Goal: Task Accomplishment & Management: Use online tool/utility

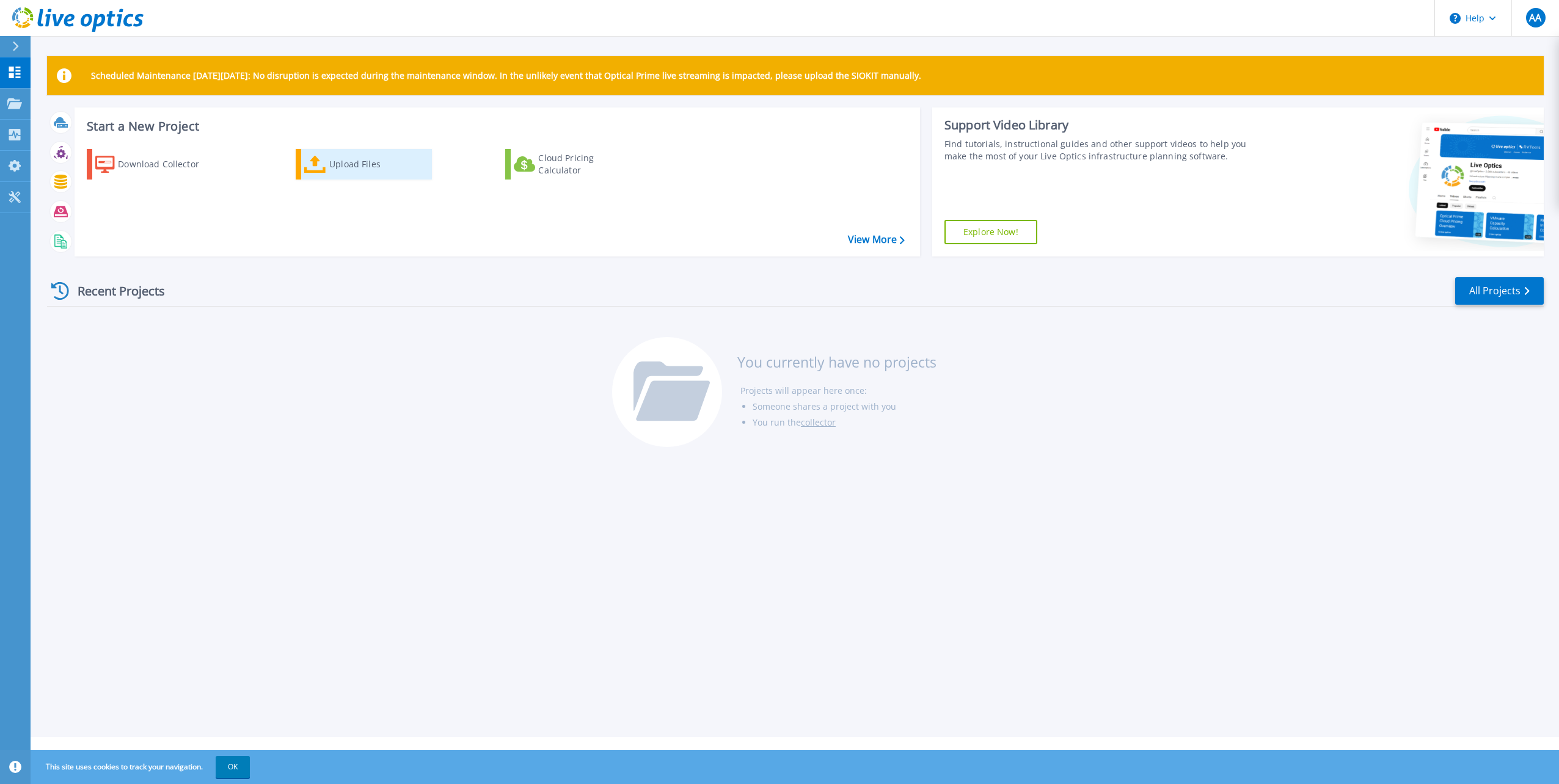
click at [341, 166] on div "Upload Files" at bounding box center [378, 164] width 97 height 25
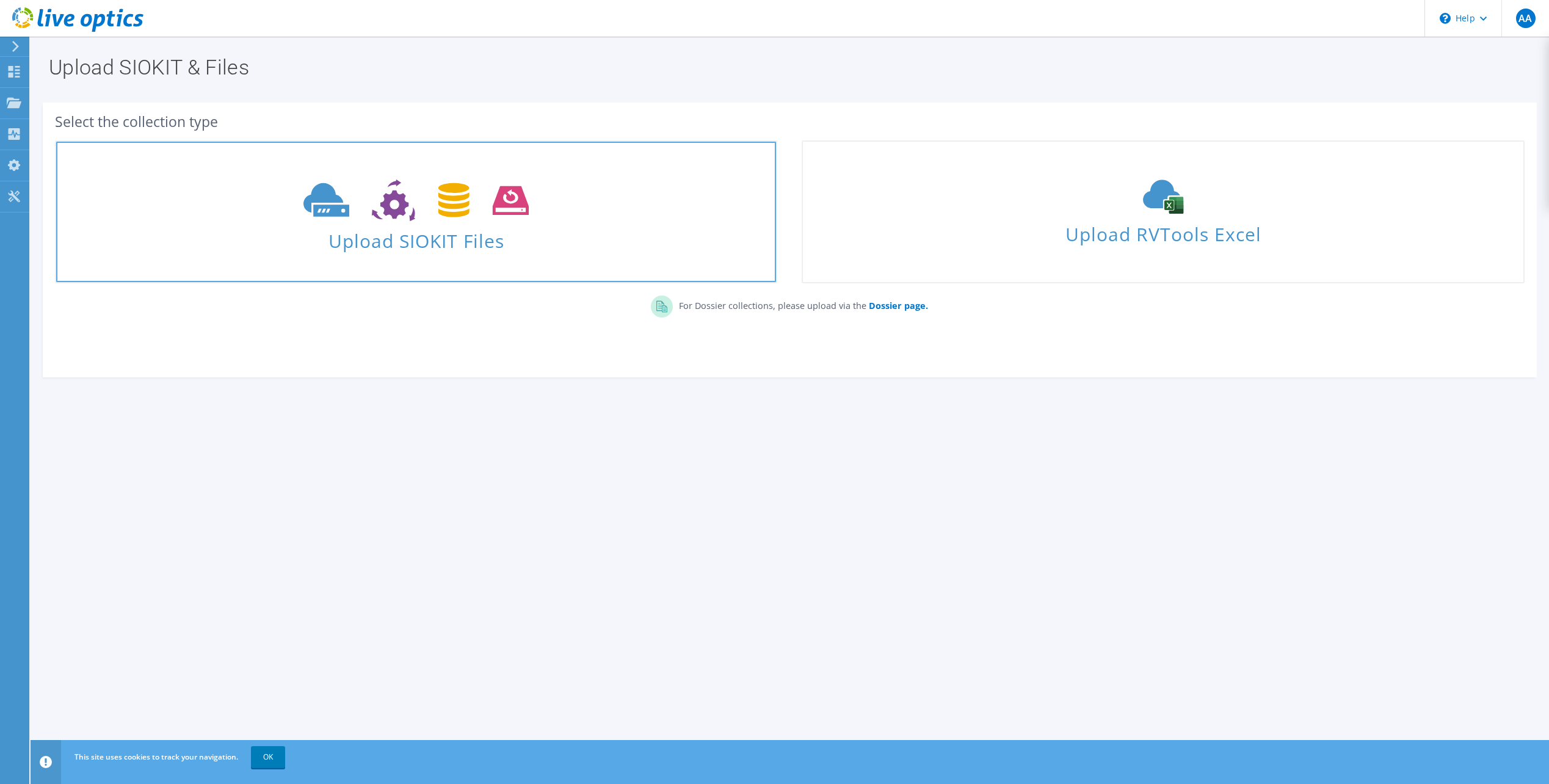
click at [415, 239] on span "Upload SIOKIT Files" at bounding box center [416, 237] width 720 height 26
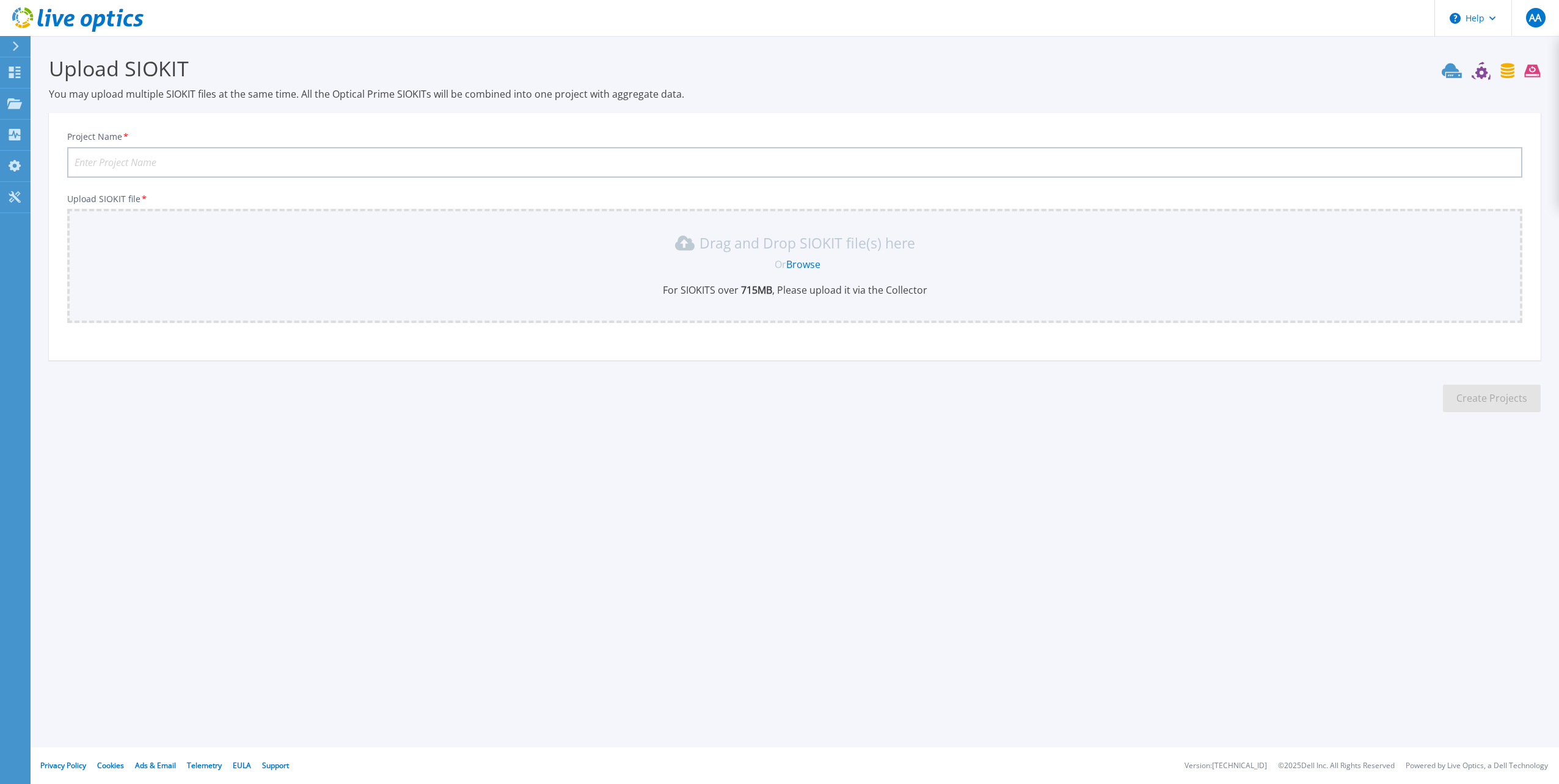
click at [180, 159] on input "Project Name *" at bounding box center [794, 162] width 1455 height 30
type input "Town of Breckenridge Storage"
click at [803, 267] on link "Browse" at bounding box center [803, 265] width 34 height 13
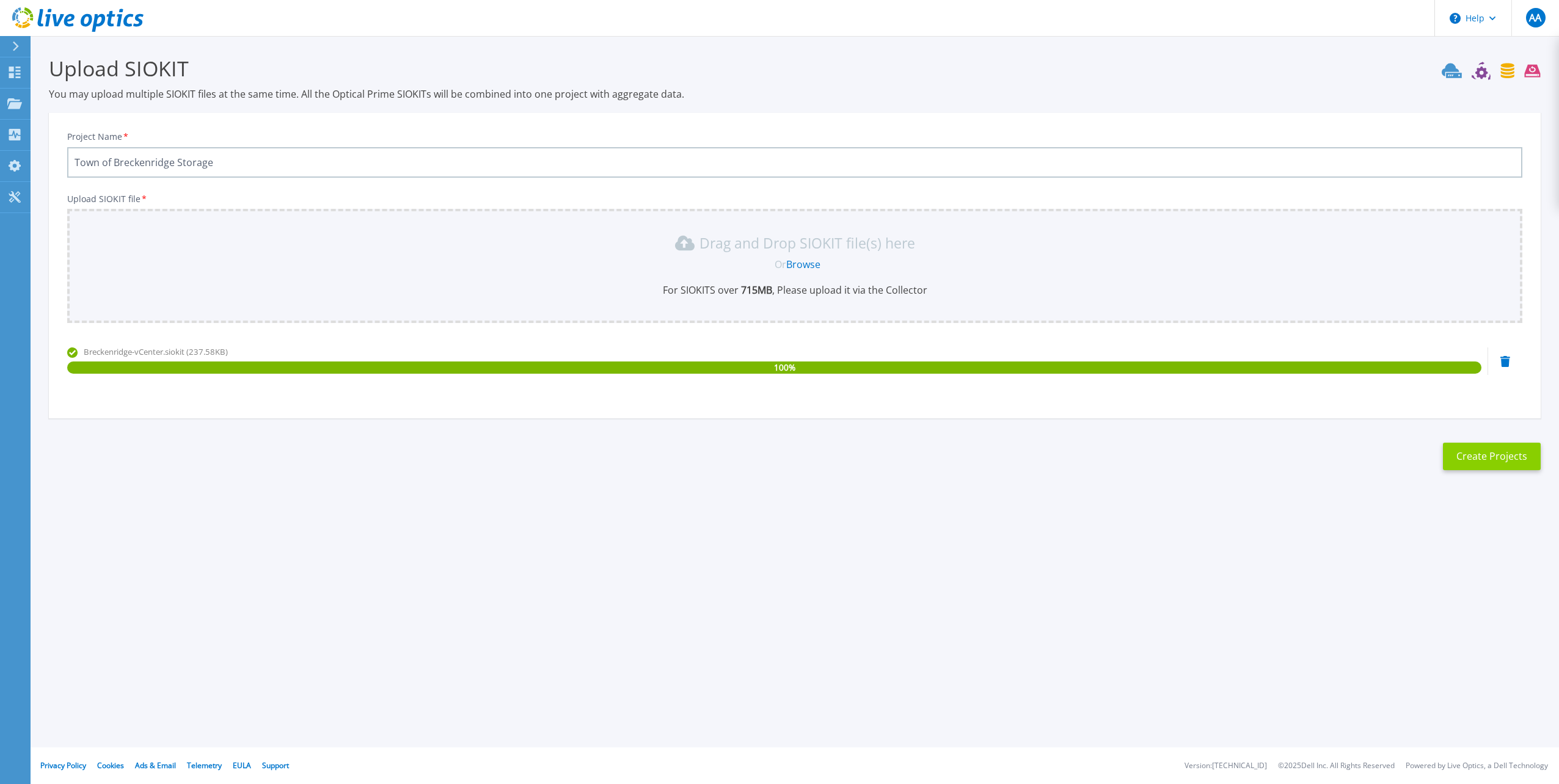
click at [1501, 457] on button "Create Projects" at bounding box center [1491, 456] width 97 height 27
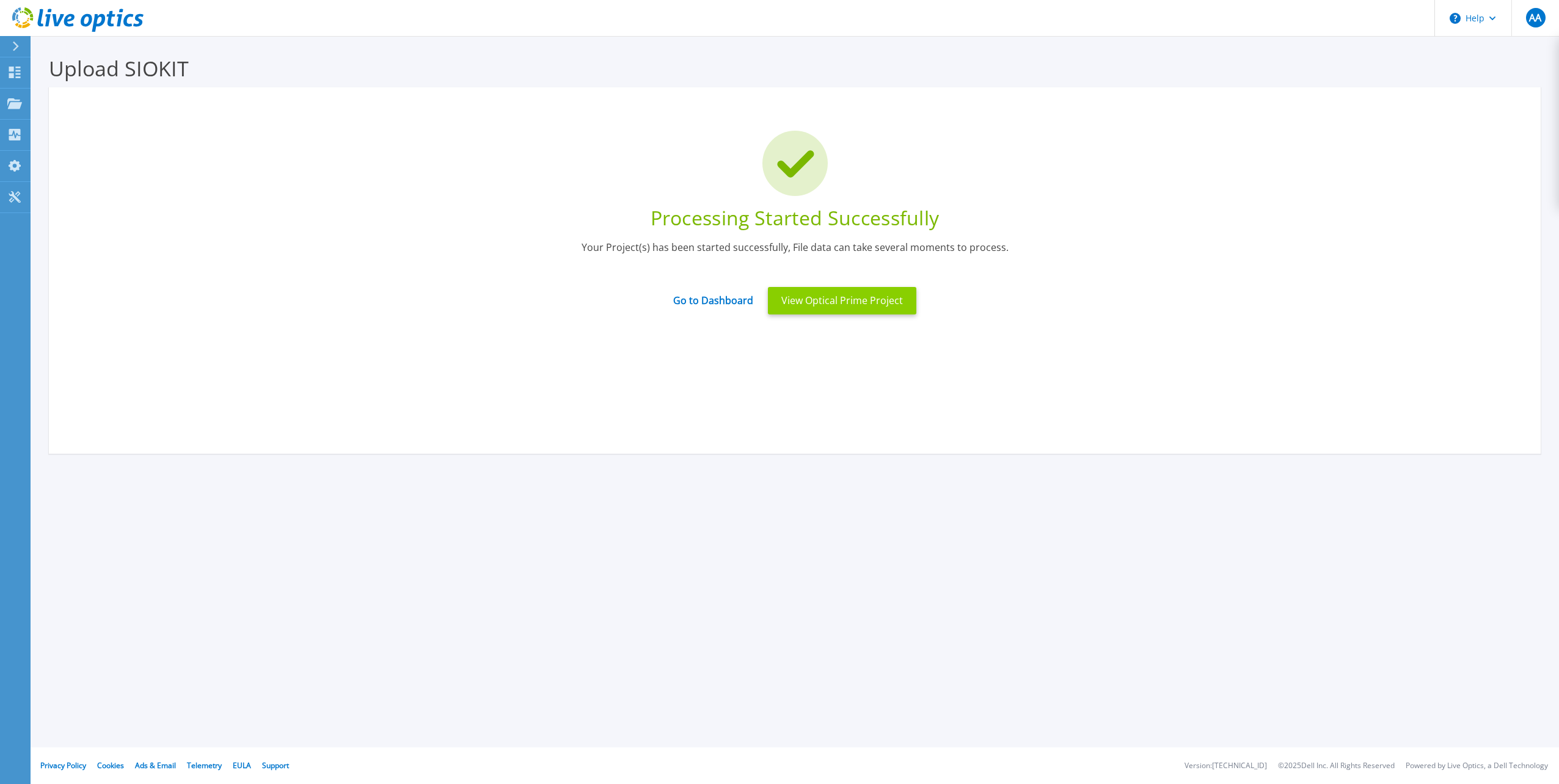
click at [825, 302] on button "View Optical Prime Project" at bounding box center [842, 300] width 149 height 27
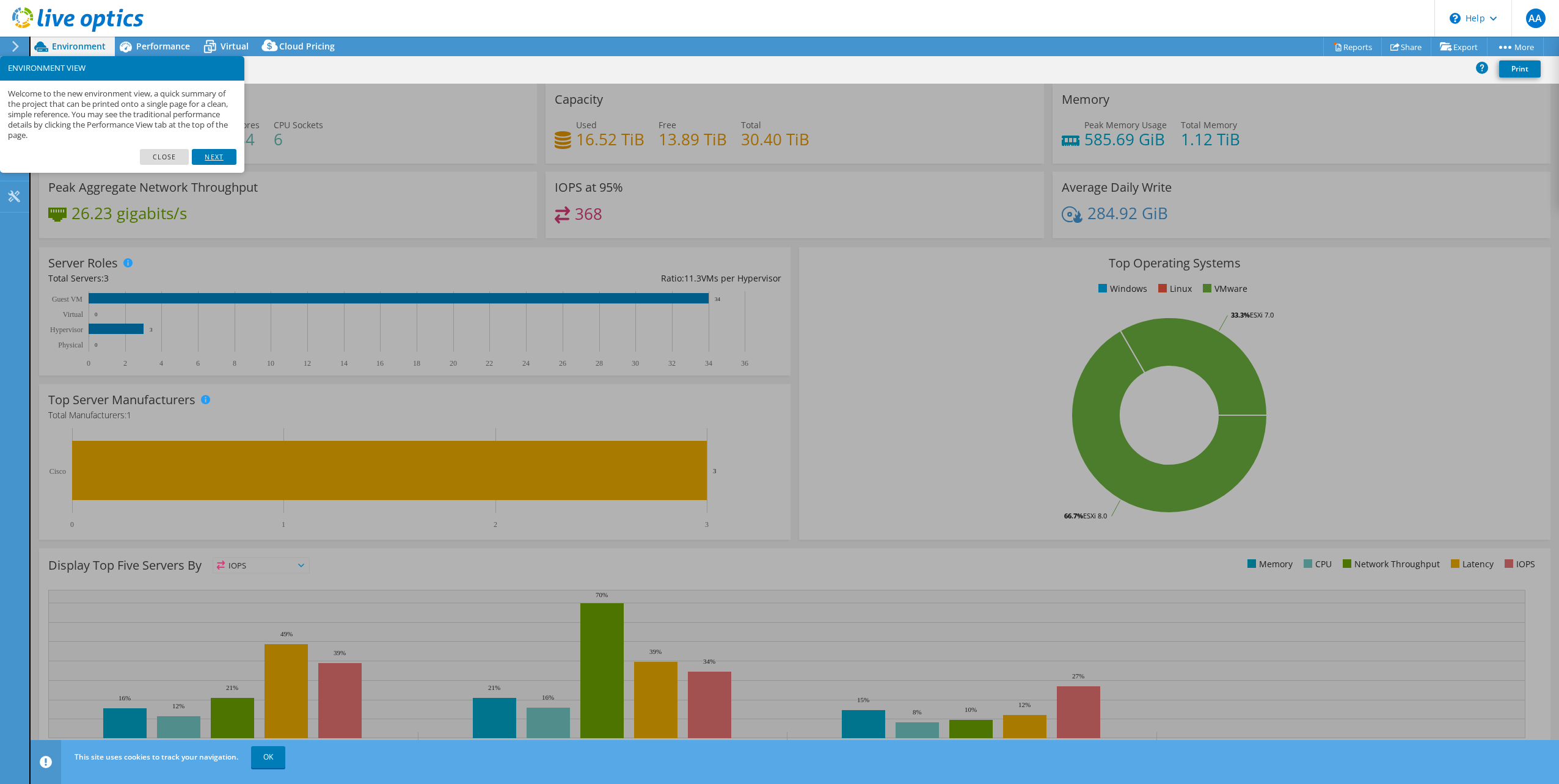
click at [216, 157] on link "Next" at bounding box center [213, 156] width 44 height 16
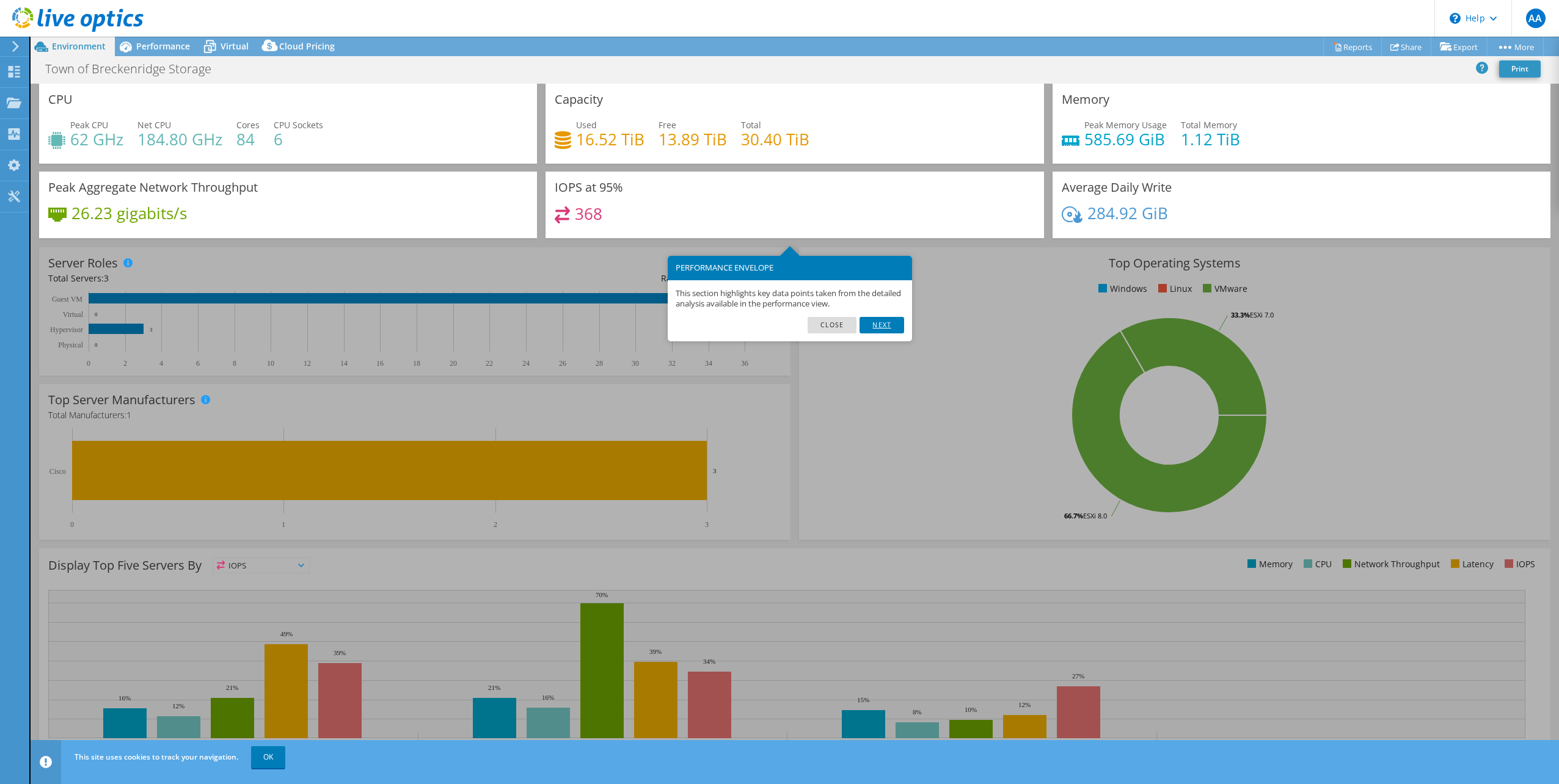
click at [882, 323] on link "Next" at bounding box center [881, 324] width 44 height 16
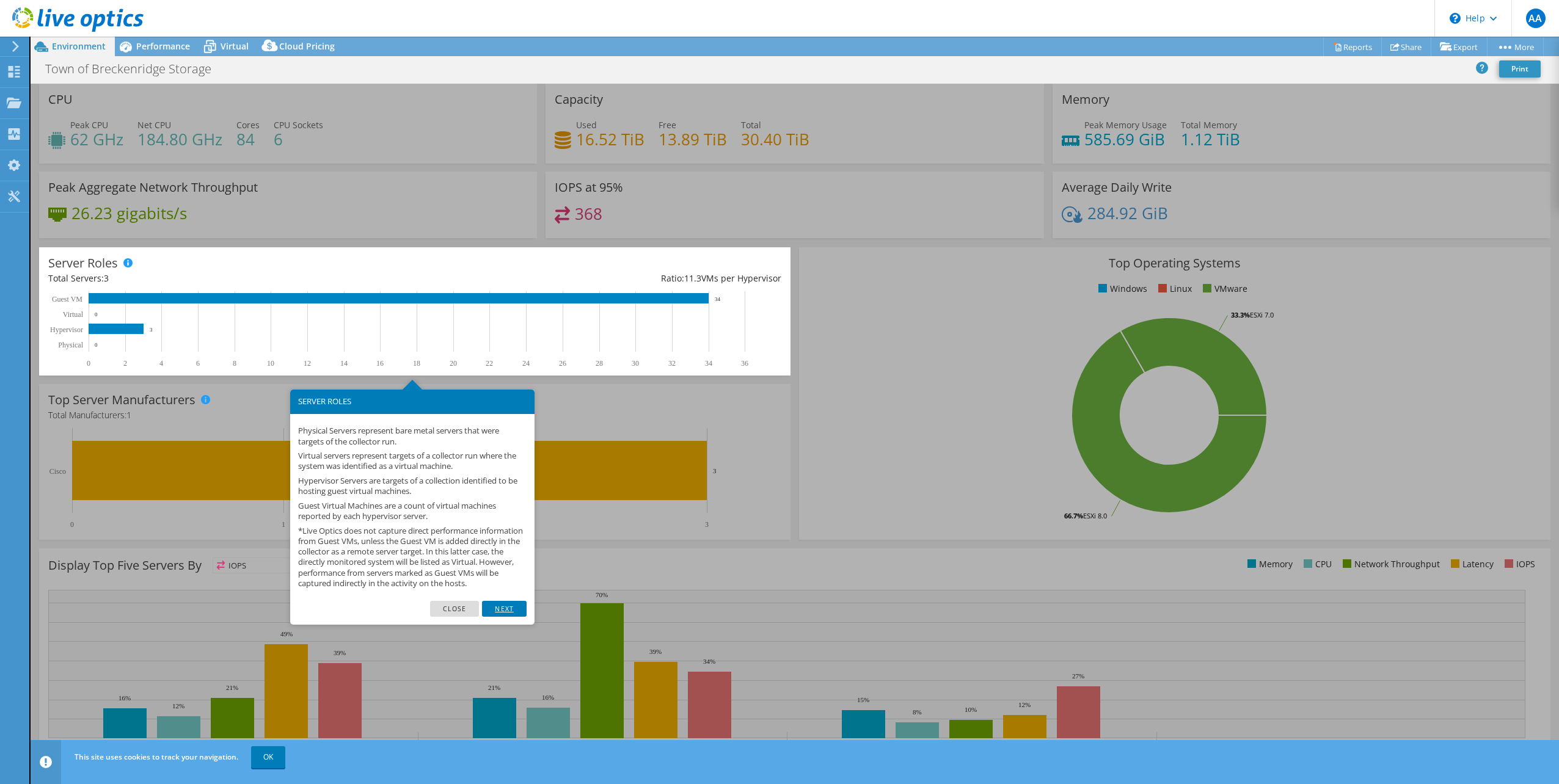
click at [501, 617] on link "Next" at bounding box center [503, 608] width 44 height 16
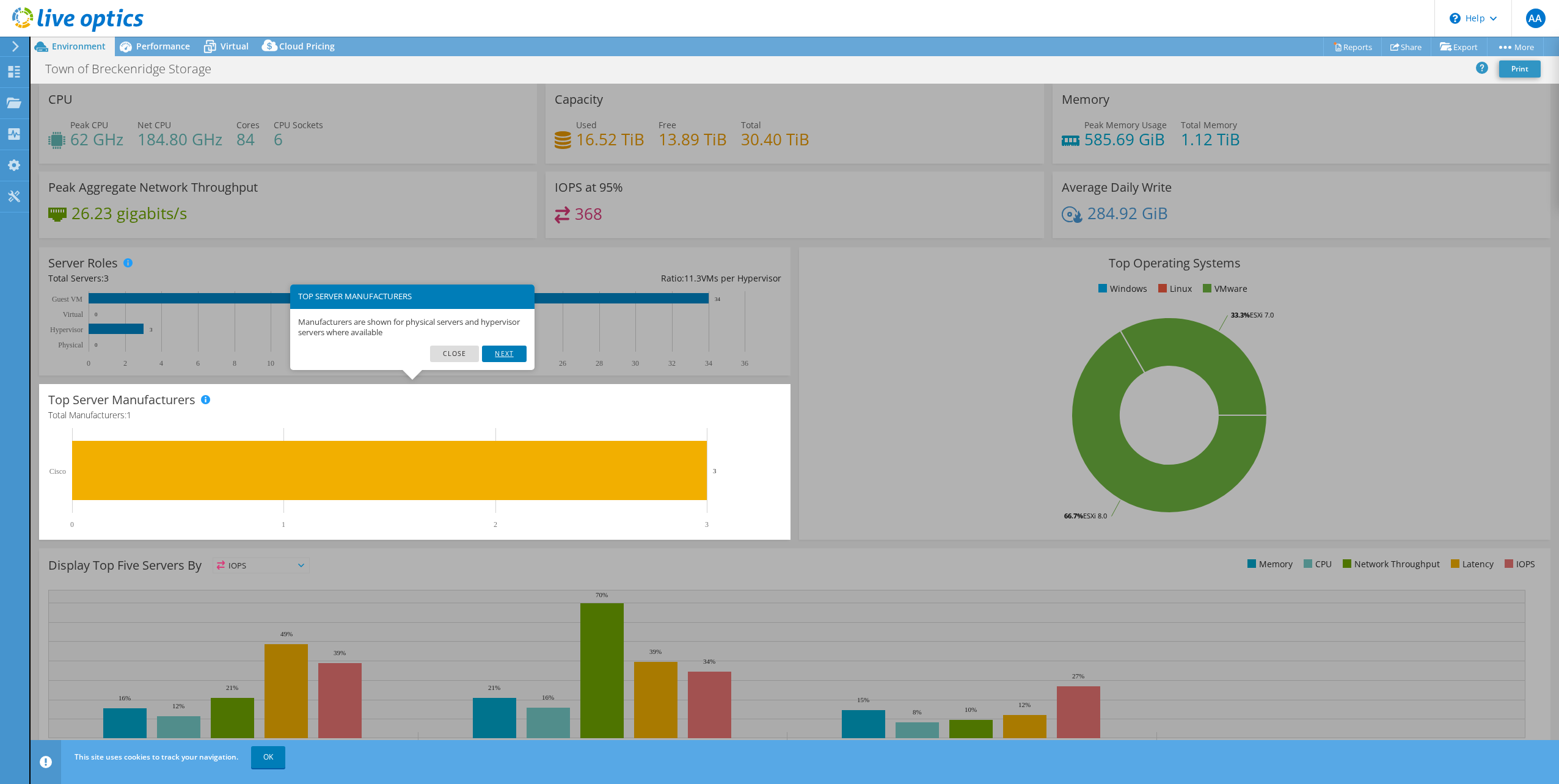
click at [503, 351] on link "Next" at bounding box center [503, 353] width 44 height 16
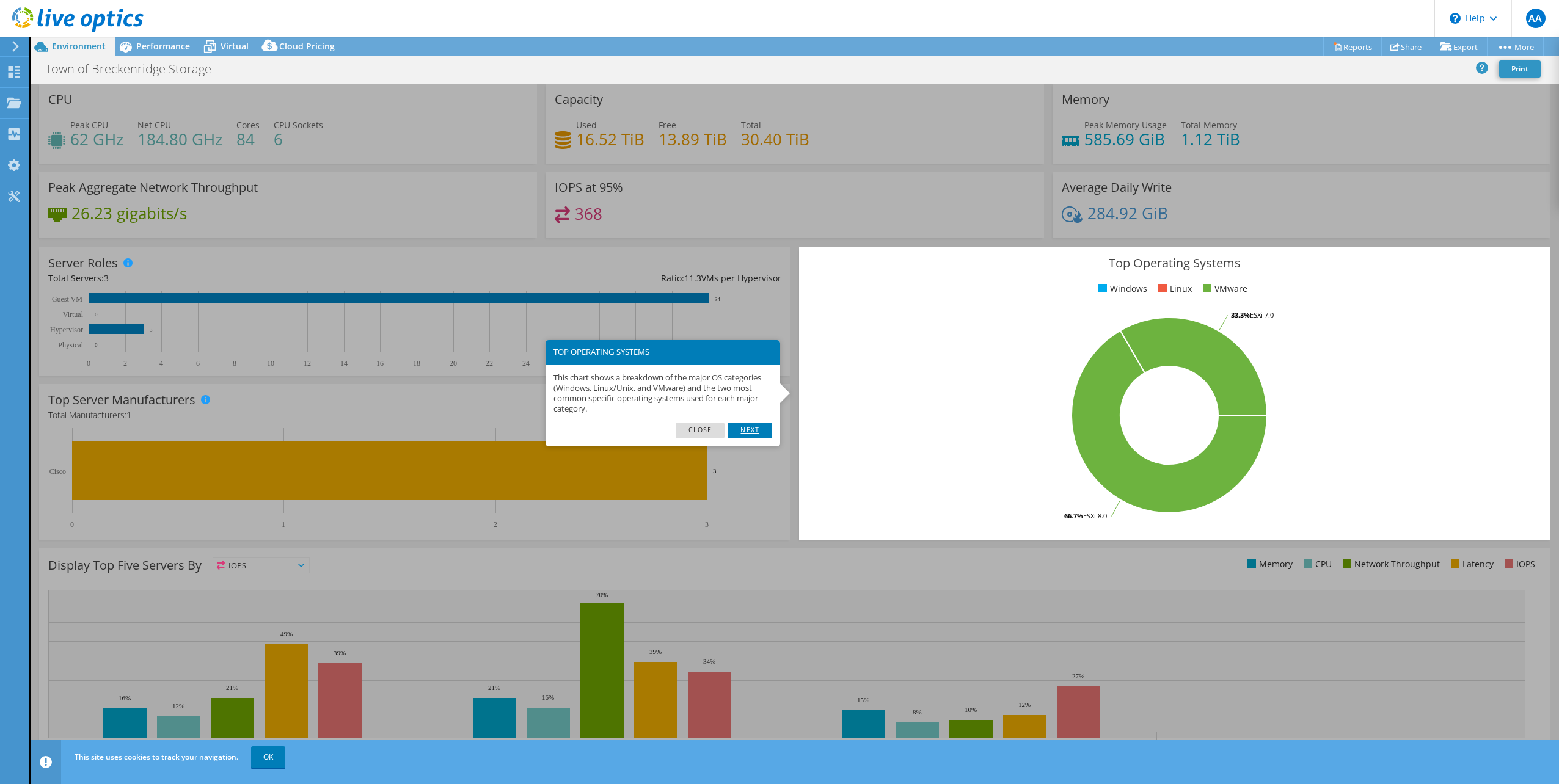
click at [755, 428] on link "Next" at bounding box center [749, 430] width 44 height 16
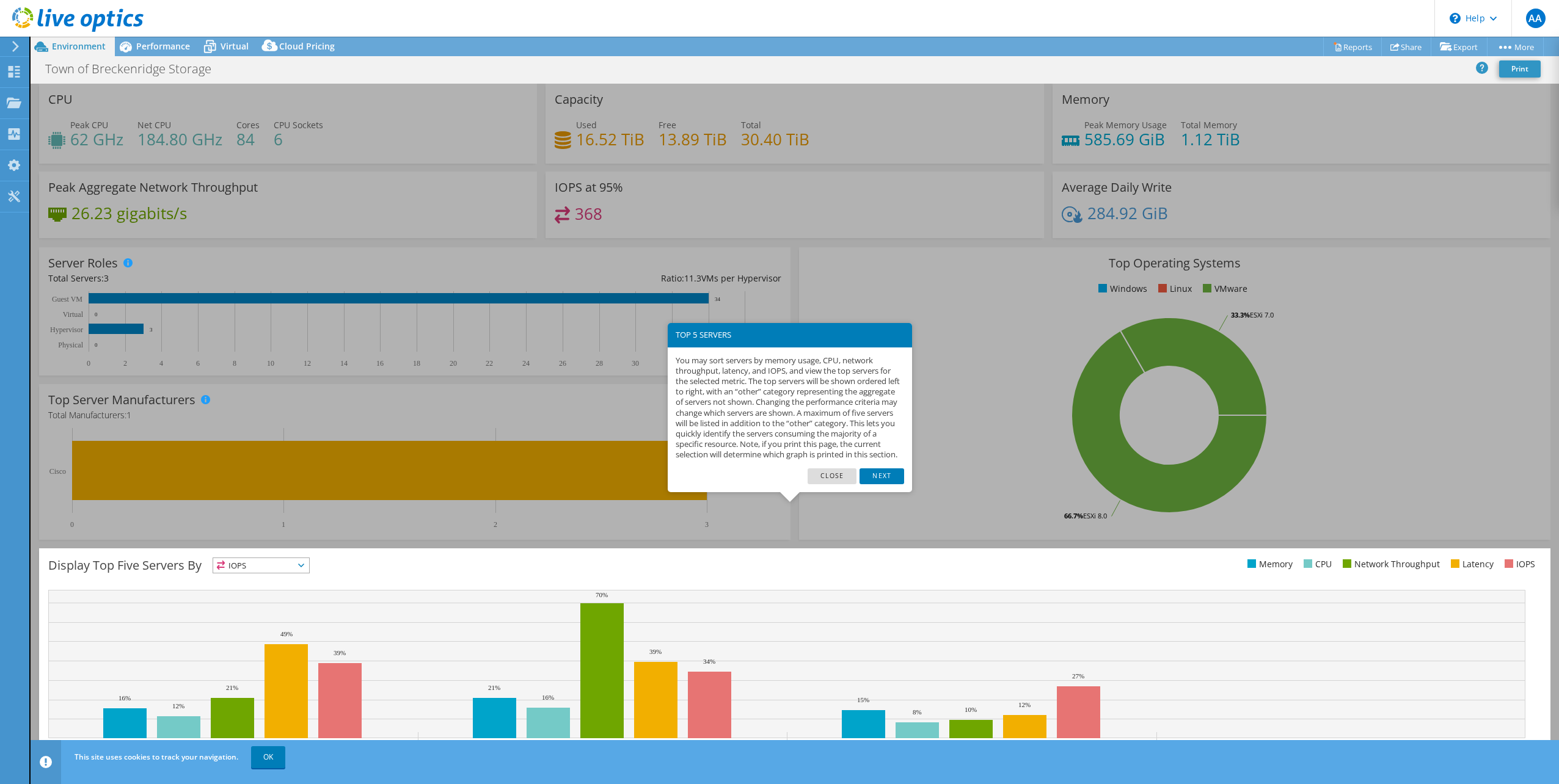
scroll to position [31, 0]
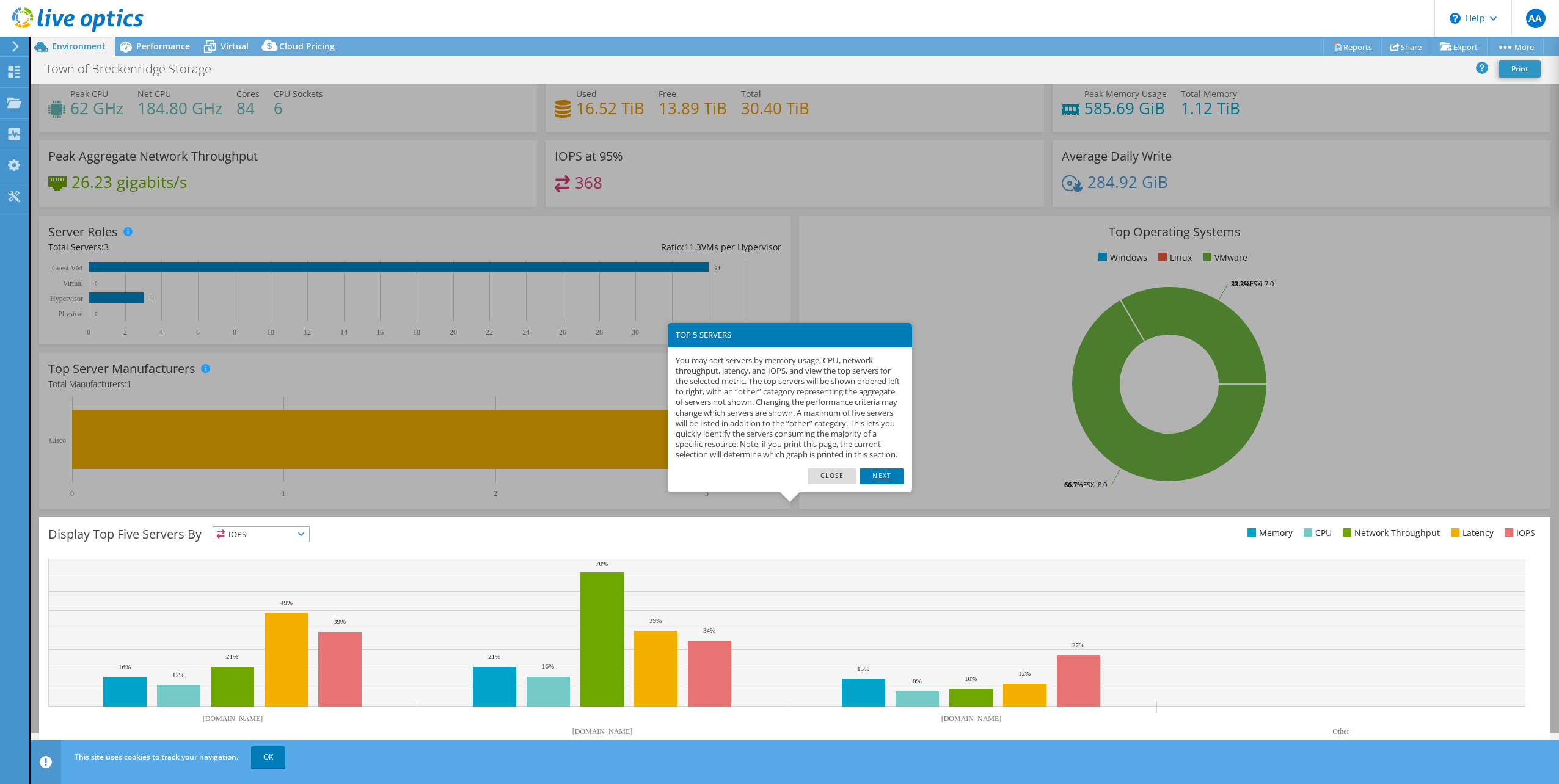
click at [878, 484] on link "Next" at bounding box center [881, 476] width 44 height 16
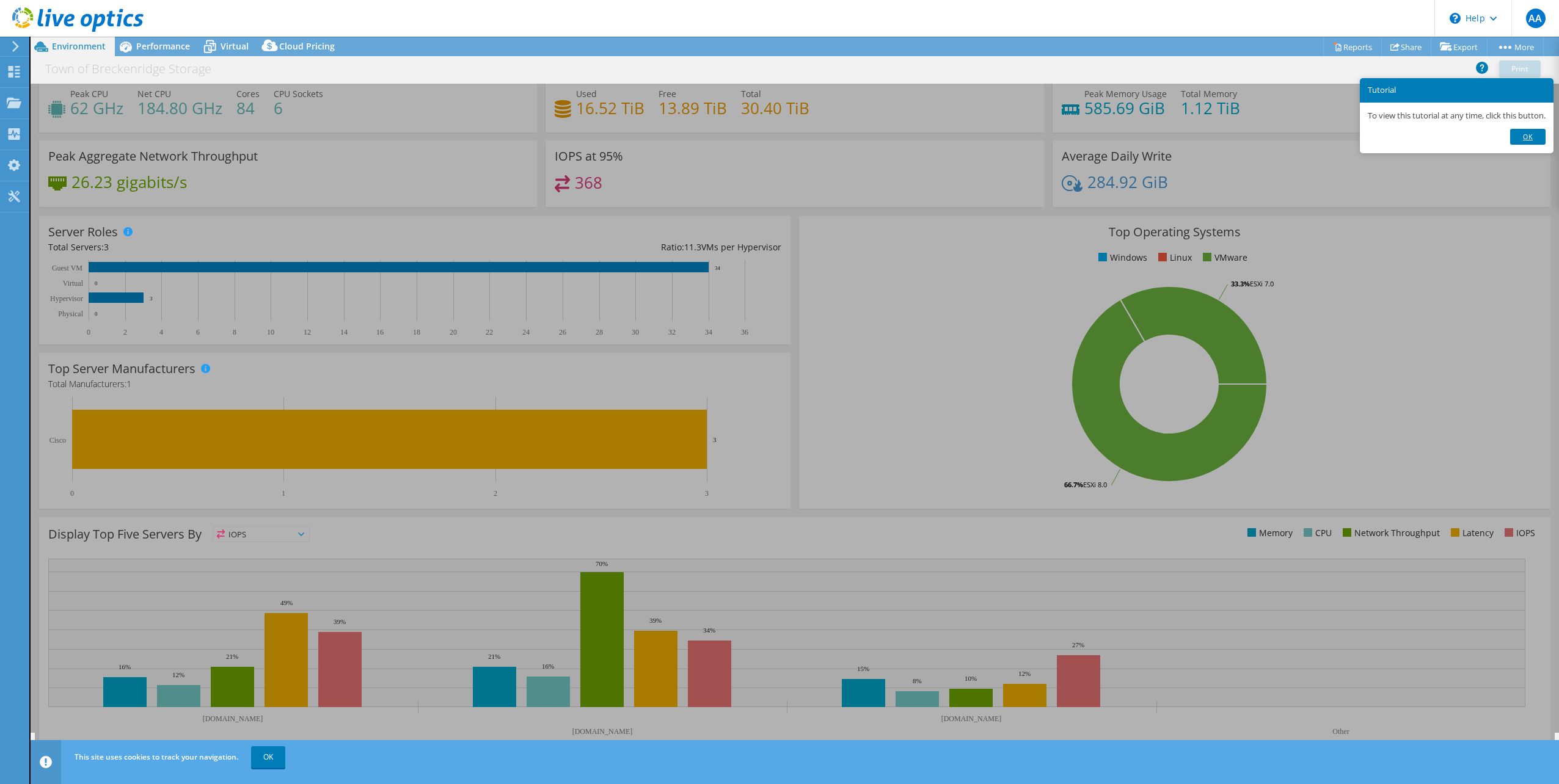
click at [1537, 138] on link "Ok" at bounding box center [1528, 136] width 36 height 16
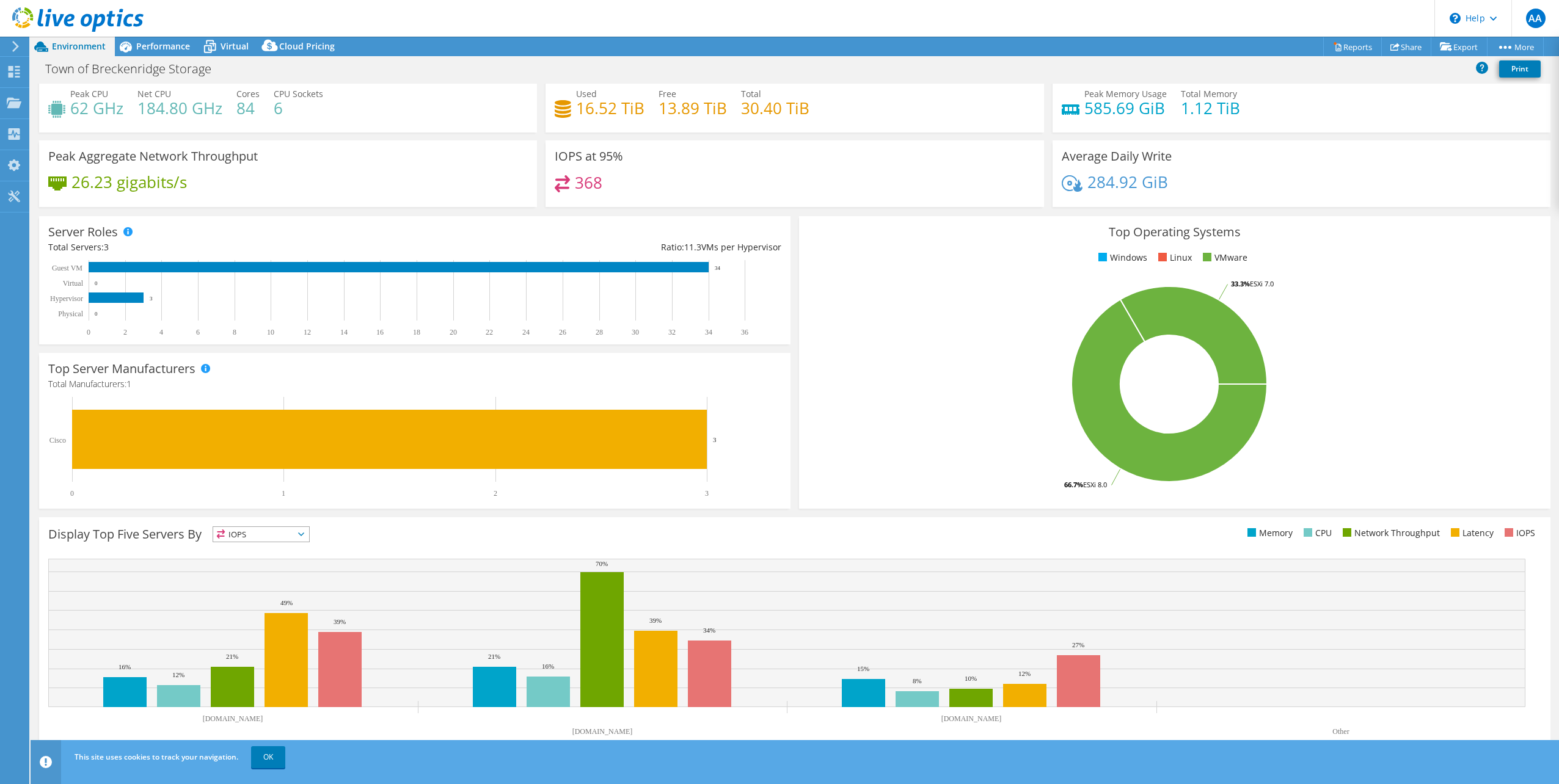
click at [304, 534] on icon at bounding box center [301, 534] width 6 height 4
click at [241, 548] on li "IOPS" at bounding box center [261, 550] width 96 height 17
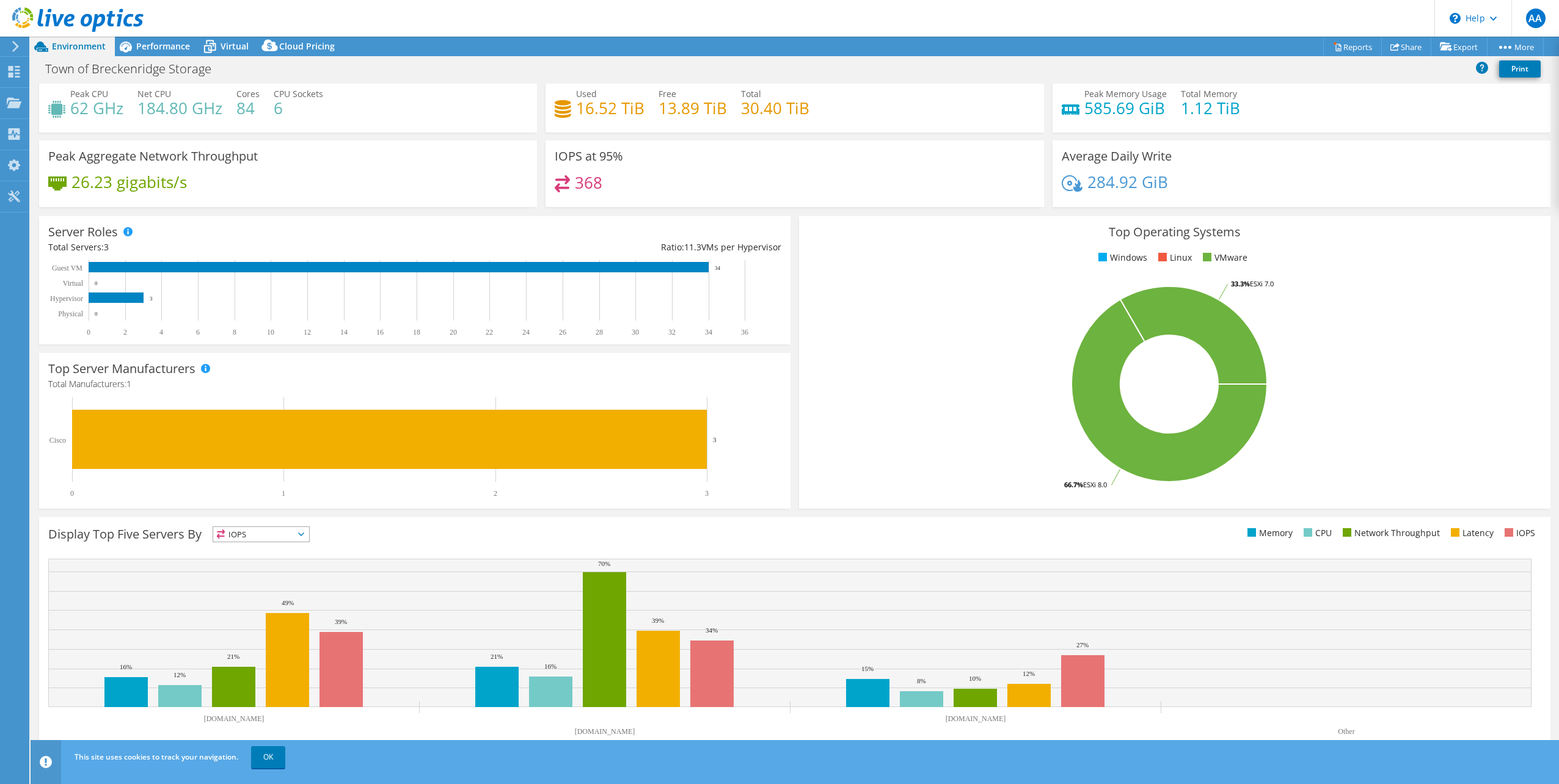
click at [304, 534] on icon at bounding box center [301, 534] width 6 height 4
click at [242, 535] on span "IOPS" at bounding box center [254, 534] width 80 height 15
click at [304, 534] on icon at bounding box center [301, 534] width 6 height 4
click at [251, 566] on li "Memory" at bounding box center [261, 567] width 96 height 17
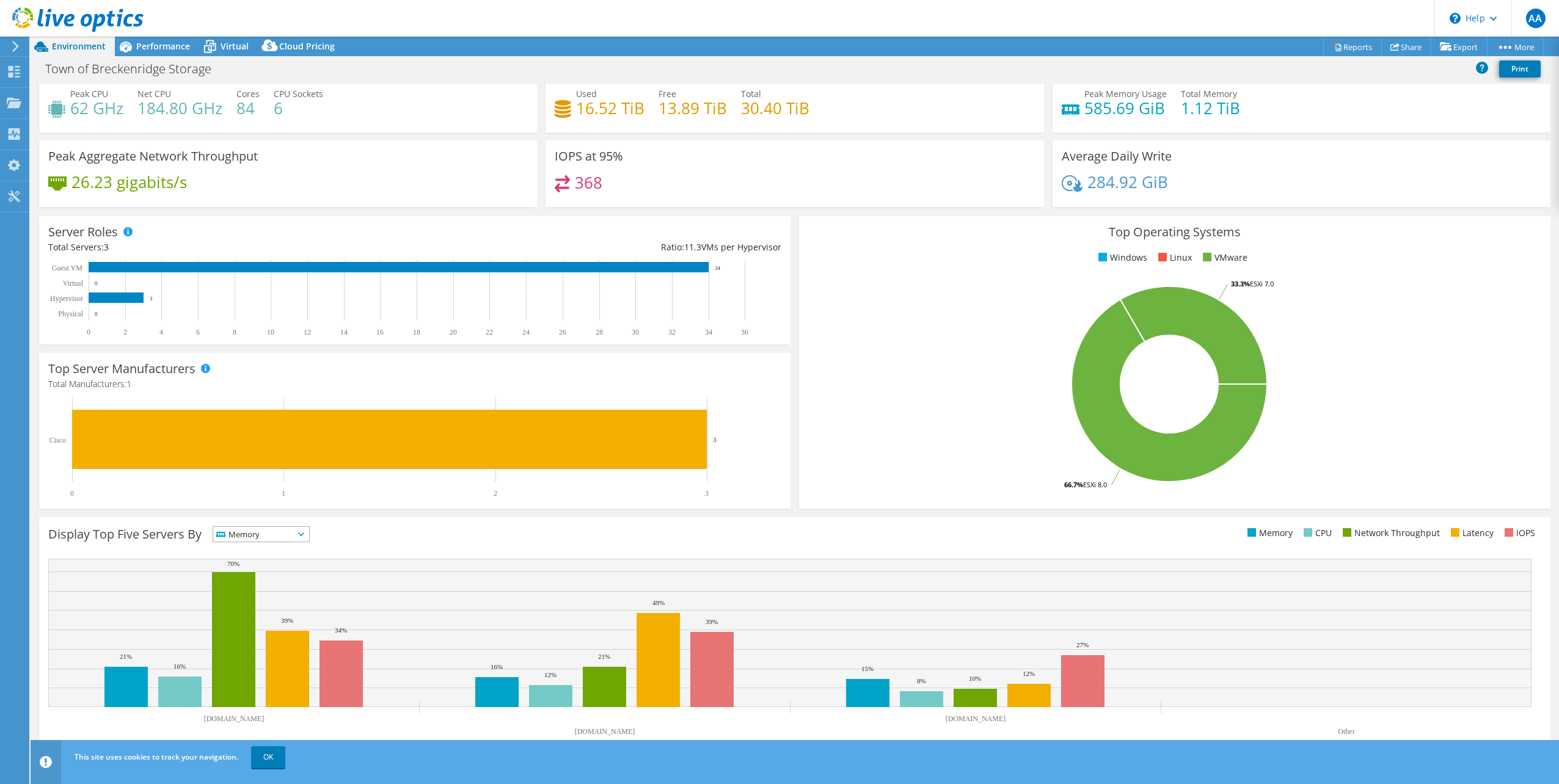
click at [304, 534] on icon at bounding box center [301, 534] width 6 height 4
click at [258, 616] on li "Latency" at bounding box center [261, 618] width 96 height 17
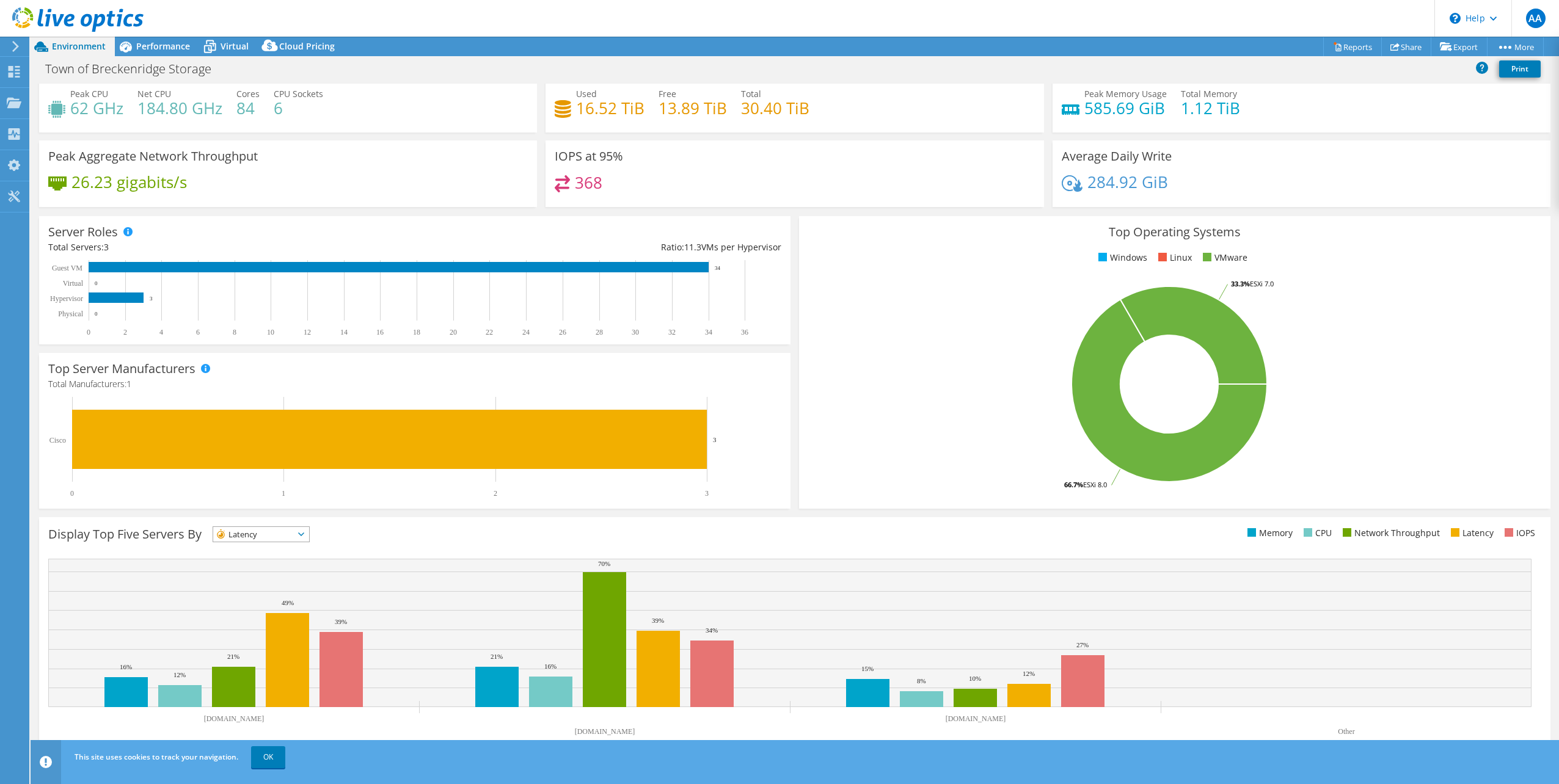
click at [304, 532] on icon at bounding box center [301, 534] width 6 height 4
click at [260, 601] on li "Network Throughput" at bounding box center [261, 601] width 96 height 17
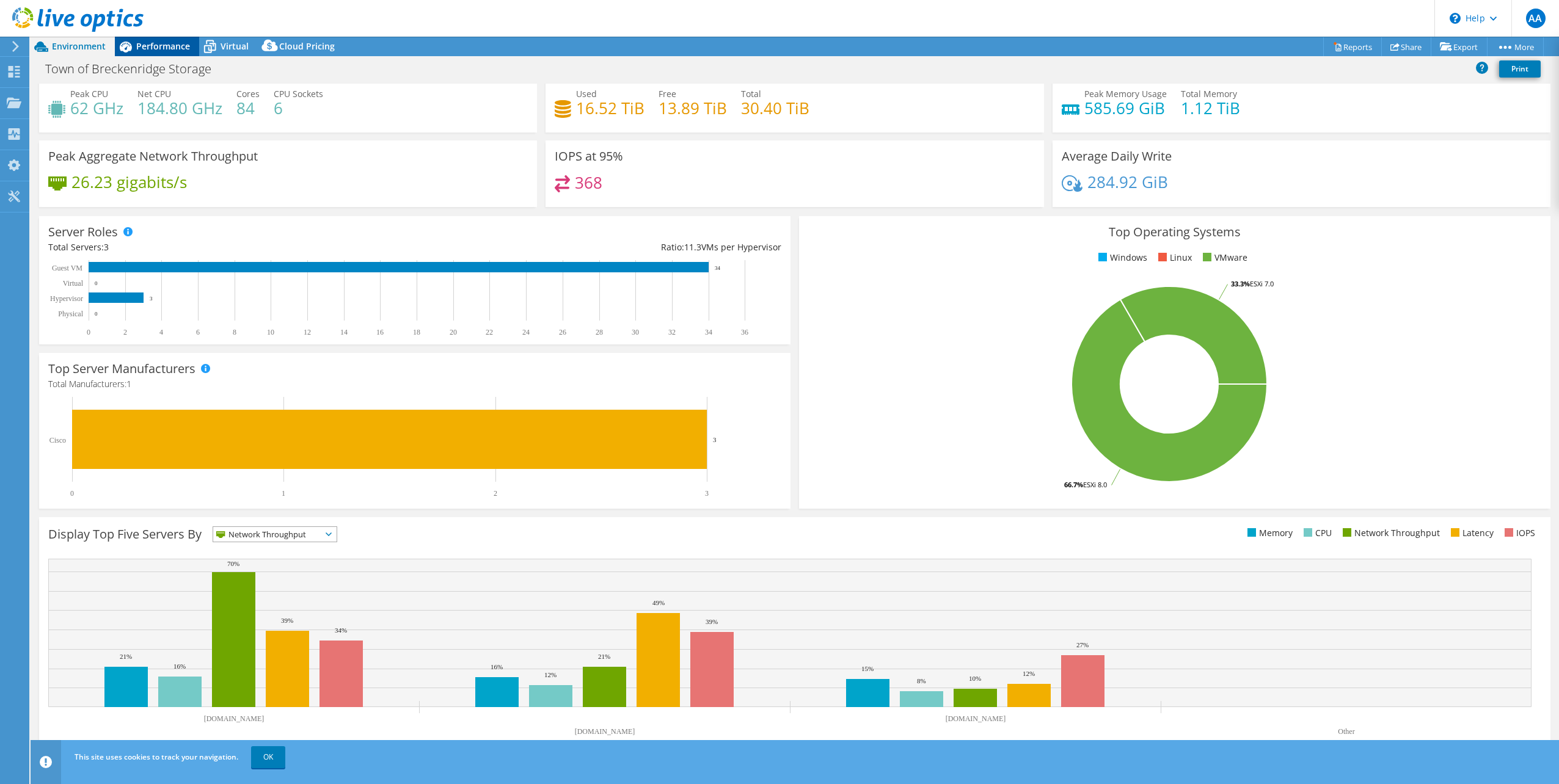
click at [158, 46] on span "Performance" at bounding box center [163, 46] width 54 height 12
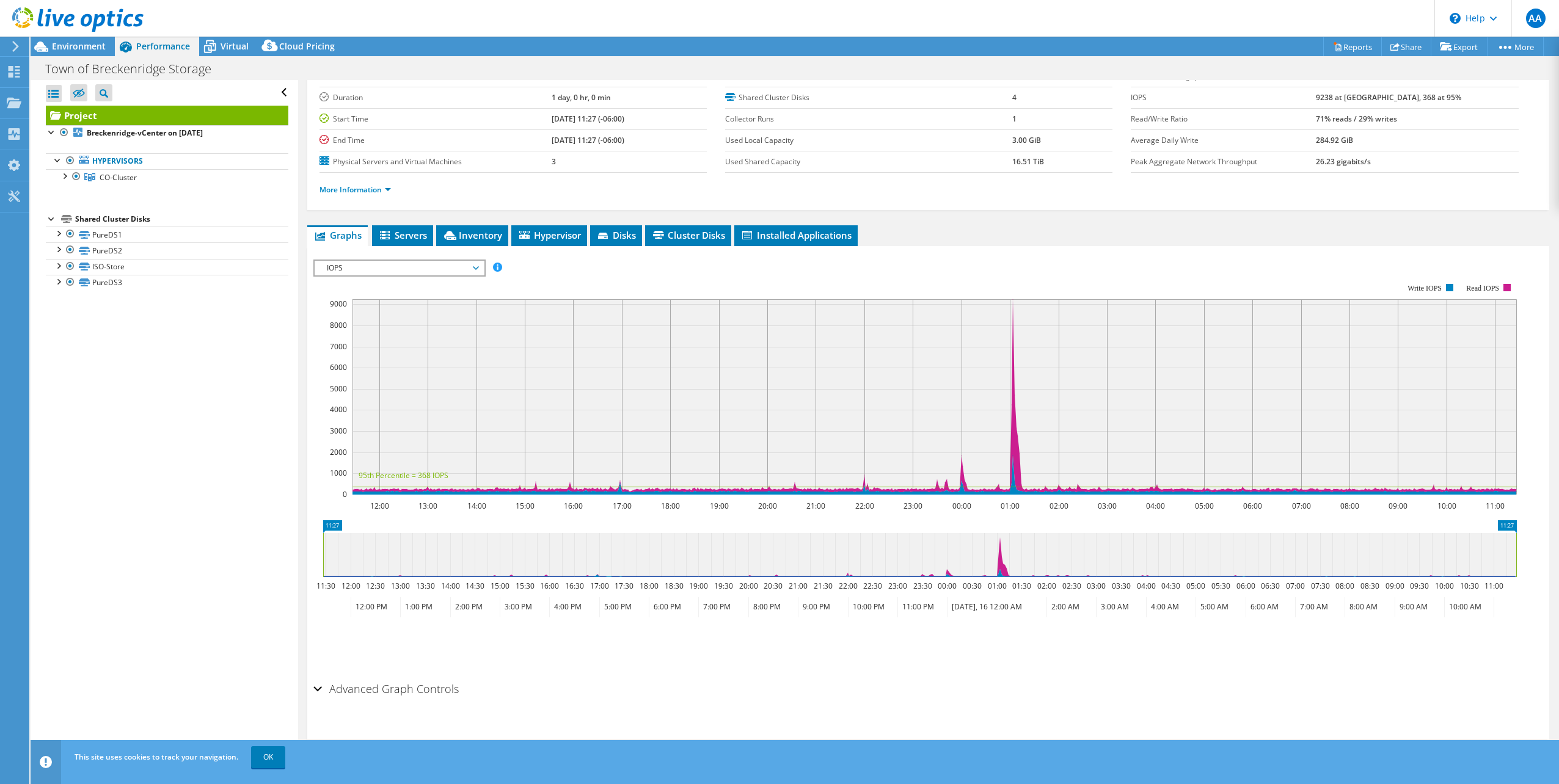
scroll to position [73, 0]
click at [406, 233] on span "Servers" at bounding box center [403, 234] width 49 height 12
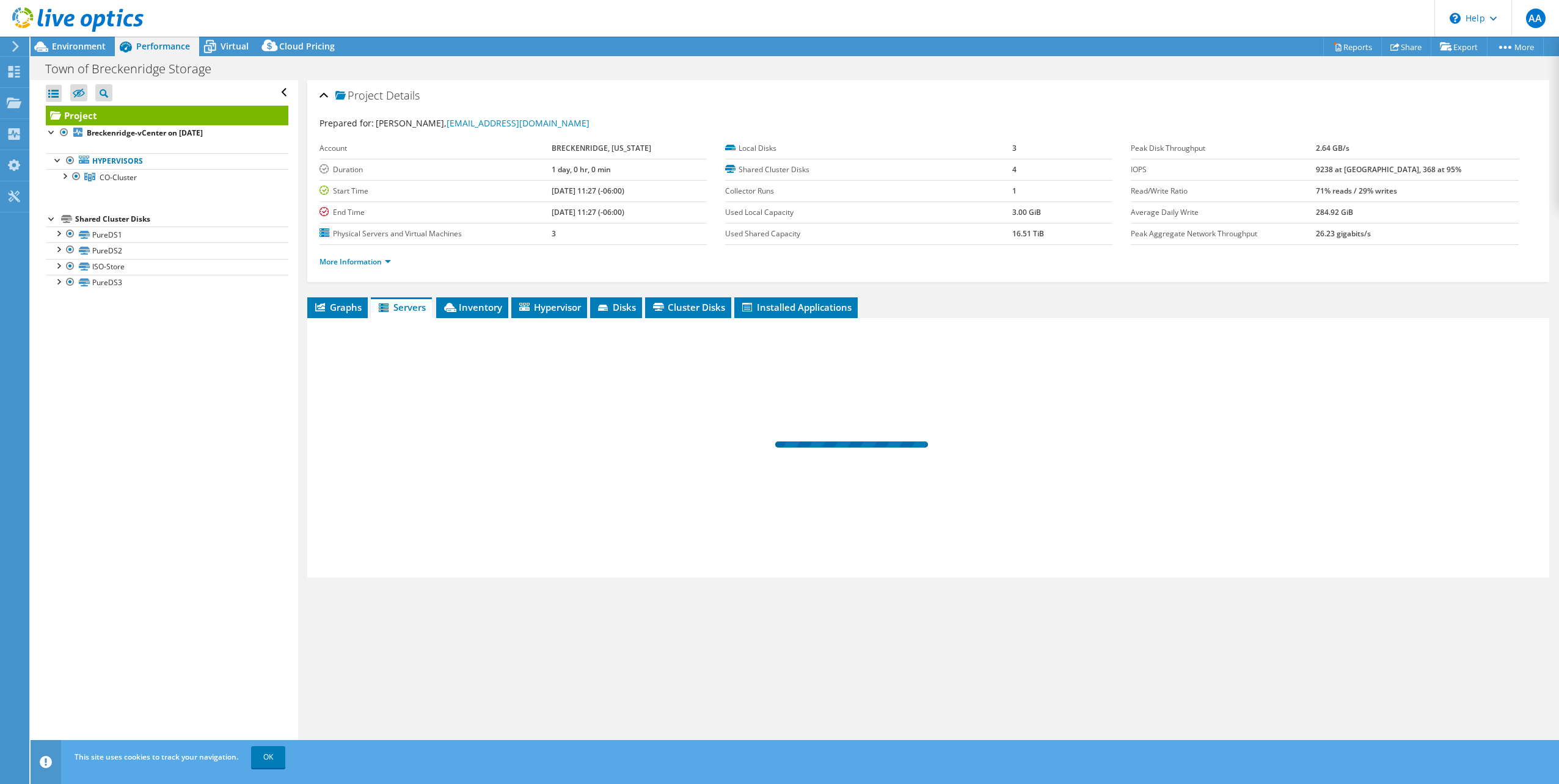
scroll to position [0, 0]
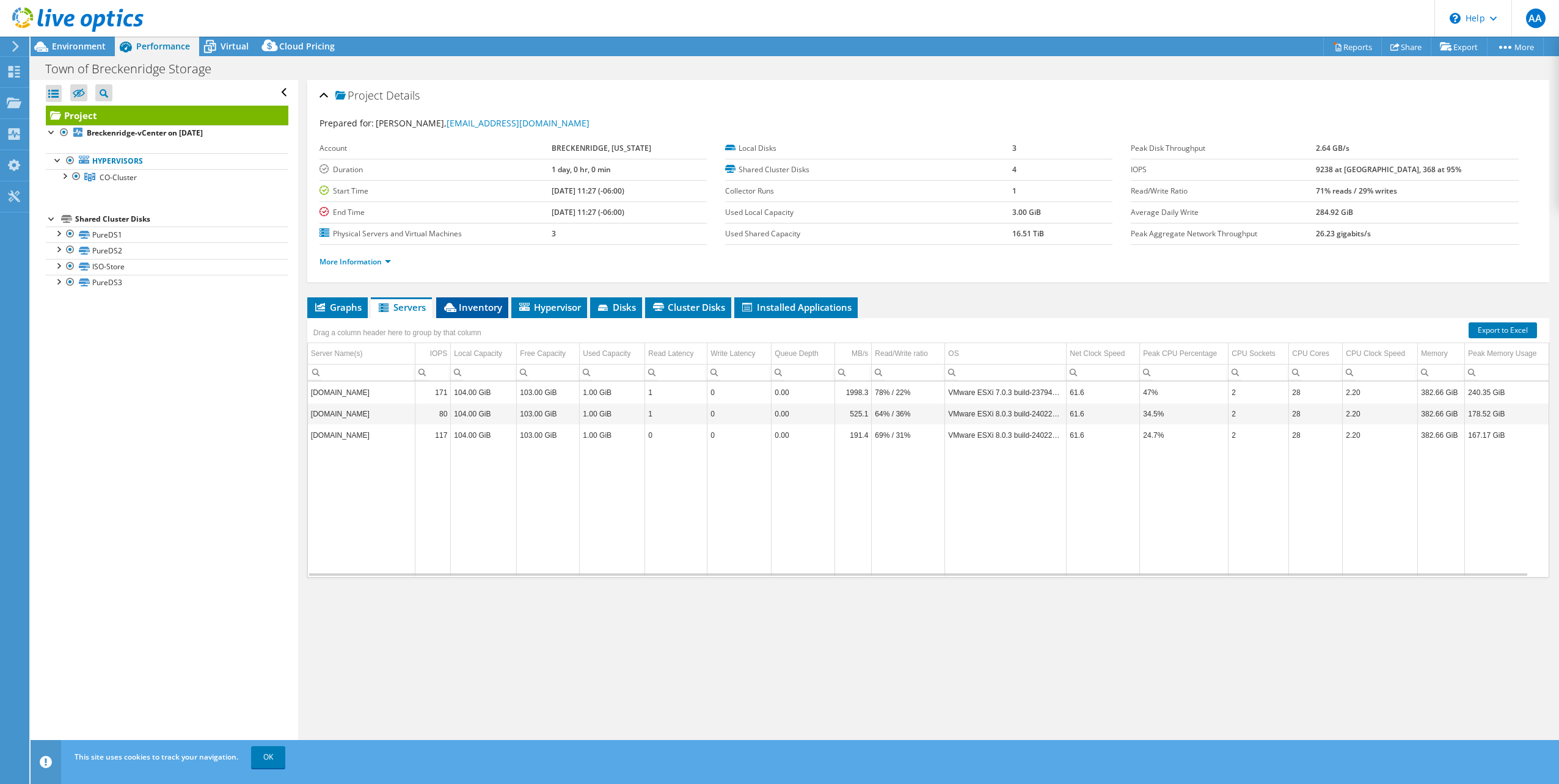
click at [475, 305] on span "Inventory" at bounding box center [472, 307] width 60 height 12
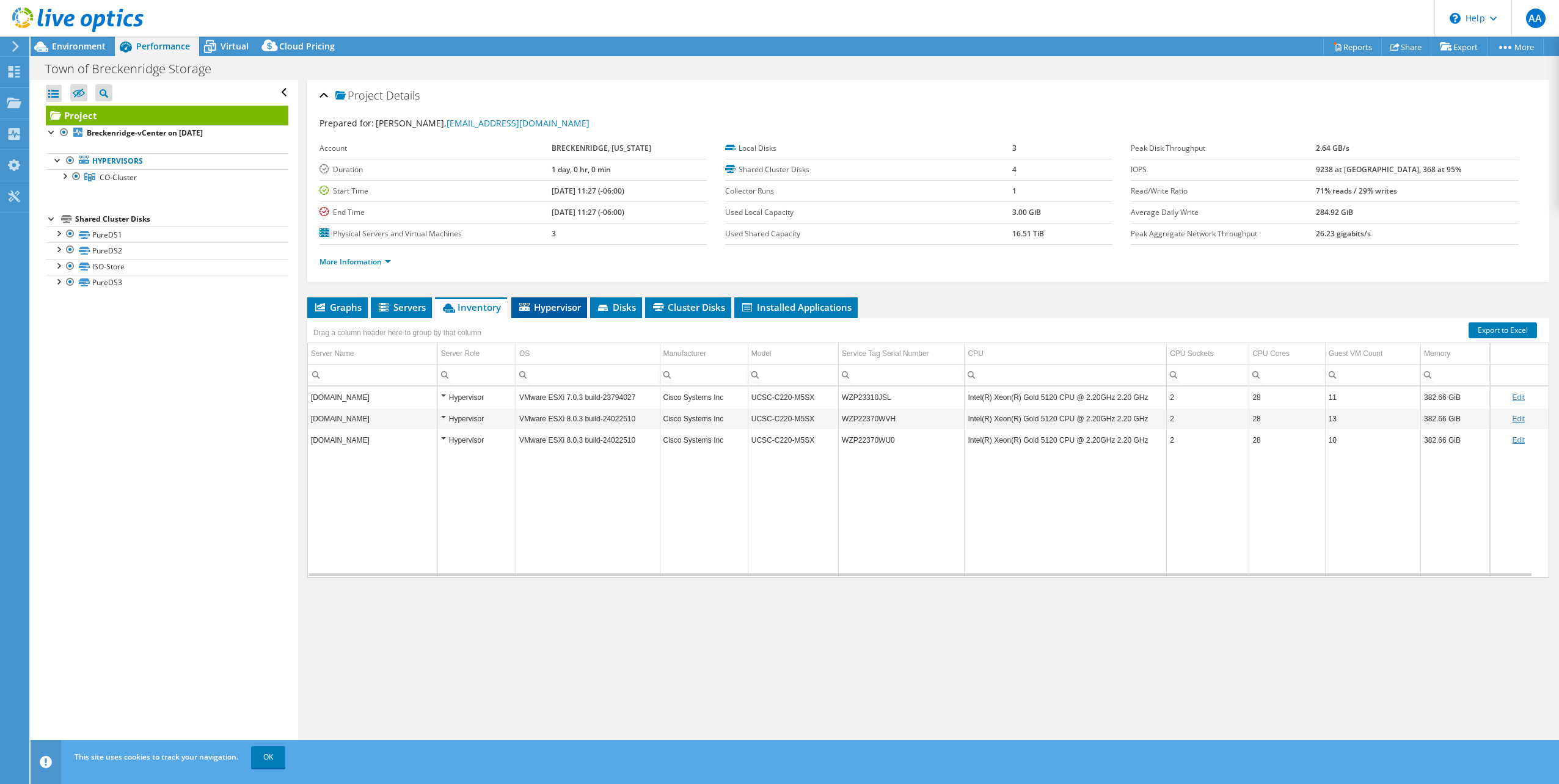
click at [557, 304] on span "Hypervisor" at bounding box center [549, 307] width 63 height 12
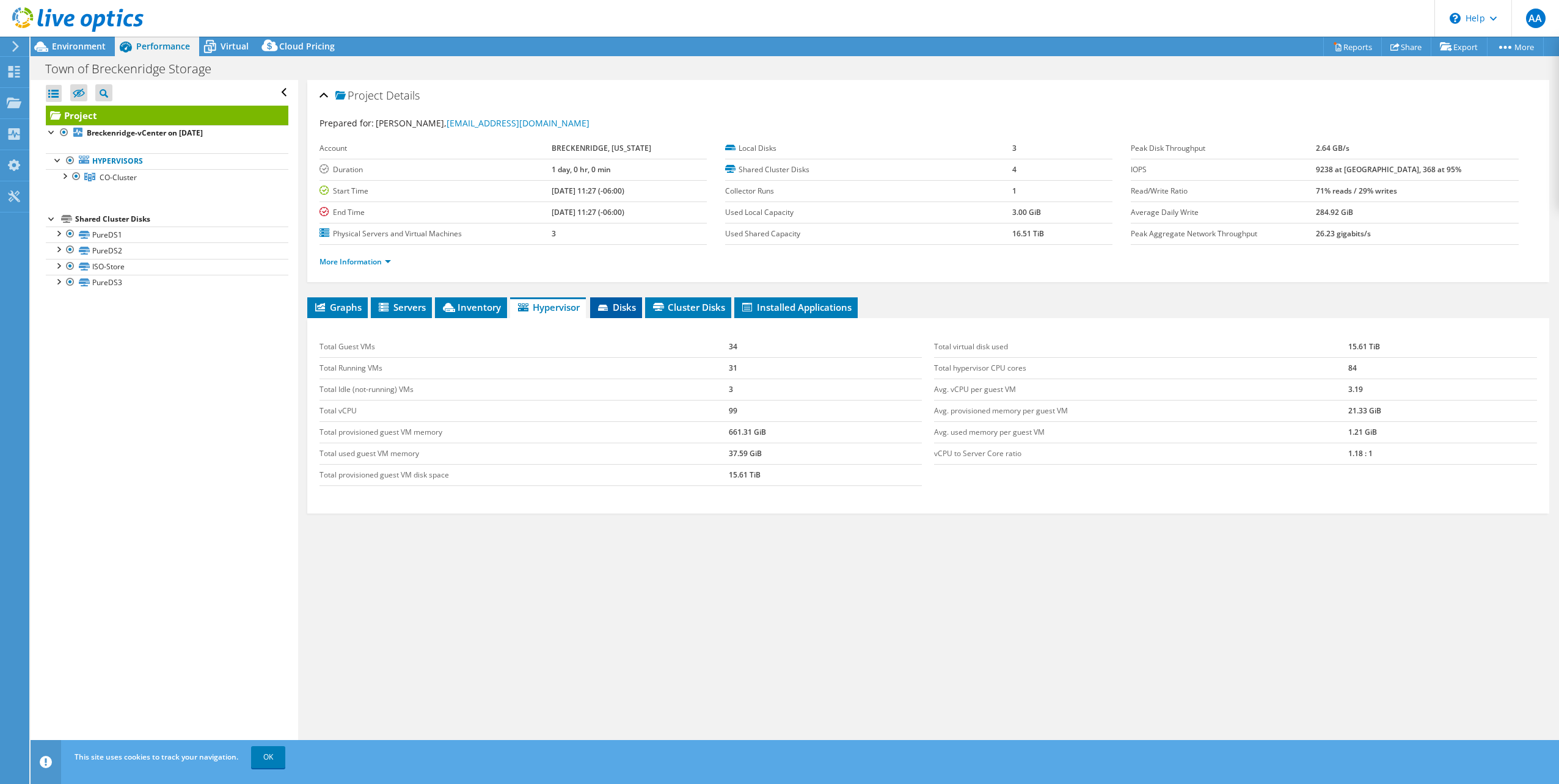
click at [622, 305] on span "Disks" at bounding box center [616, 307] width 39 height 12
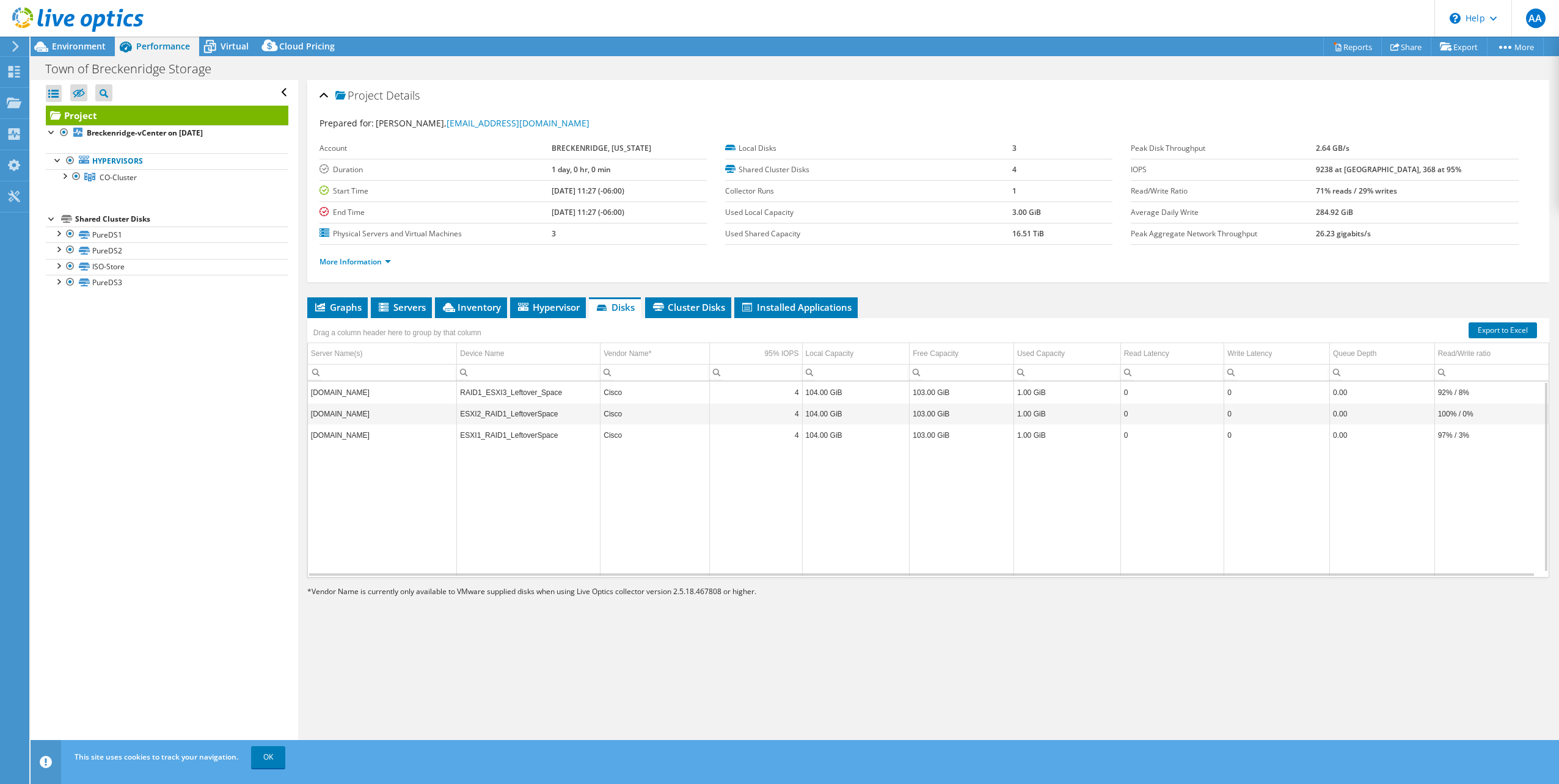
click at [790, 528] on td "Data grid" at bounding box center [755, 511] width 93 height 131
click at [1519, 46] on link "More" at bounding box center [1515, 46] width 57 height 19
click at [1305, 106] on div "Project Details" at bounding box center [928, 96] width 1217 height 26
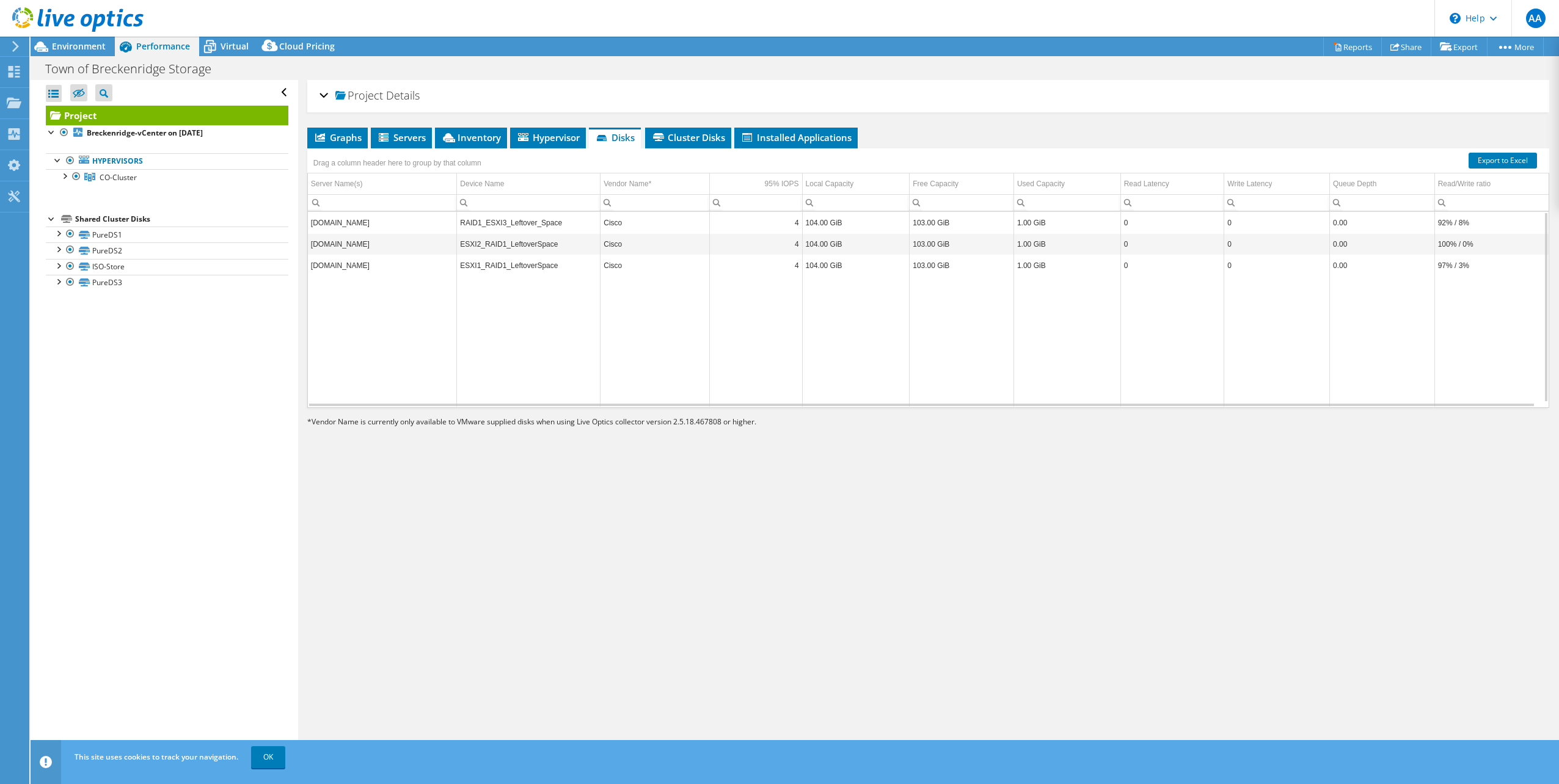
click at [321, 97] on div "Project Details" at bounding box center [928, 96] width 1217 height 26
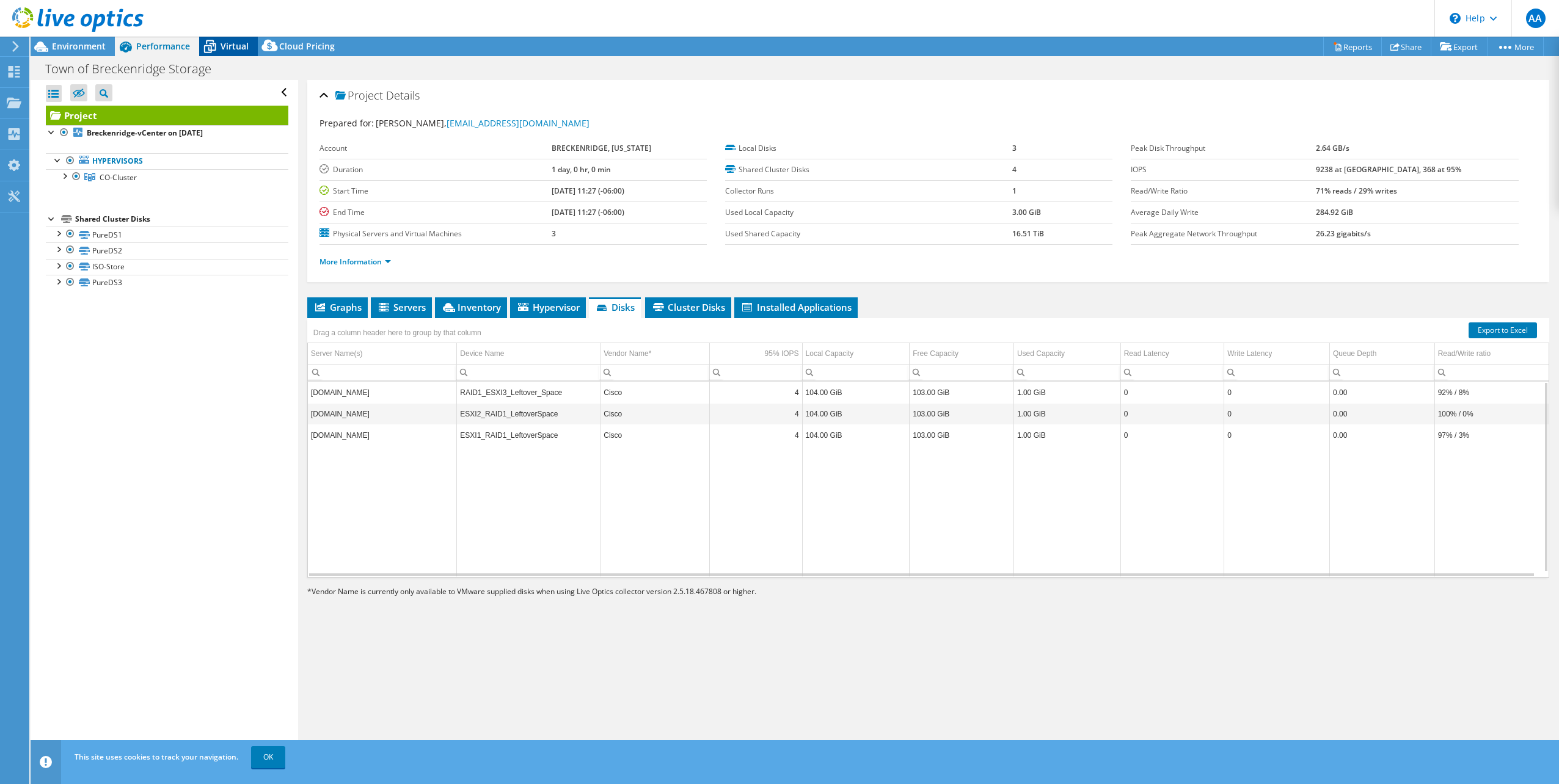
click at [229, 44] on span "Virtual" at bounding box center [235, 46] width 28 height 12
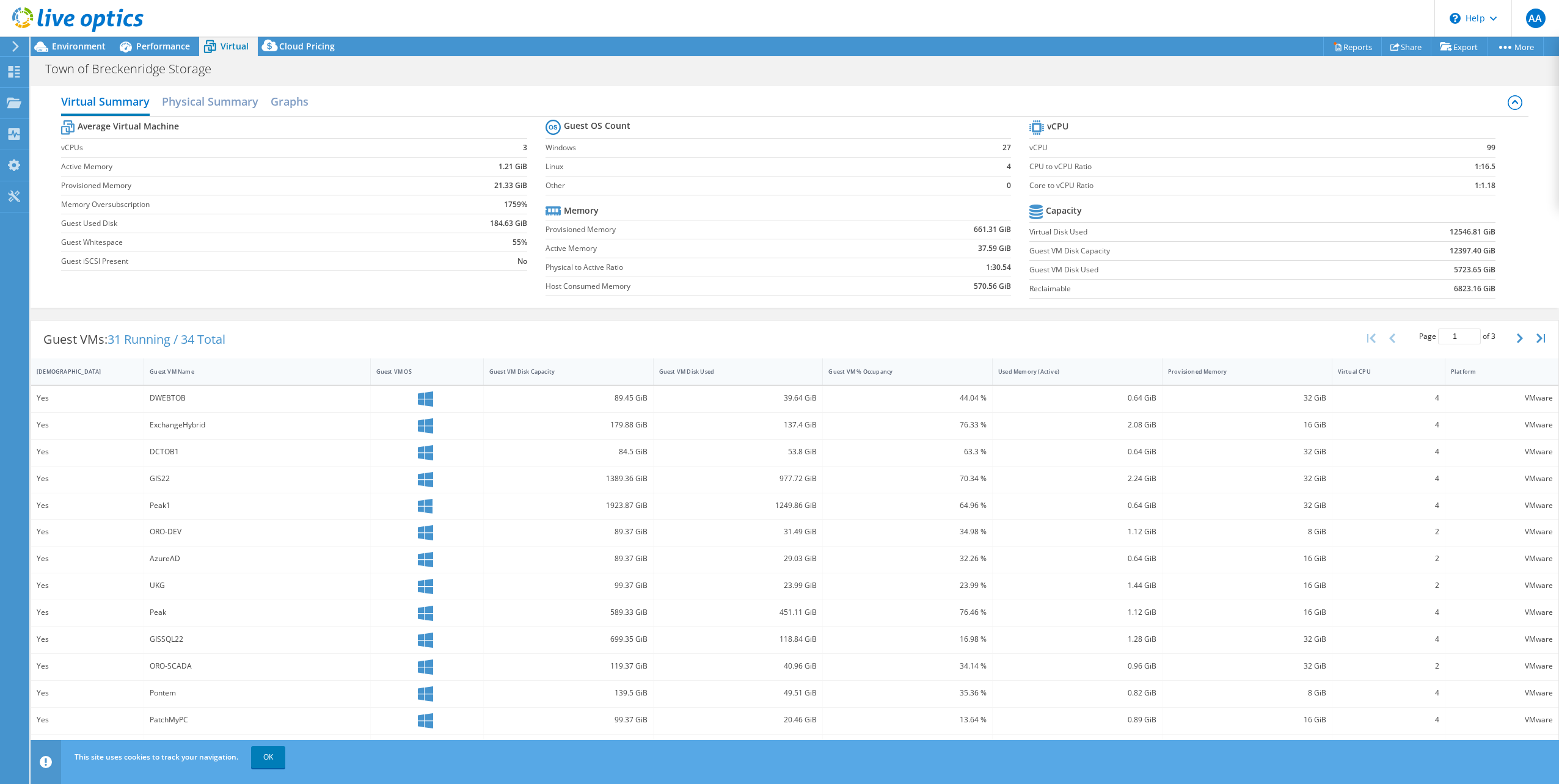
scroll to position [34, 0]
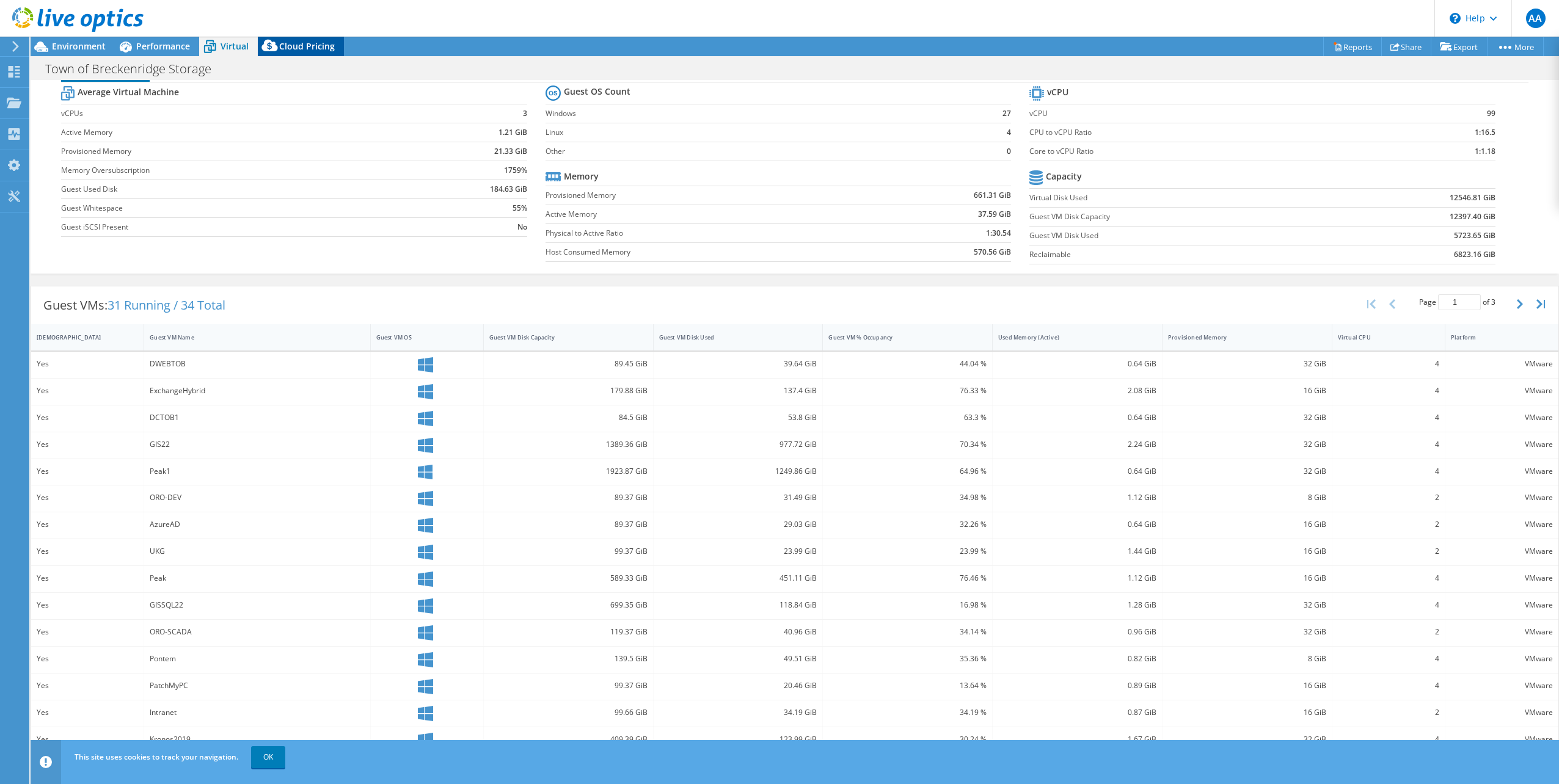
click at [306, 45] on span "Cloud Pricing" at bounding box center [306, 46] width 56 height 12
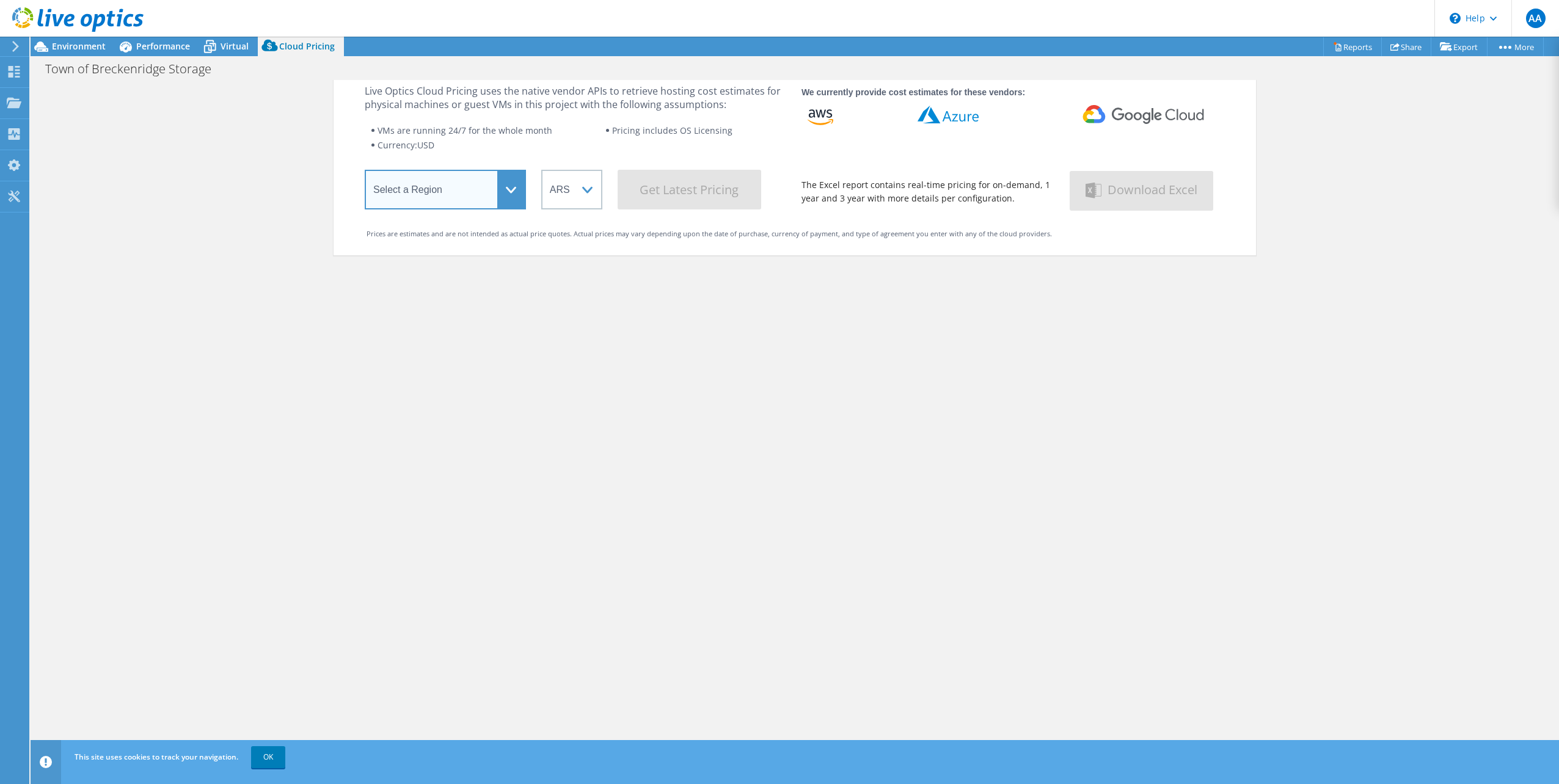
click at [503, 189] on select "Select a Region Asia Pacific (Hong Kong) Asia Pacific (Mumbai) Asia Pacific (Se…" at bounding box center [445, 189] width 161 height 39
select select "USWest"
click at [364, 172] on select "Select a Region Asia Pacific (Hong Kong) Asia Pacific (Mumbai) Asia Pacific (Se…" at bounding box center [445, 189] width 161 height 39
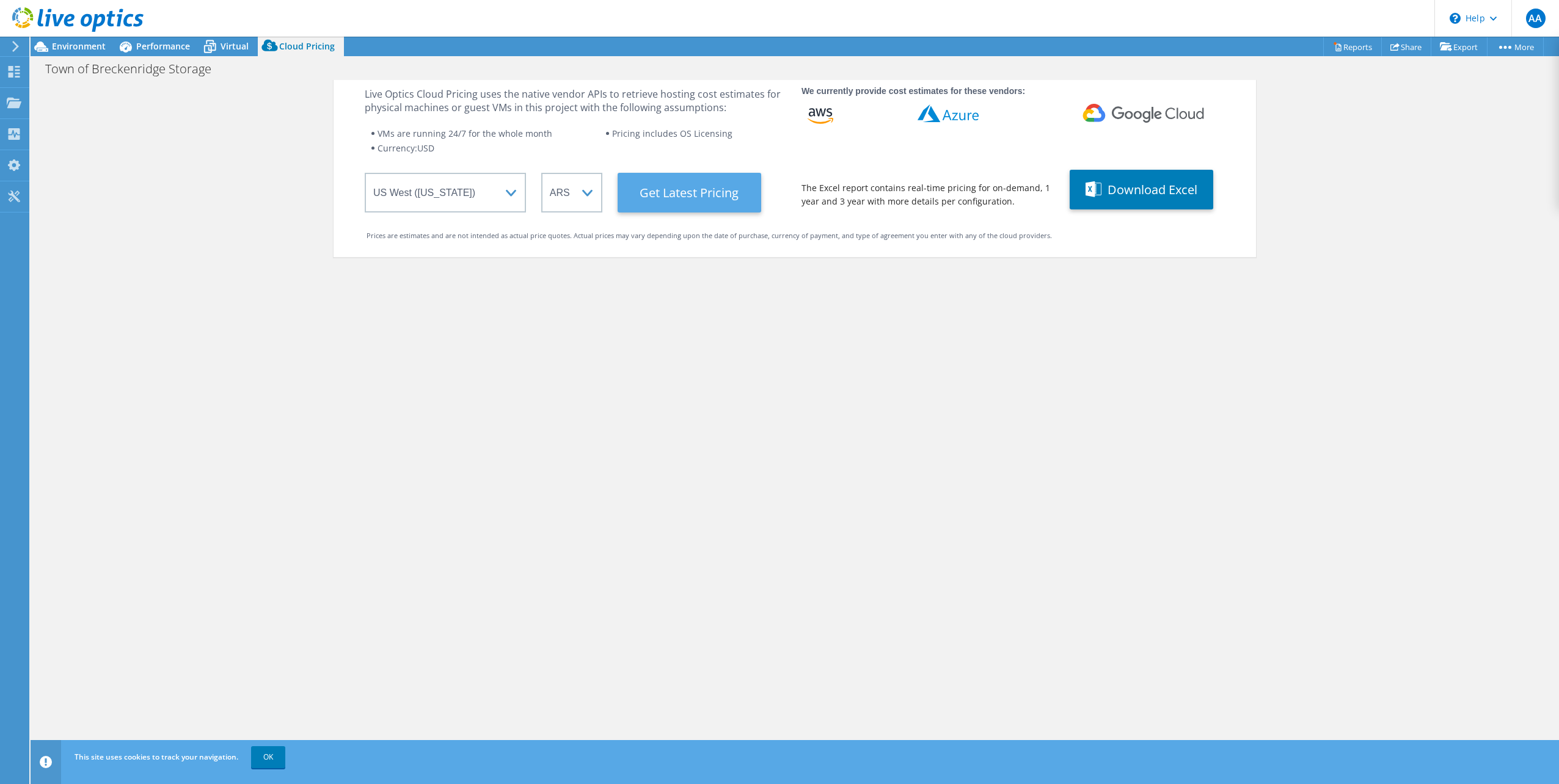
click at [714, 192] on Latest "Get Latest Pricing" at bounding box center [689, 192] width 143 height 39
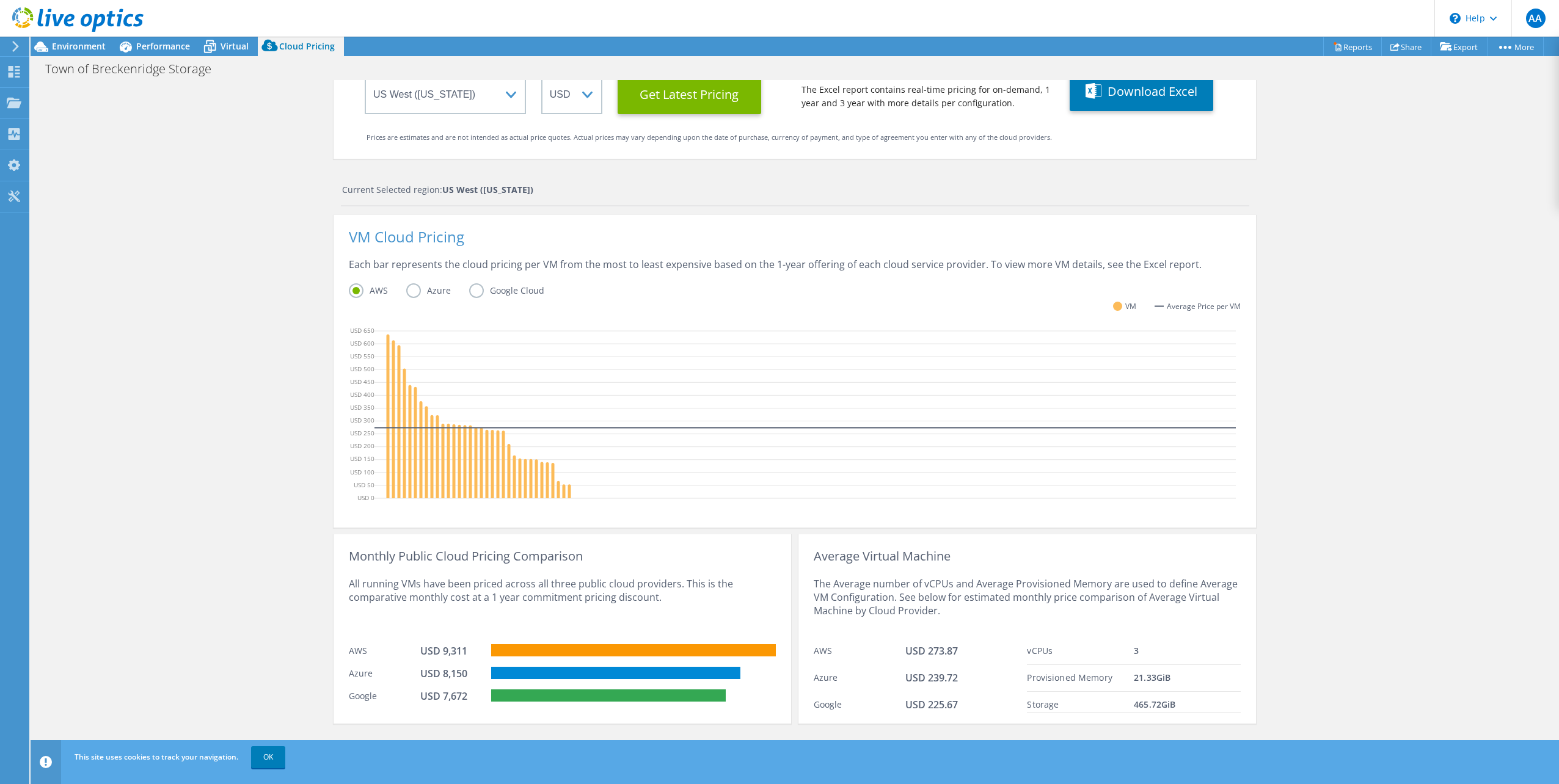
scroll to position [135, 0]
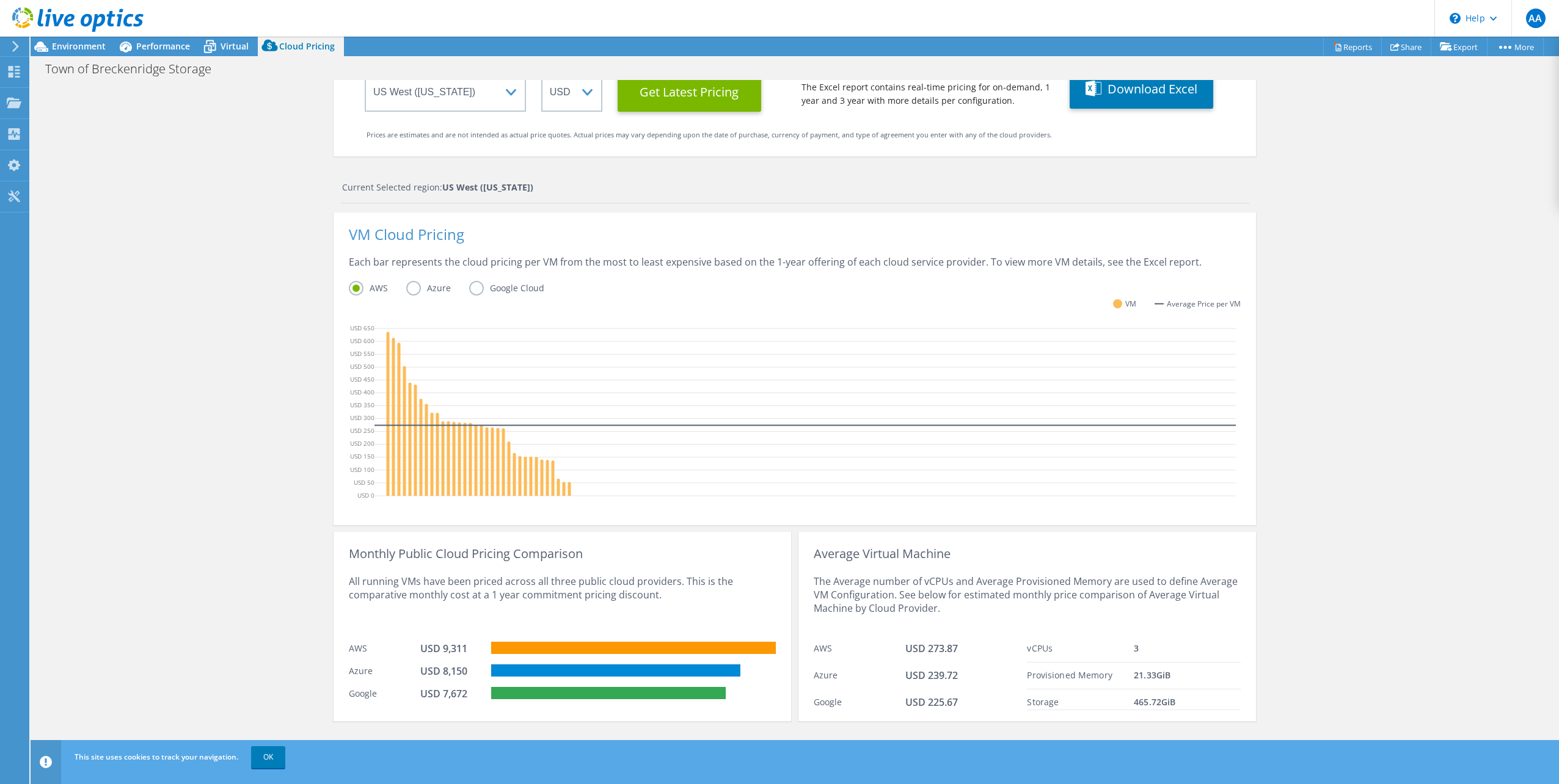
click at [409, 288] on label "Azure" at bounding box center [437, 288] width 63 height 15
click at [0, 0] on input "Azure" at bounding box center [0, 0] width 0 height 0
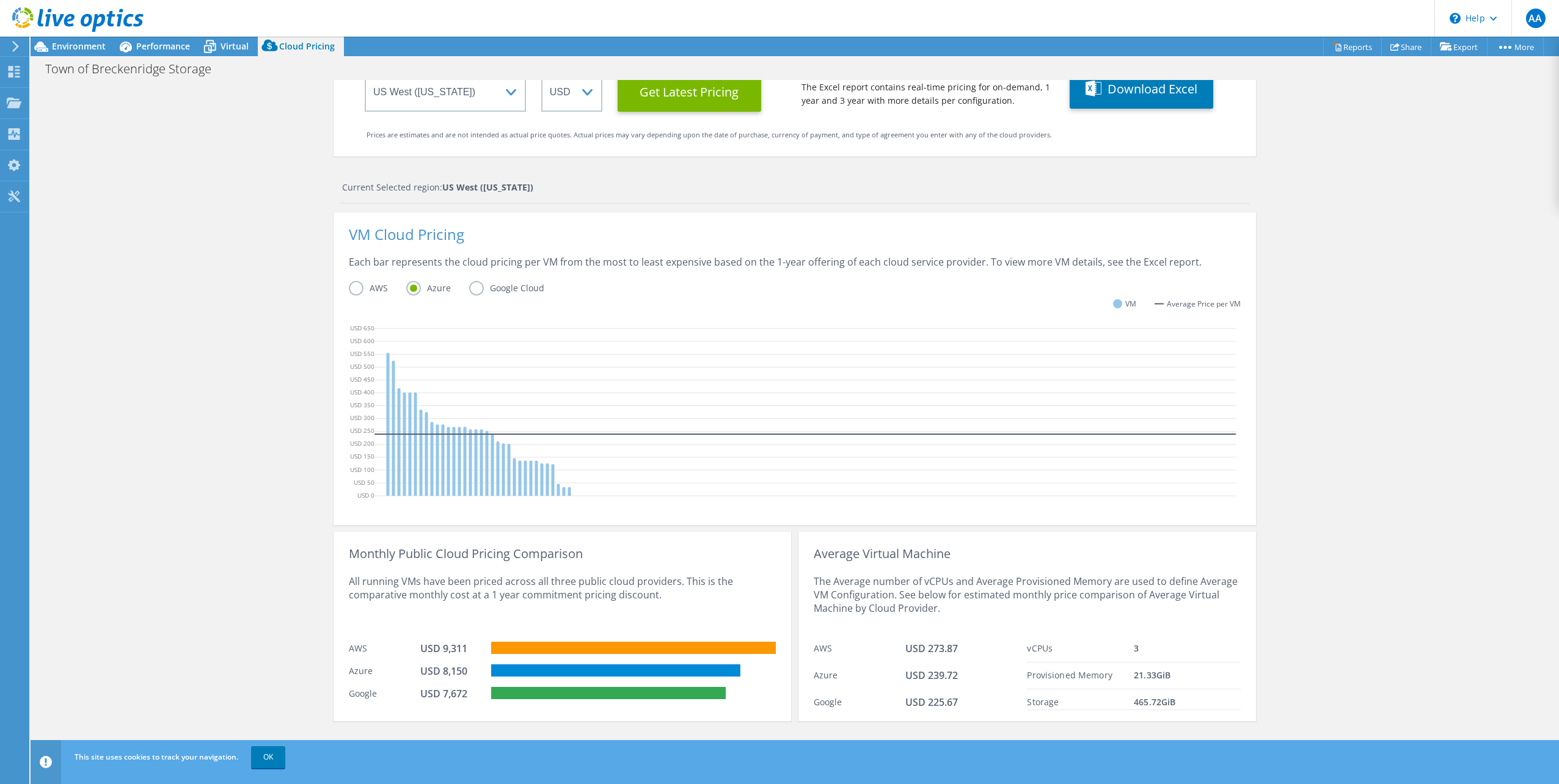
click at [471, 288] on label "Google Cloud" at bounding box center [516, 288] width 94 height 15
click at [0, 0] on input "Google Cloud" at bounding box center [0, 0] width 0 height 0
click at [410, 288] on label "Azure" at bounding box center [437, 288] width 63 height 15
click at [0, 0] on input "Azure" at bounding box center [0, 0] width 0 height 0
click at [352, 288] on label "AWS" at bounding box center [377, 288] width 57 height 15
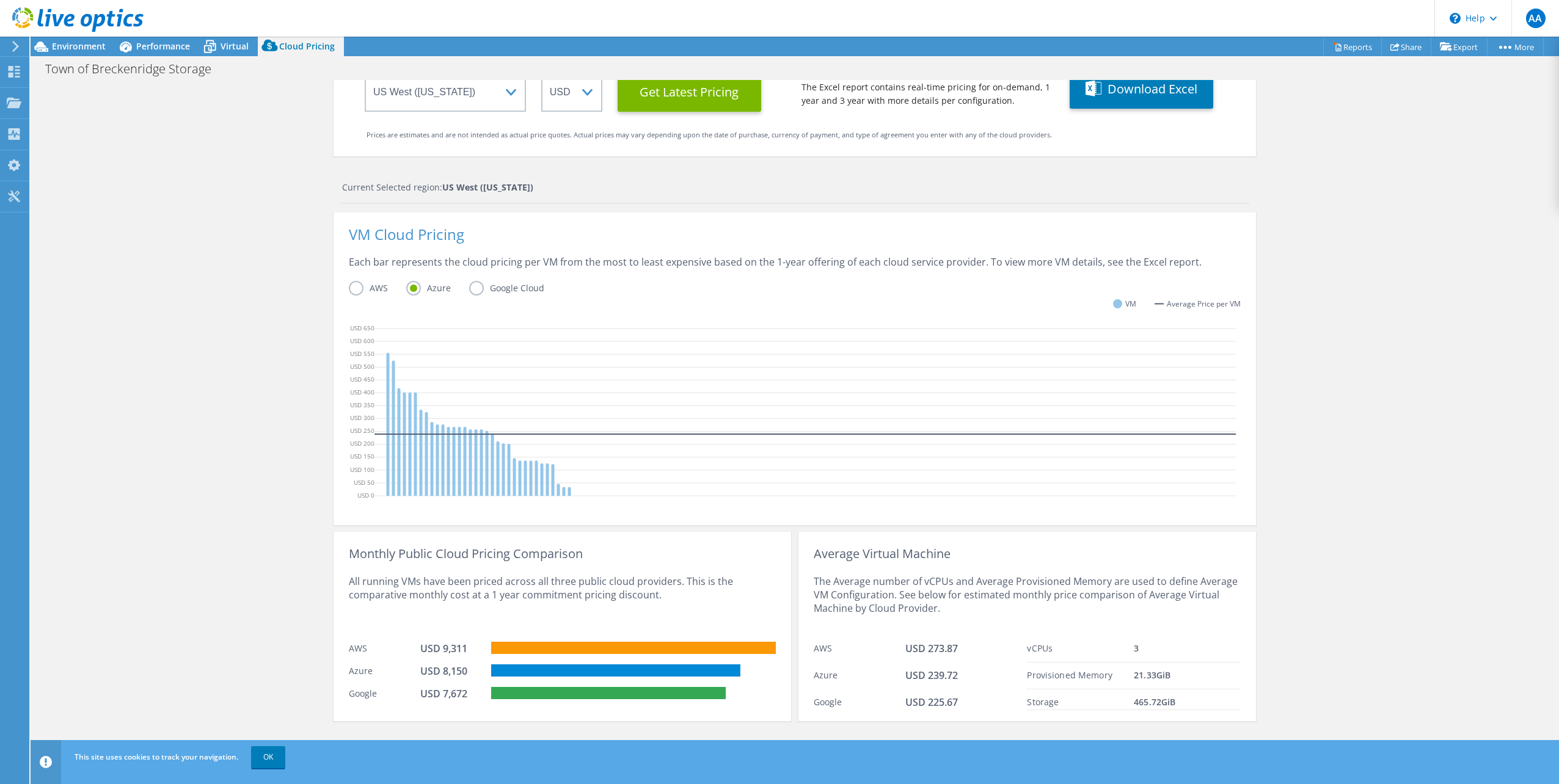
click at [0, 0] on input "AWS" at bounding box center [0, 0] width 0 height 0
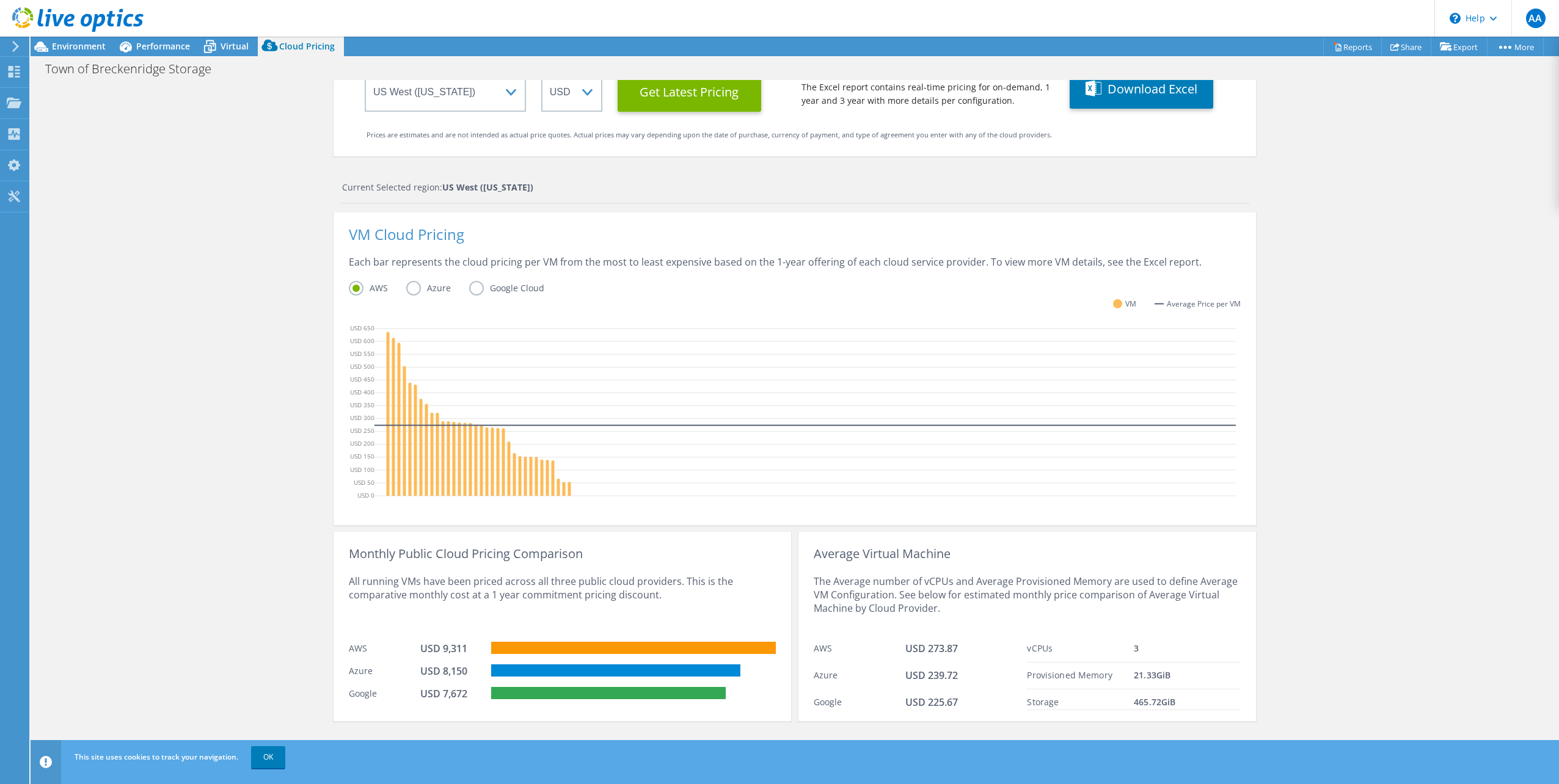
click at [411, 287] on label "Azure" at bounding box center [437, 288] width 63 height 15
click at [0, 0] on input "Azure" at bounding box center [0, 0] width 0 height 0
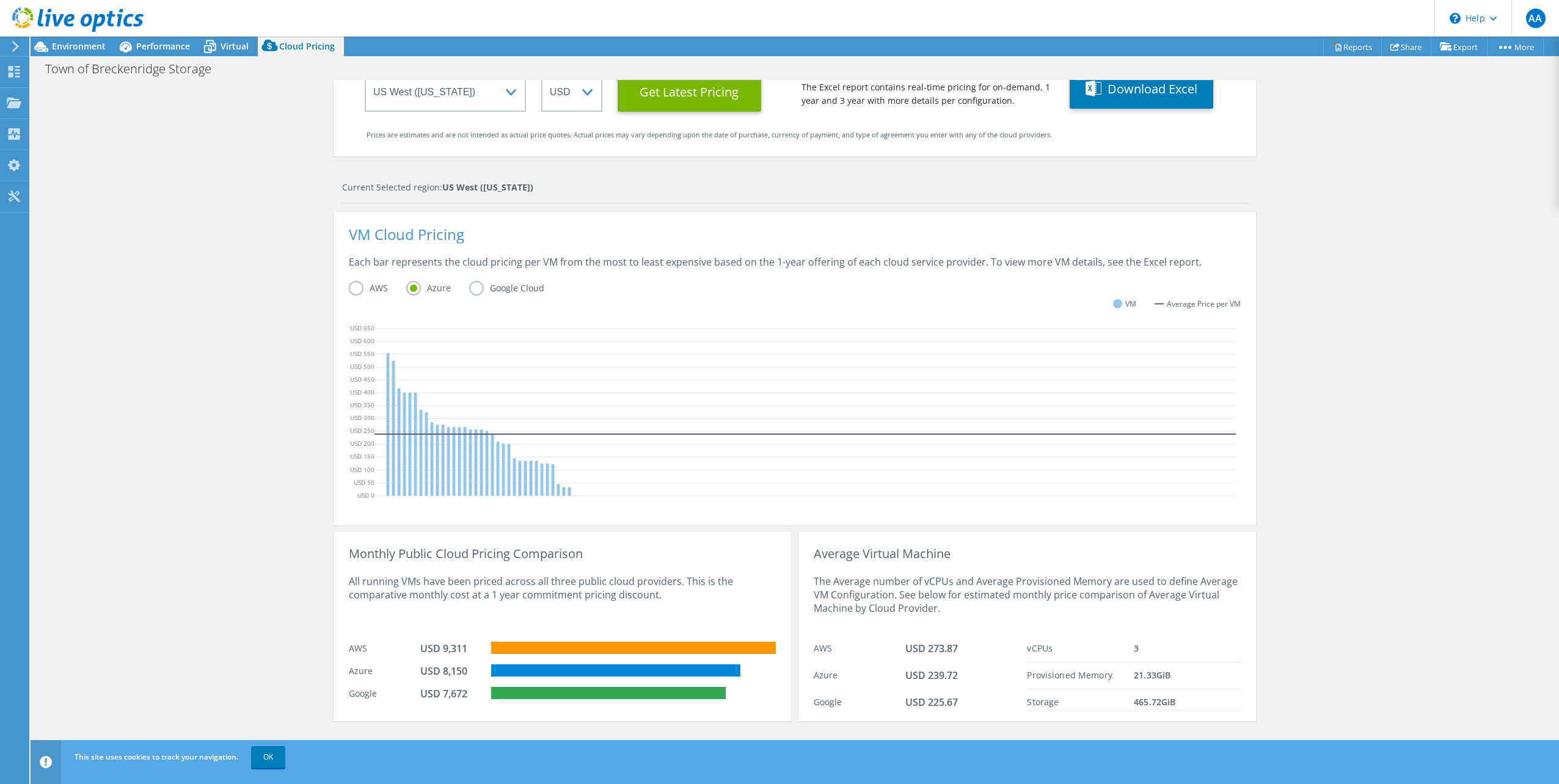
scroll to position [0, 0]
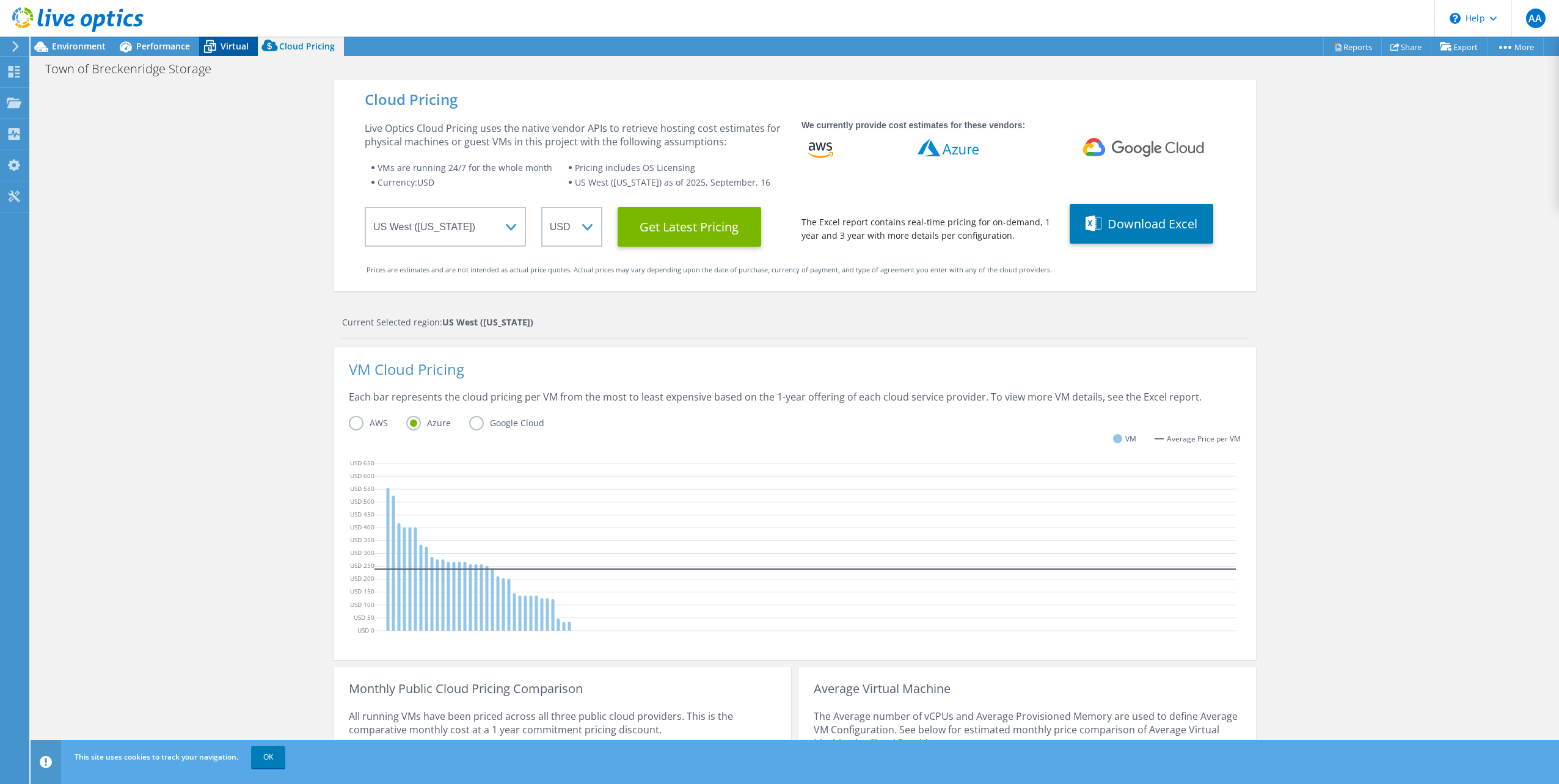
click at [230, 44] on span "Virtual" at bounding box center [235, 46] width 28 height 12
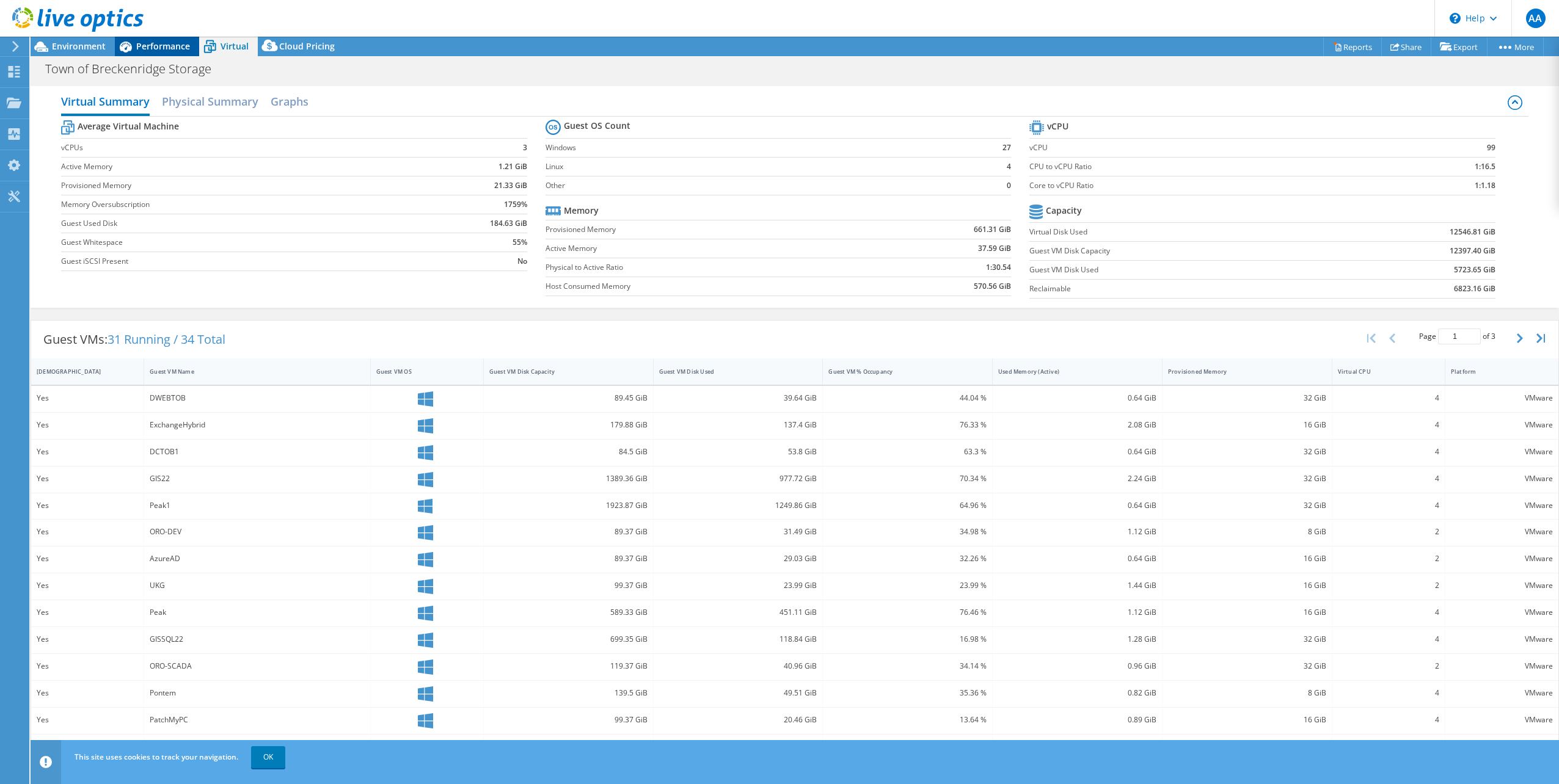
click at [150, 47] on span "Performance" at bounding box center [163, 46] width 54 height 12
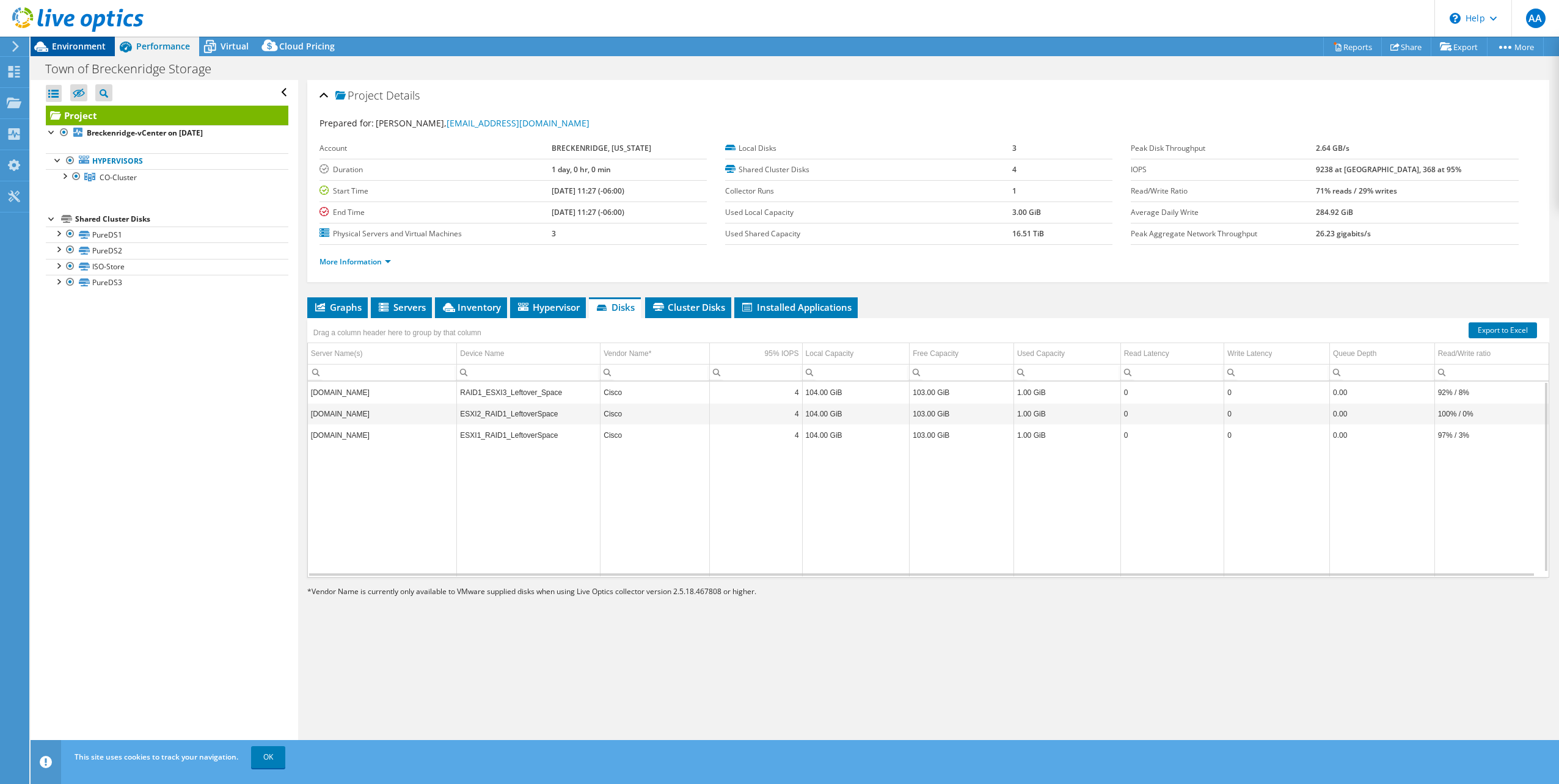
click at [79, 45] on span "Environment" at bounding box center [79, 46] width 54 height 12
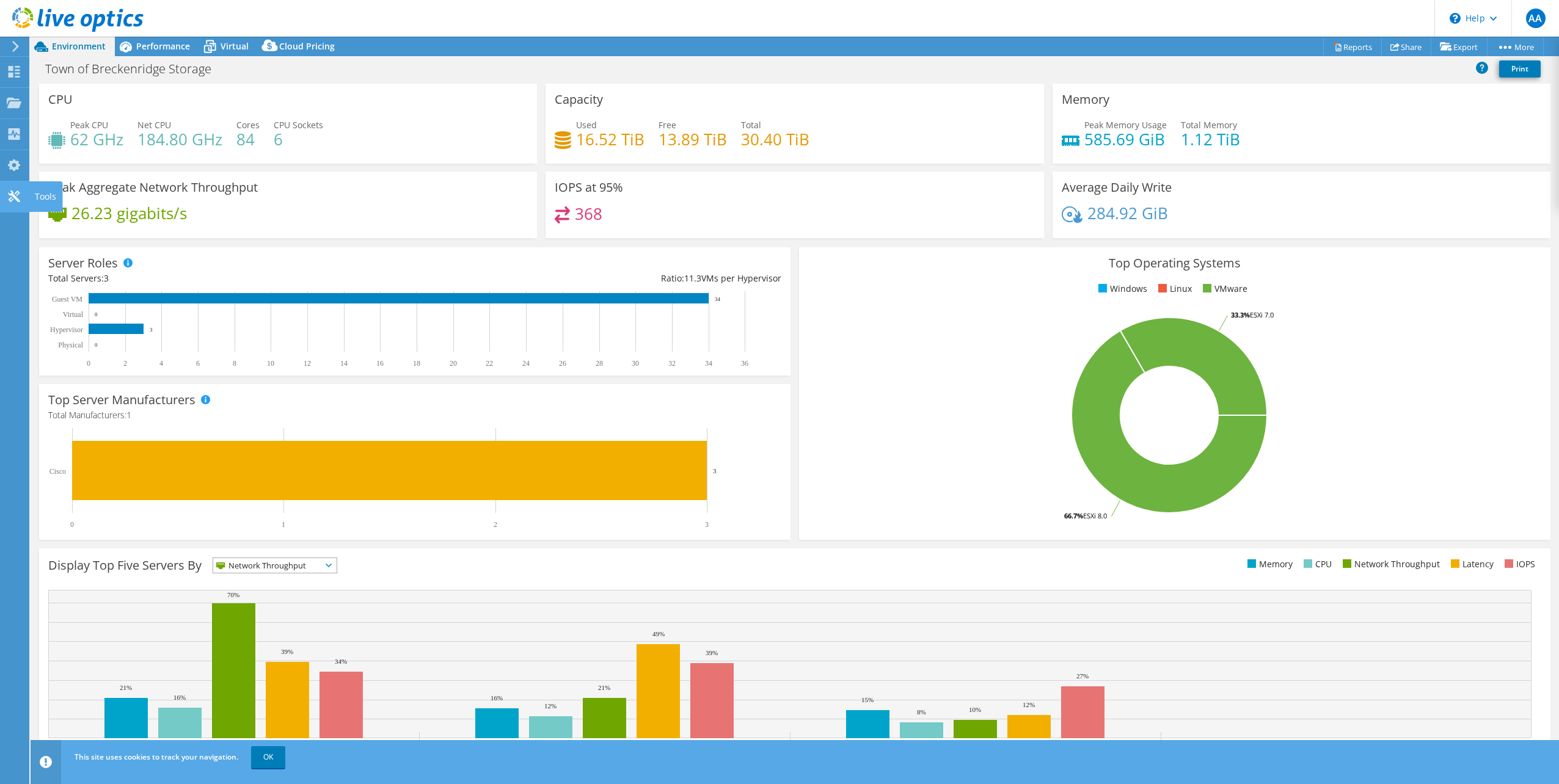
click at [13, 197] on use at bounding box center [14, 196] width 12 height 12
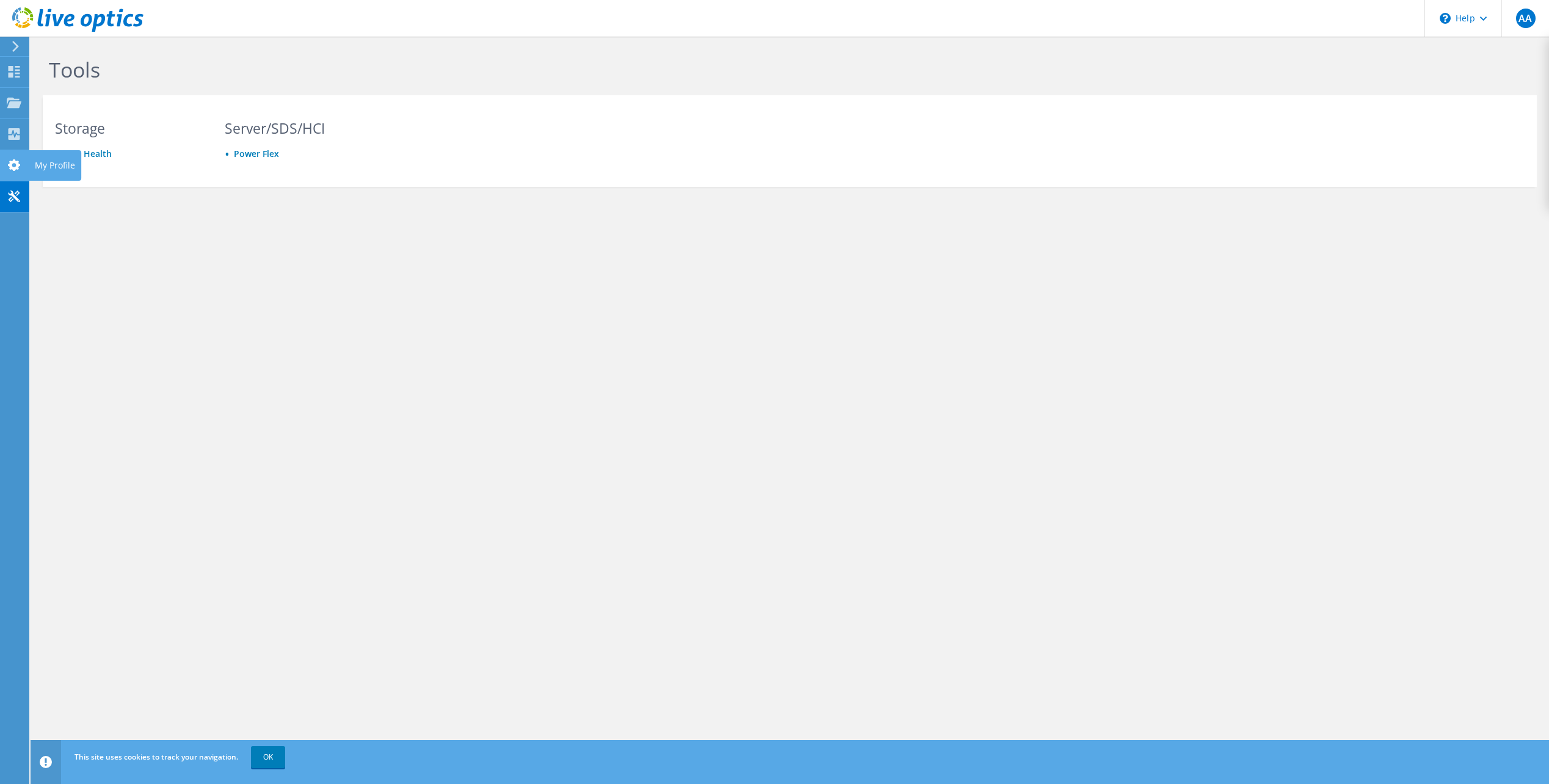
click at [16, 163] on use at bounding box center [14, 165] width 12 height 12
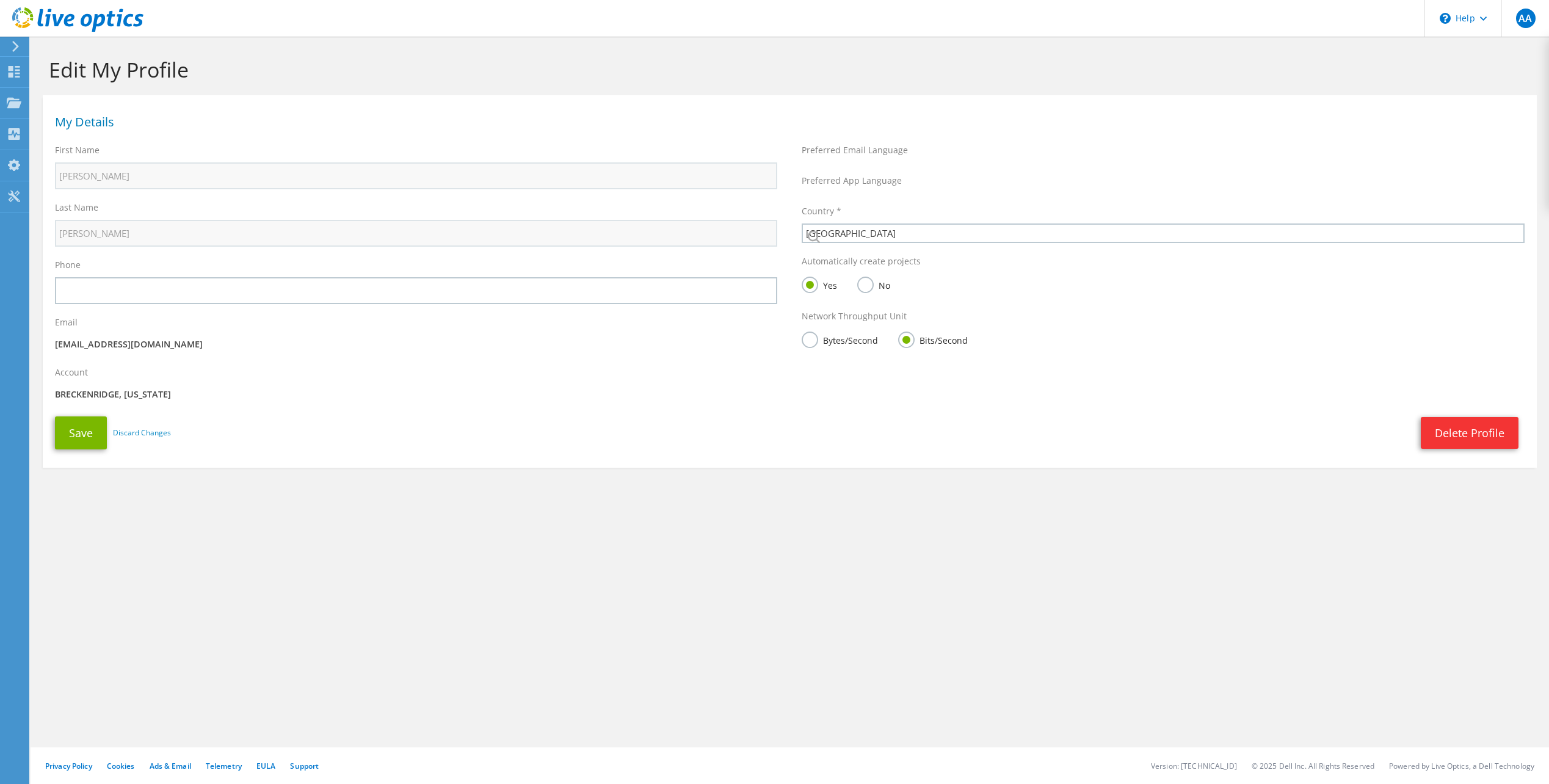
select select "224"
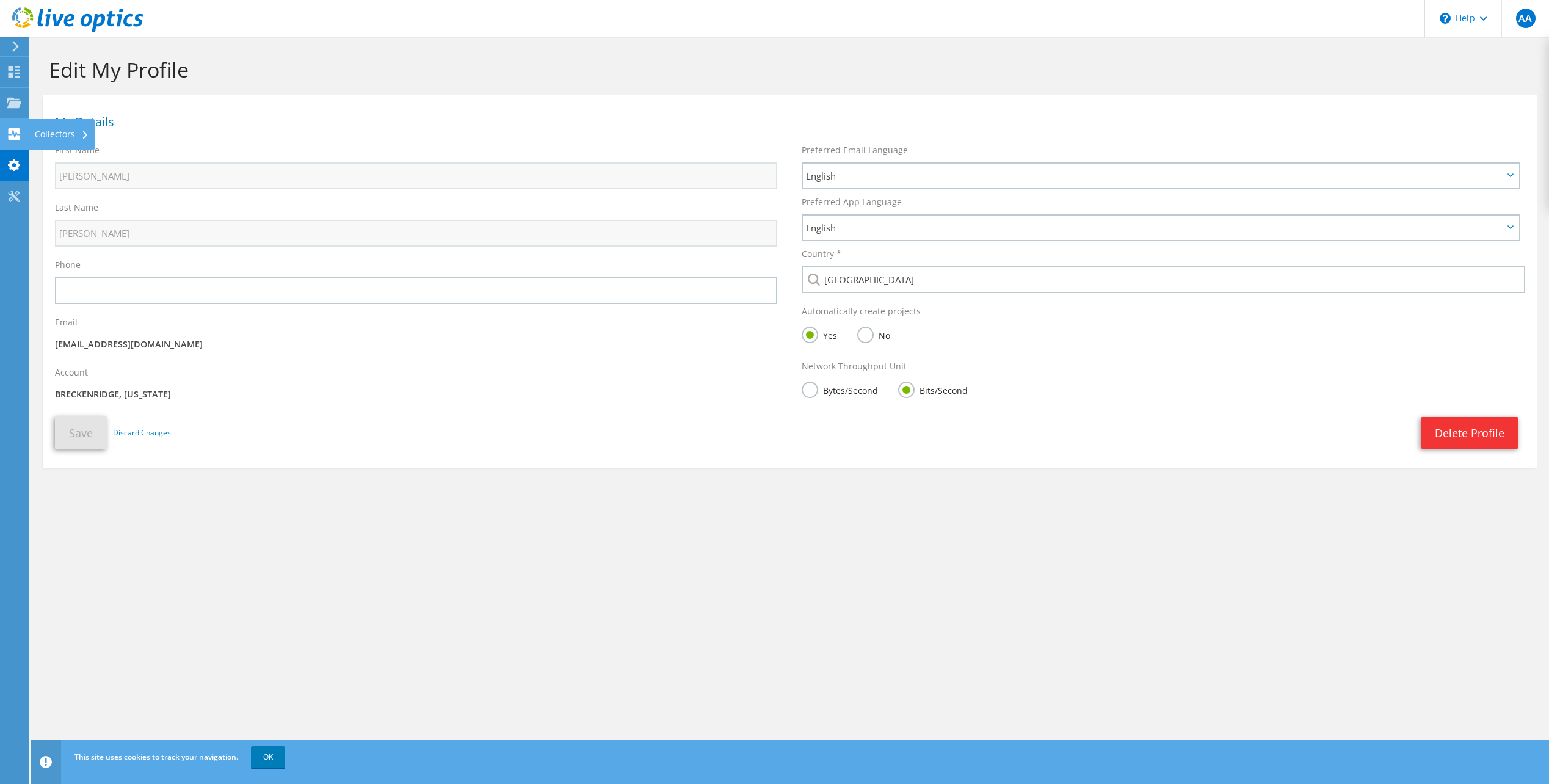
click at [14, 134] on icon at bounding box center [14, 135] width 15 height 12
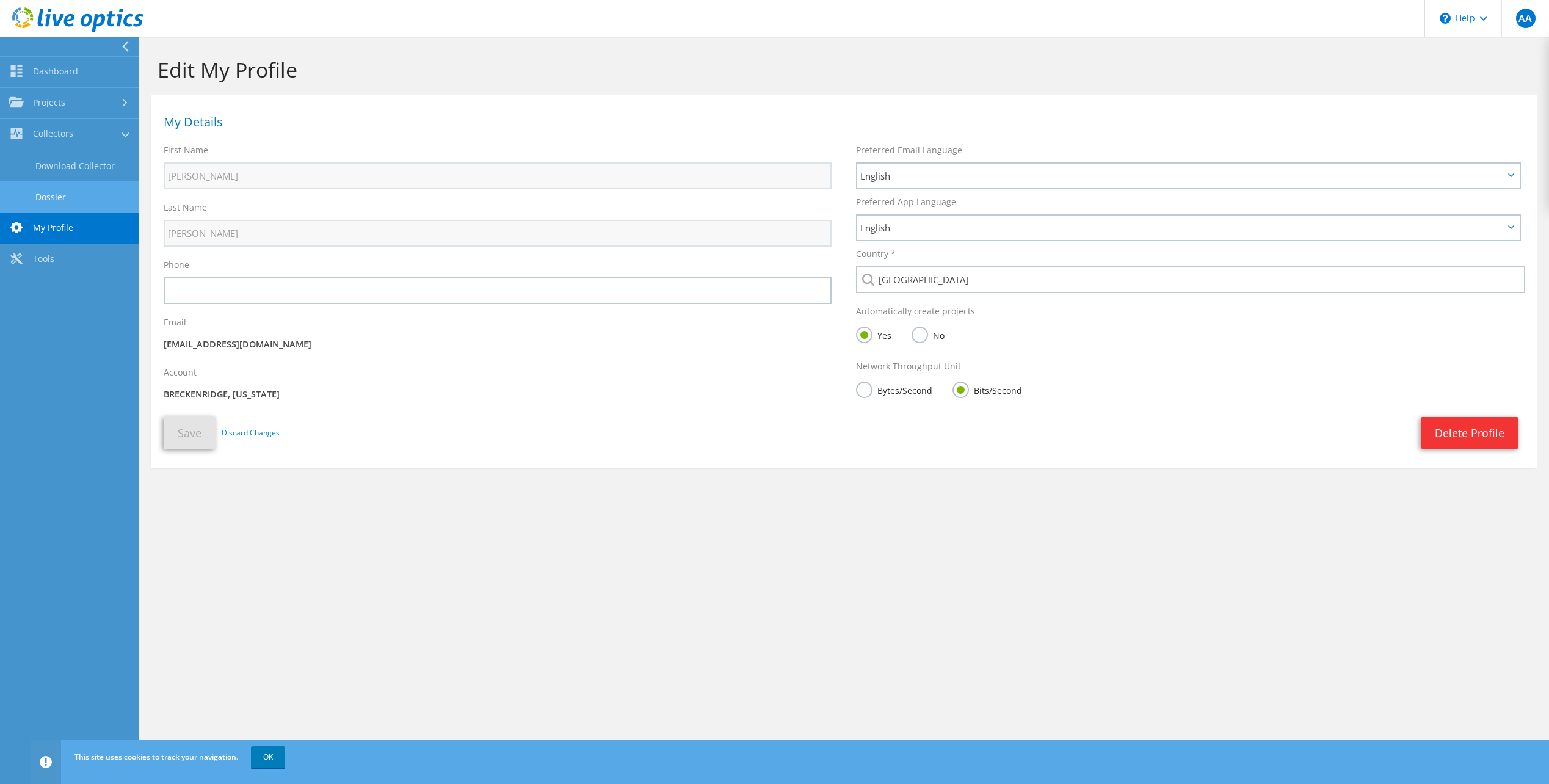
click at [50, 197] on link "Dossier" at bounding box center [69, 197] width 139 height 31
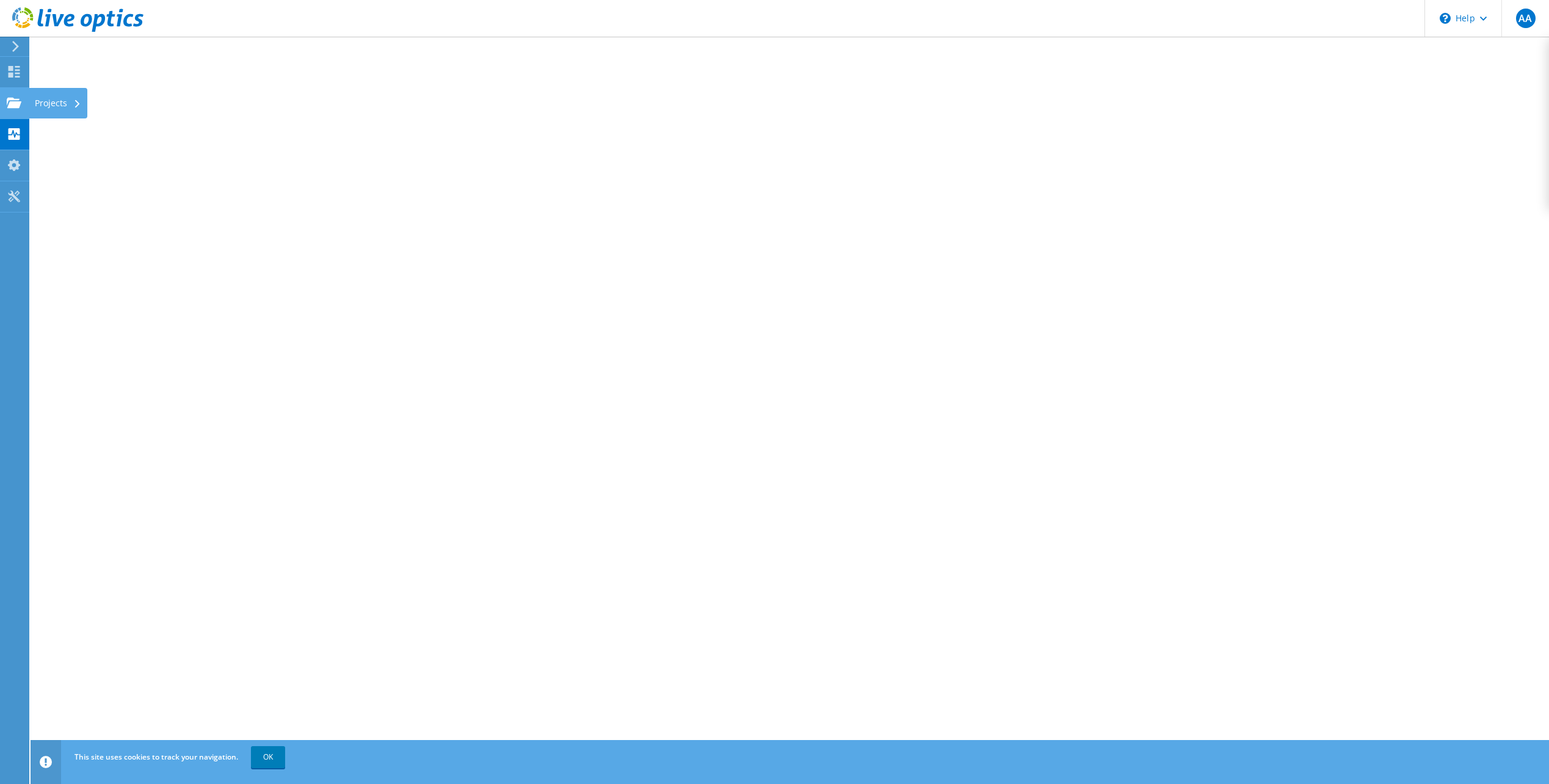
click at [12, 103] on use at bounding box center [14, 103] width 15 height 10
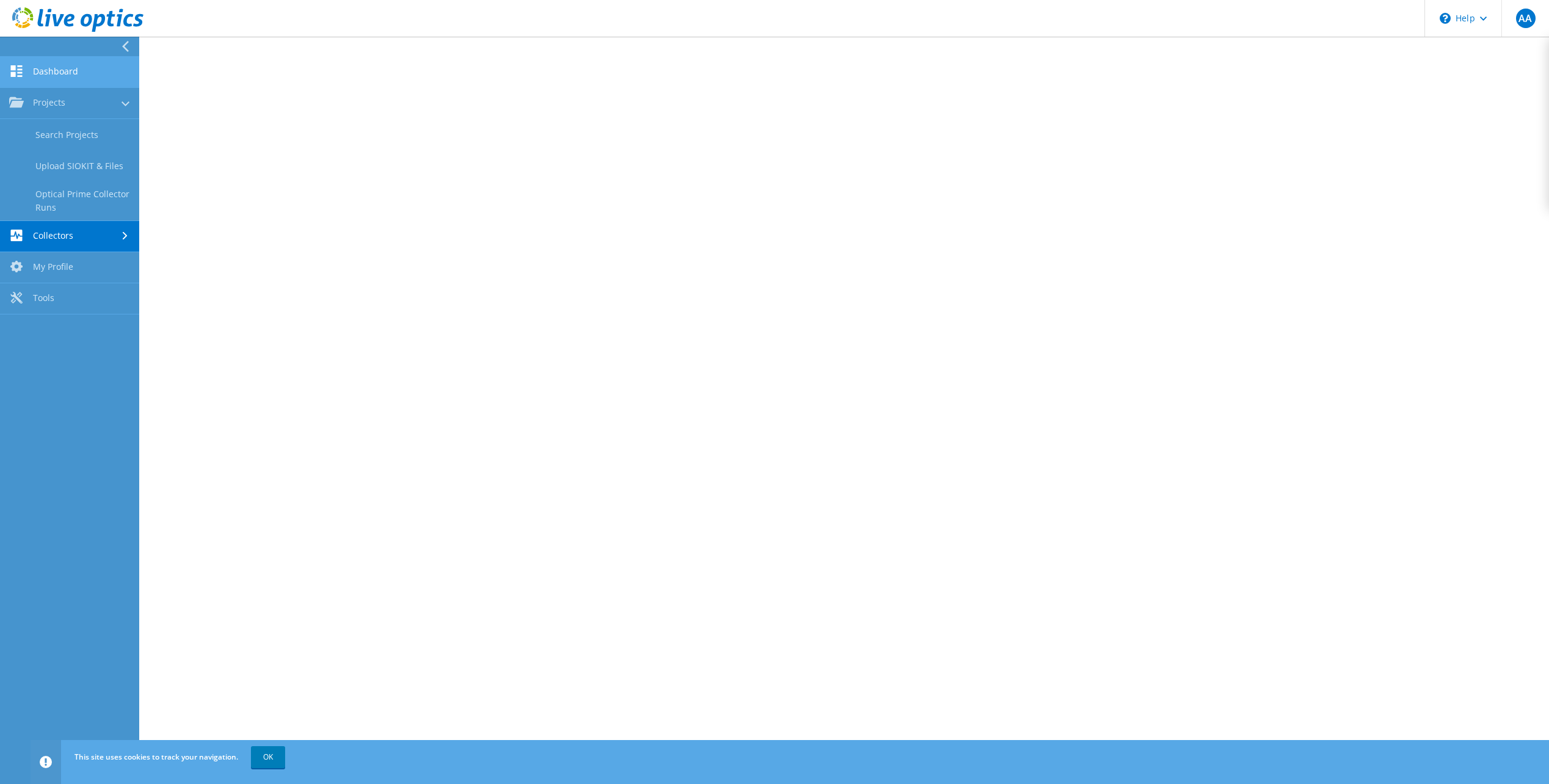
click at [66, 65] on link "Dashboard" at bounding box center [69, 72] width 139 height 31
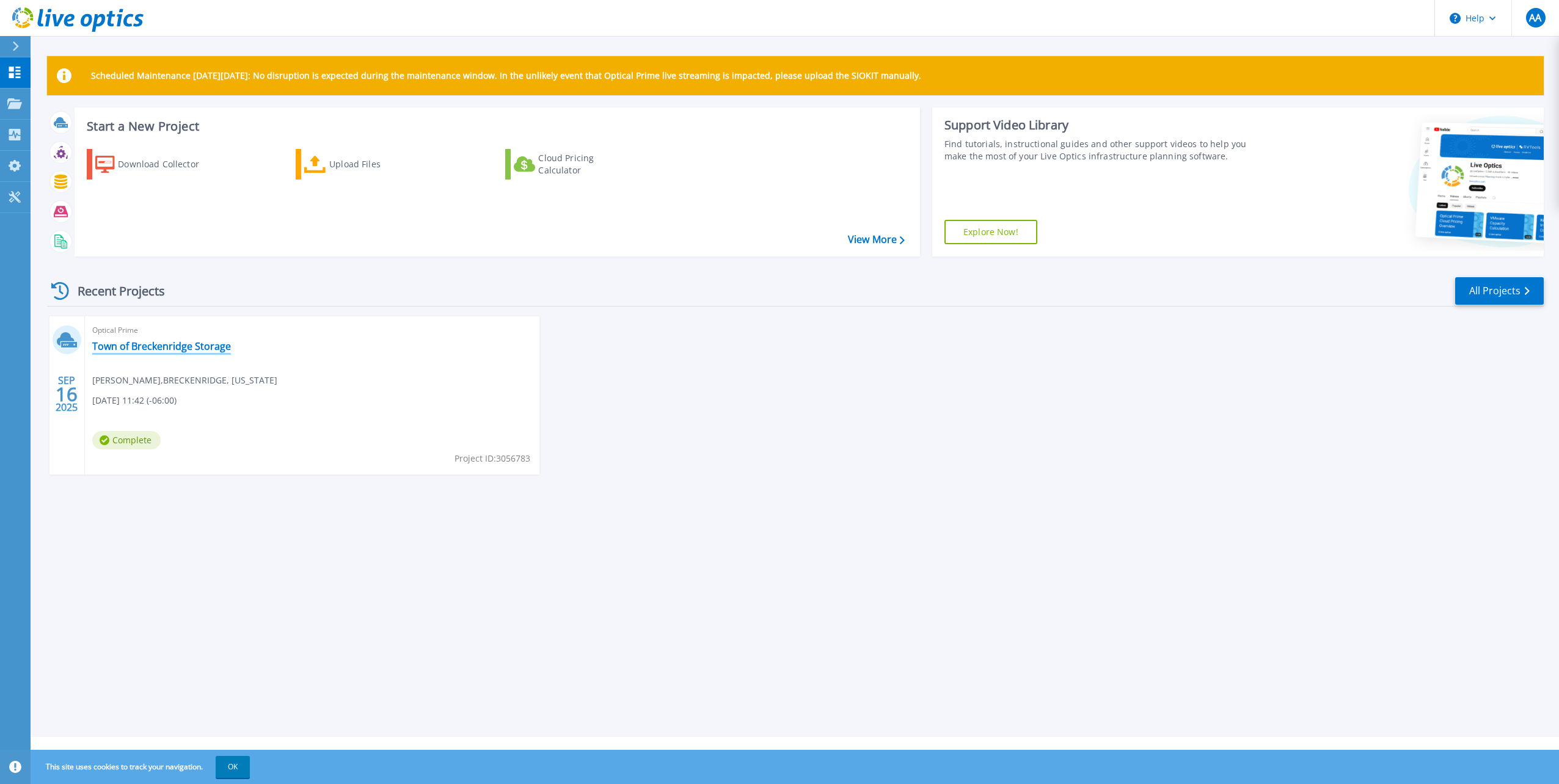
click at [187, 346] on link "Town of Breckenridge Storage" at bounding box center [161, 346] width 138 height 12
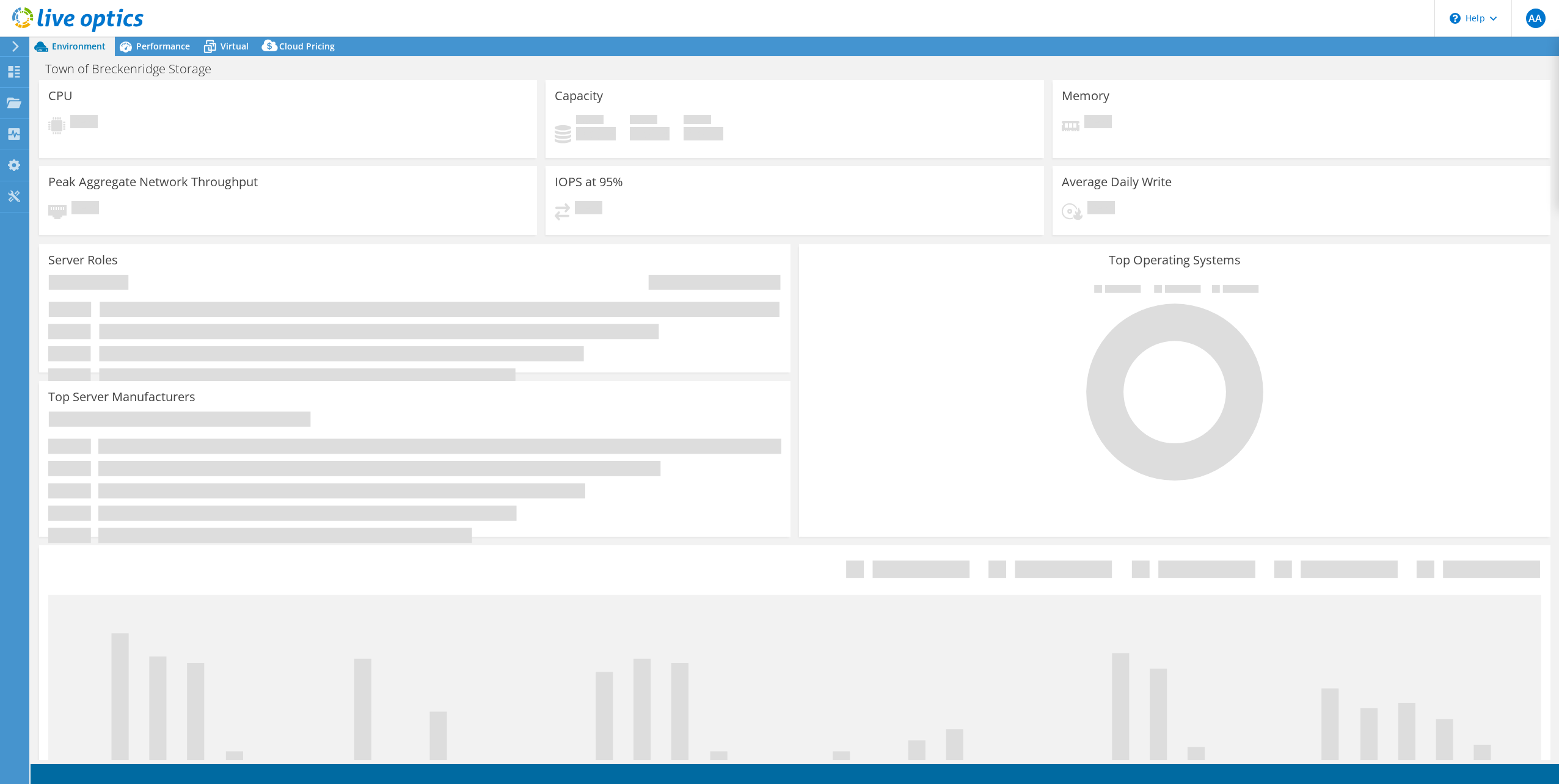
select select "USWest"
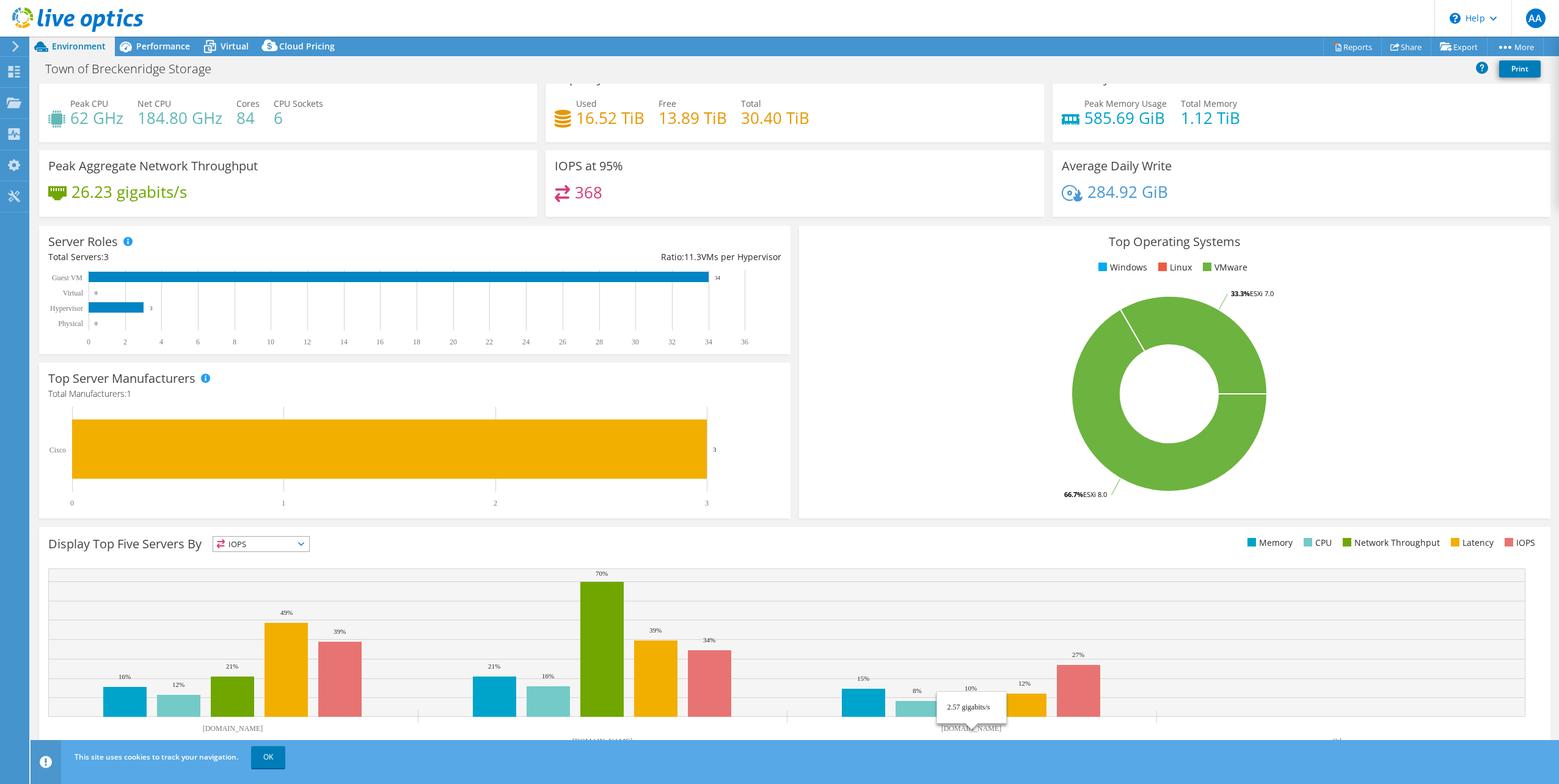
scroll to position [31, 0]
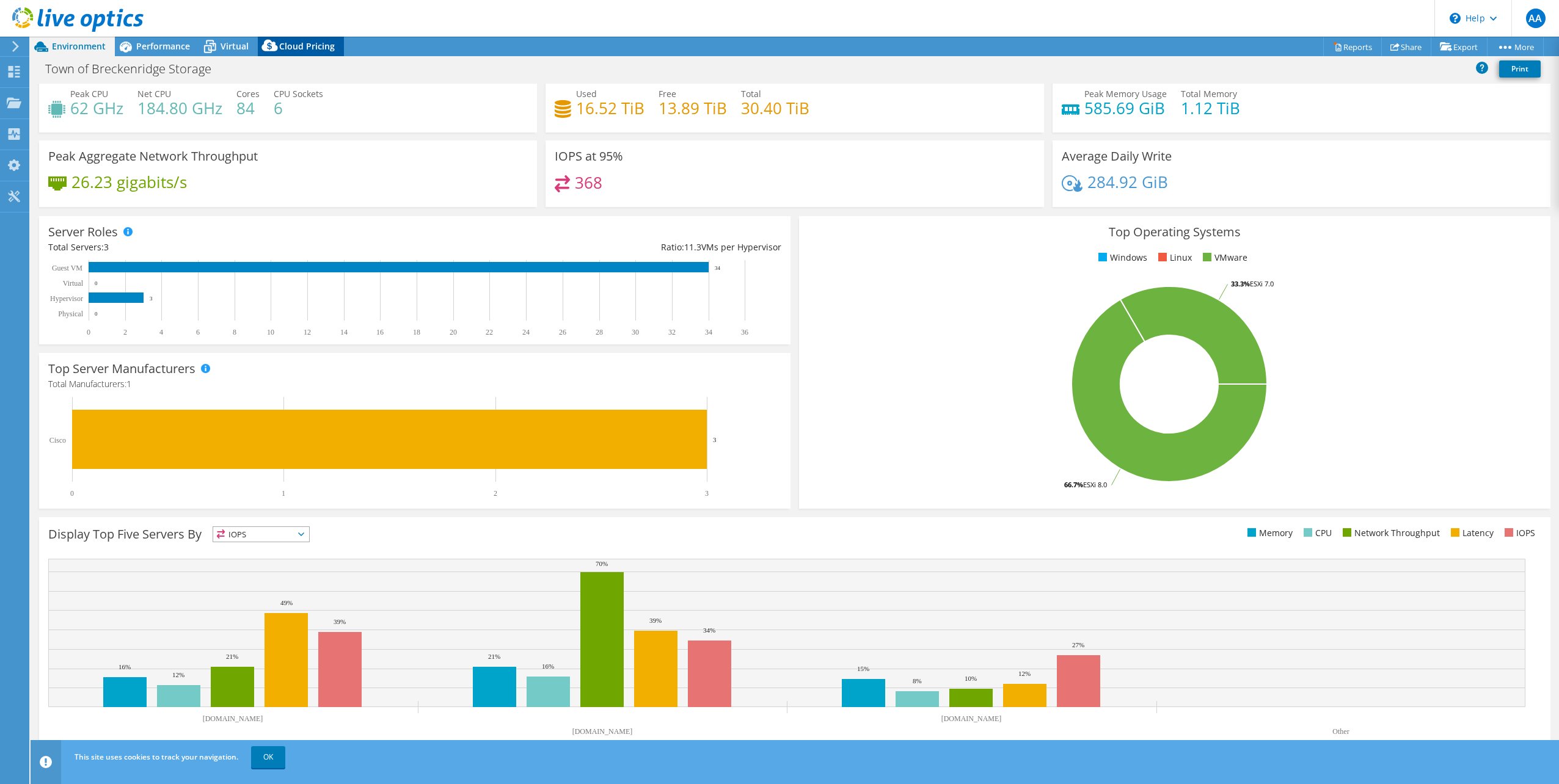
click at [312, 45] on span "Cloud Pricing" at bounding box center [306, 46] width 56 height 12
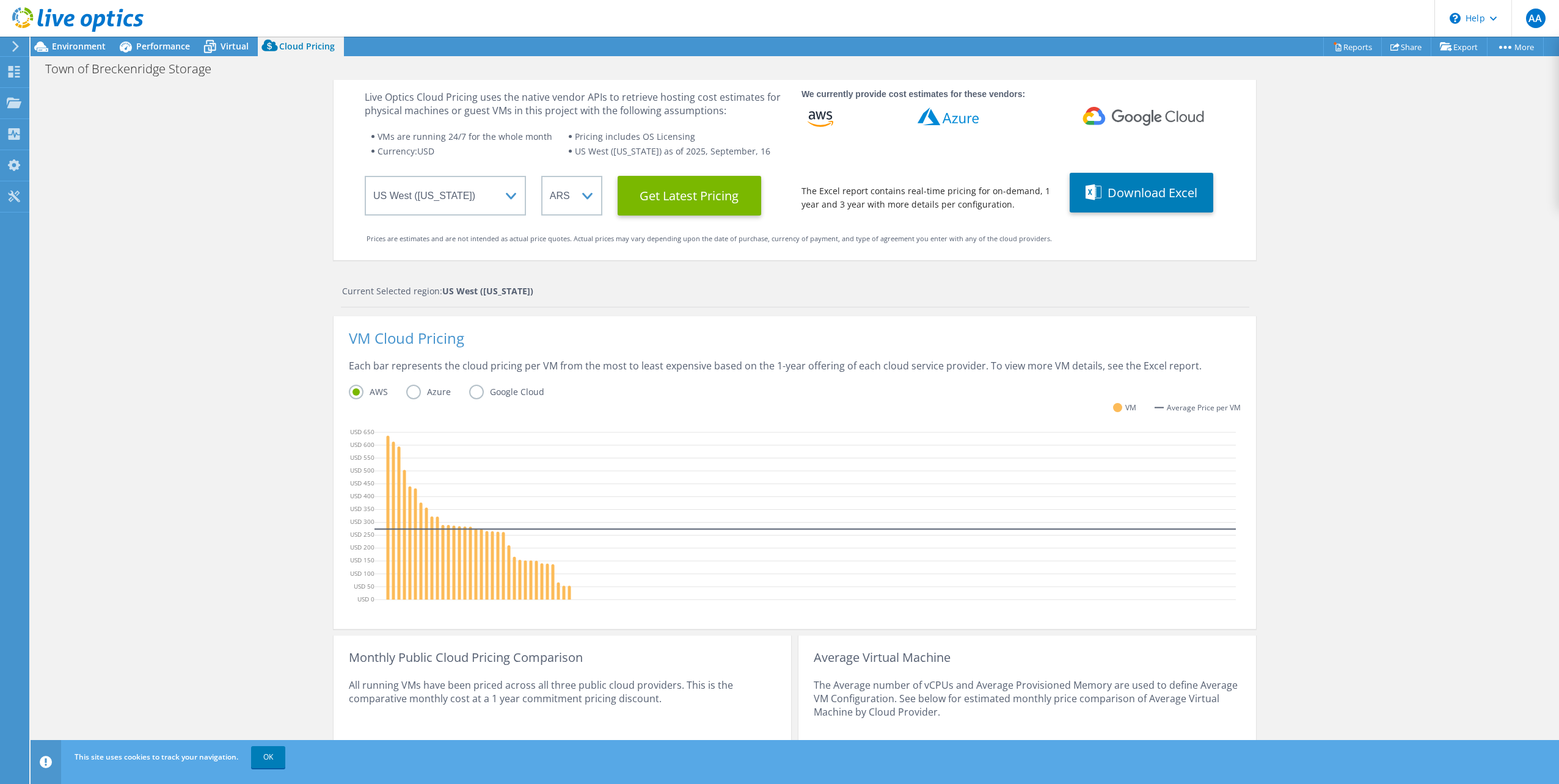
click at [406, 390] on label "Azure" at bounding box center [437, 392] width 63 height 15
click at [0, 0] on input "Azure" at bounding box center [0, 0] width 0 height 0
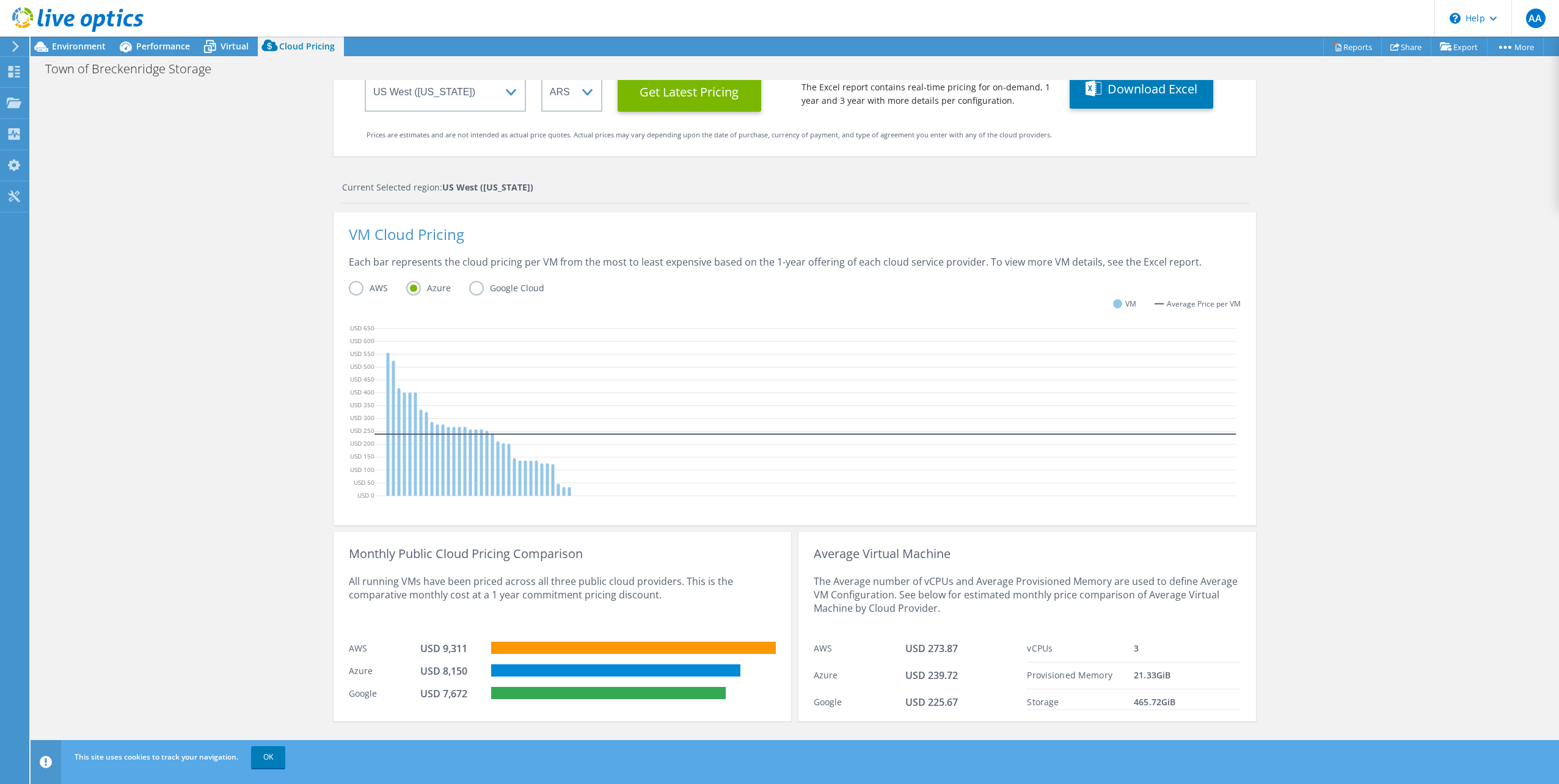
scroll to position [0, 0]
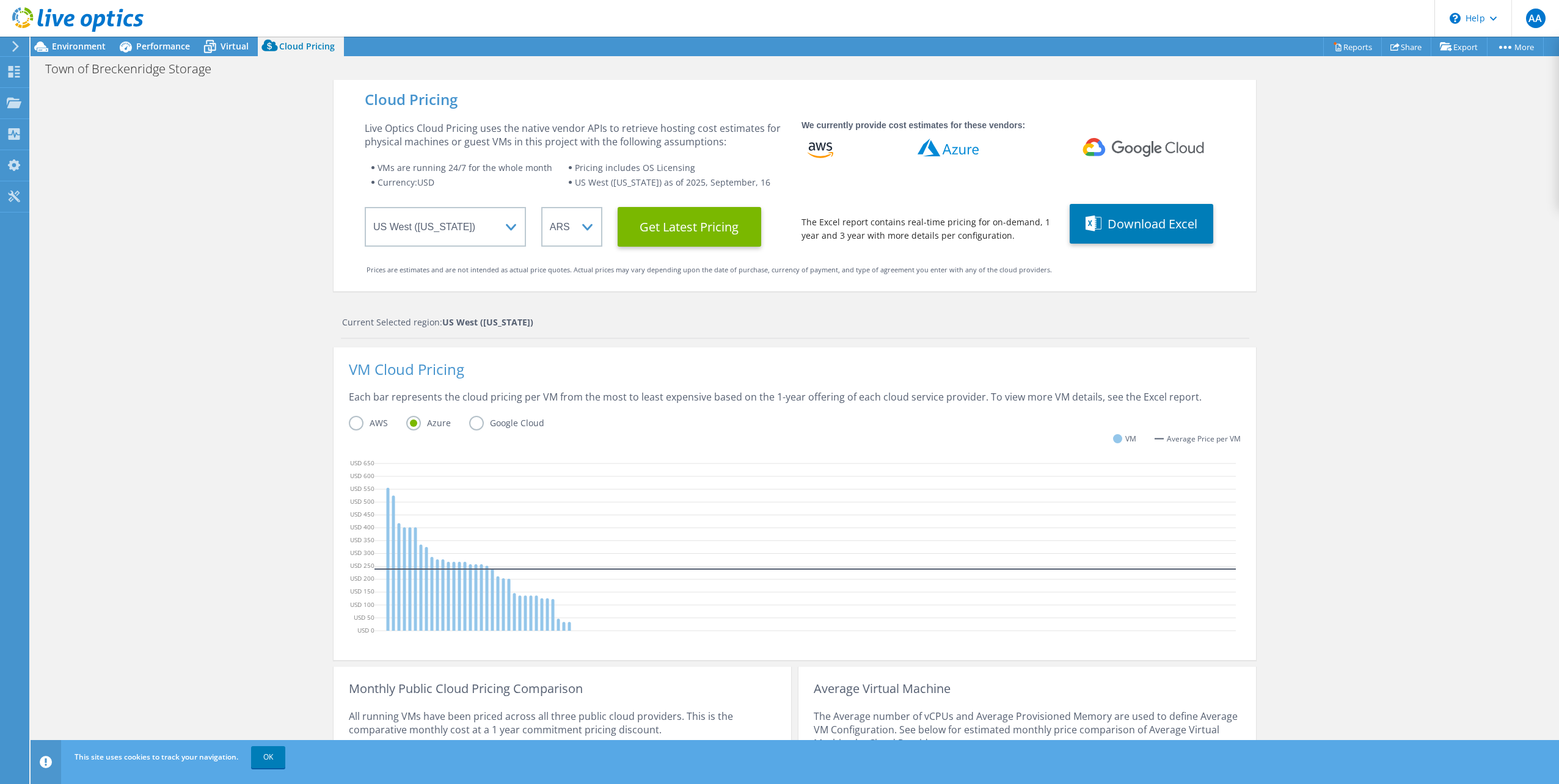
click at [83, 106] on div "Cloud Pricing Live Optics Cloud Pricing uses the native vendor APIs to retrieve…" at bounding box center [794, 487] width 1528 height 815
click at [70, 46] on span "Environment" at bounding box center [79, 46] width 54 height 12
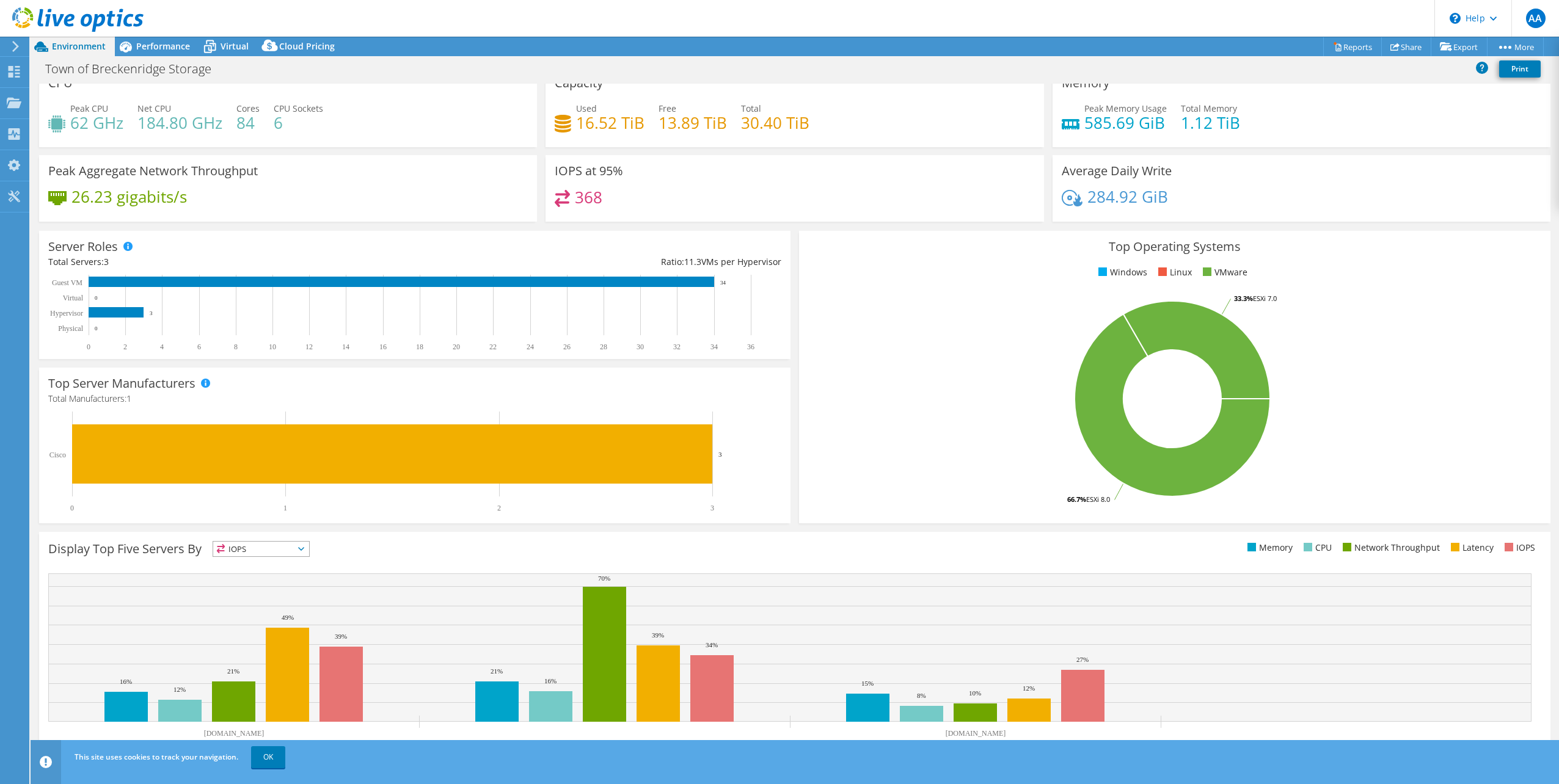
scroll to position [31, 0]
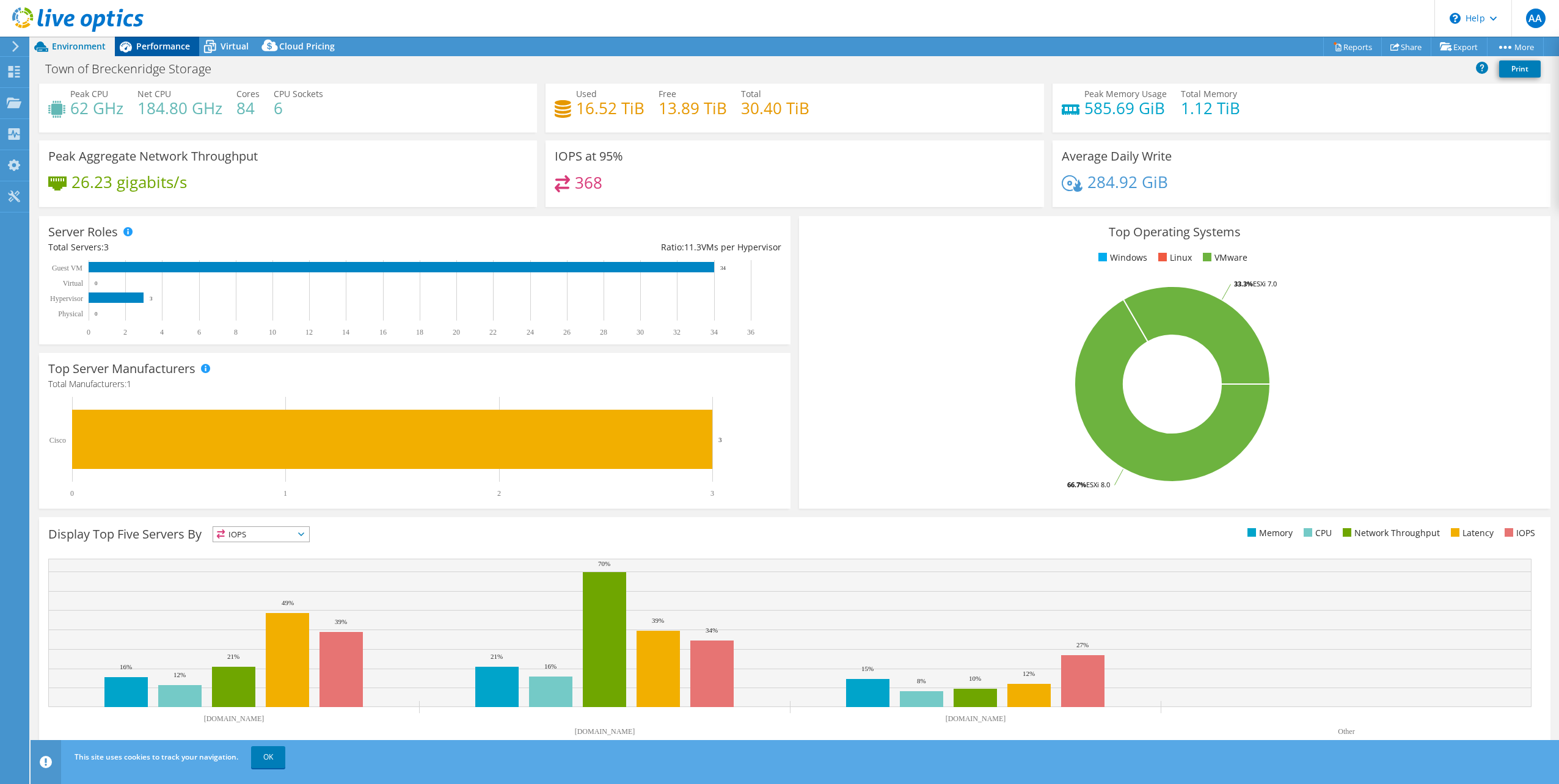
click at [161, 50] on span "Performance" at bounding box center [163, 46] width 54 height 12
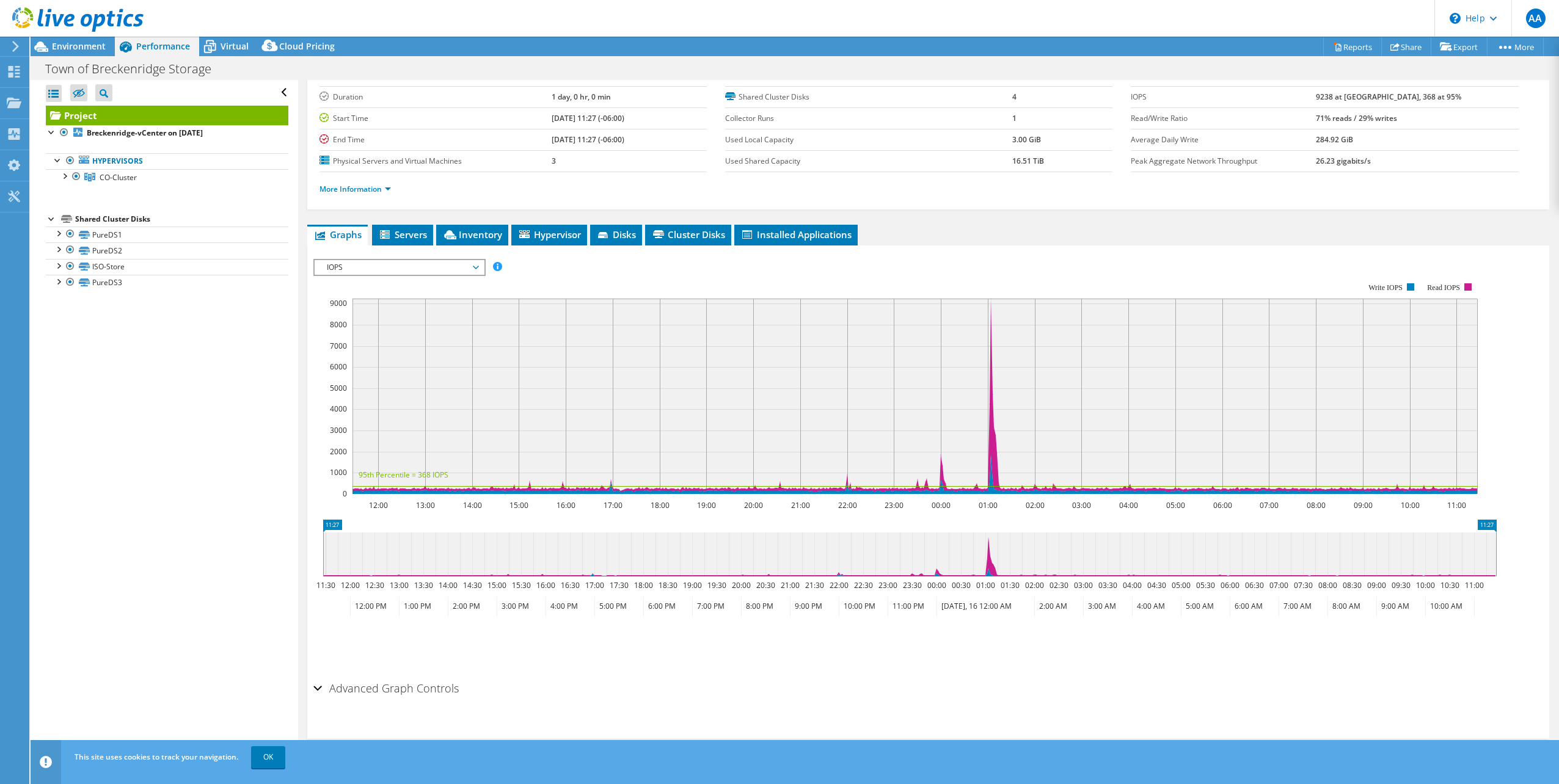
scroll to position [0, 0]
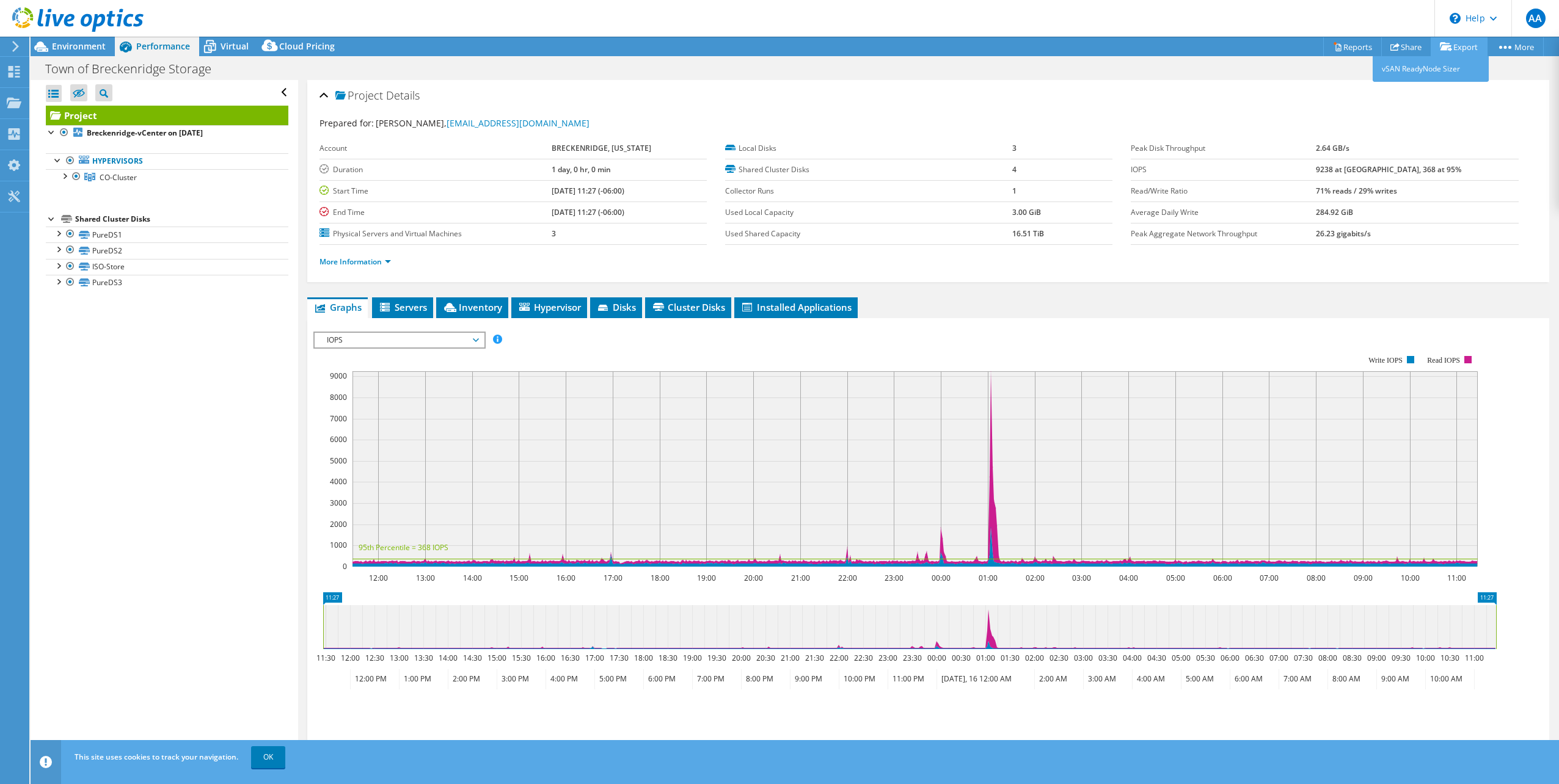
click at [1458, 46] on link "Export" at bounding box center [1459, 46] width 57 height 19
click at [234, 49] on span "Virtual" at bounding box center [235, 46] width 28 height 12
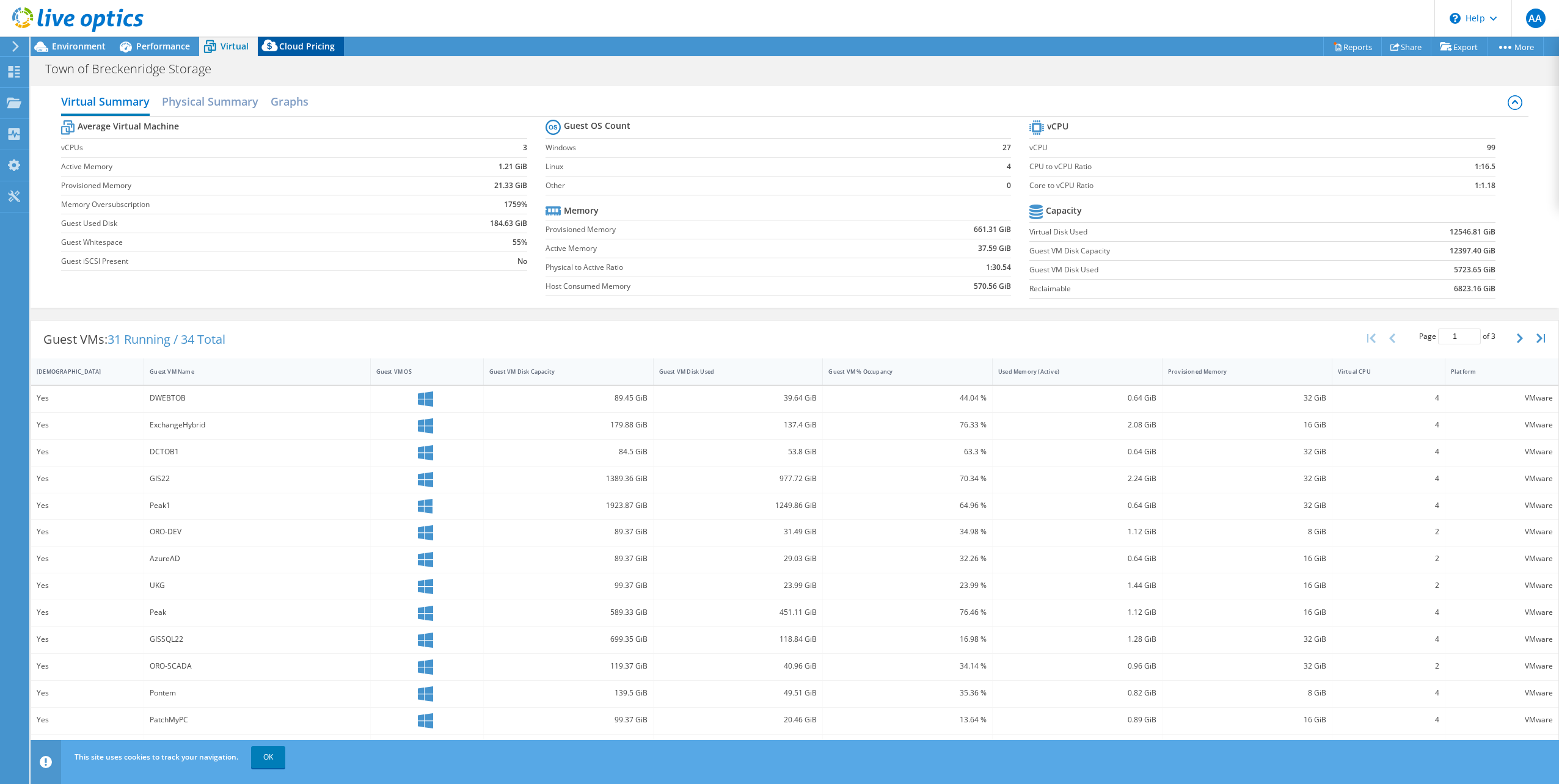
click at [302, 46] on span "Cloud Pricing" at bounding box center [306, 46] width 56 height 12
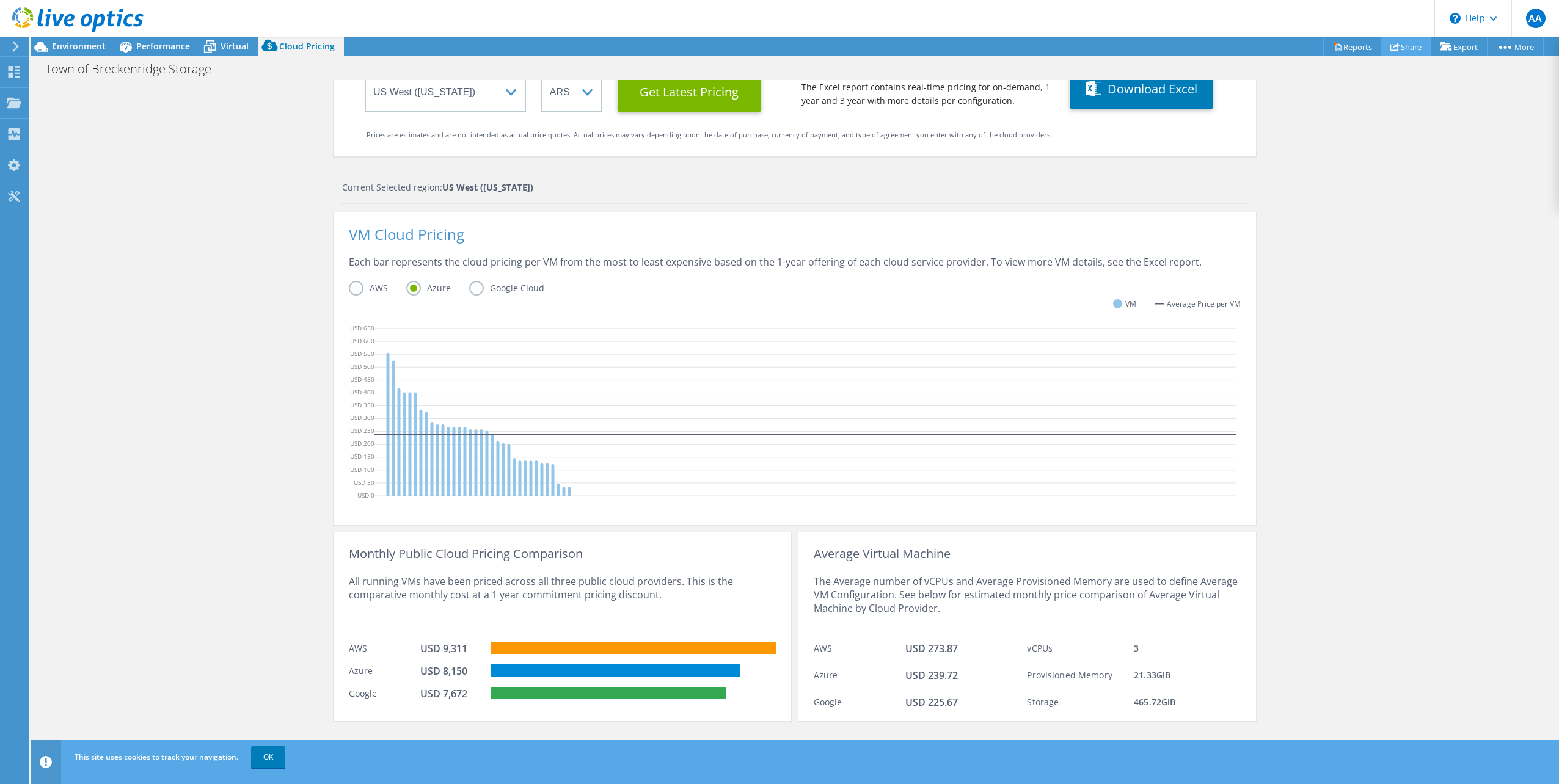
click at [1401, 42] on link "Share" at bounding box center [1406, 46] width 50 height 19
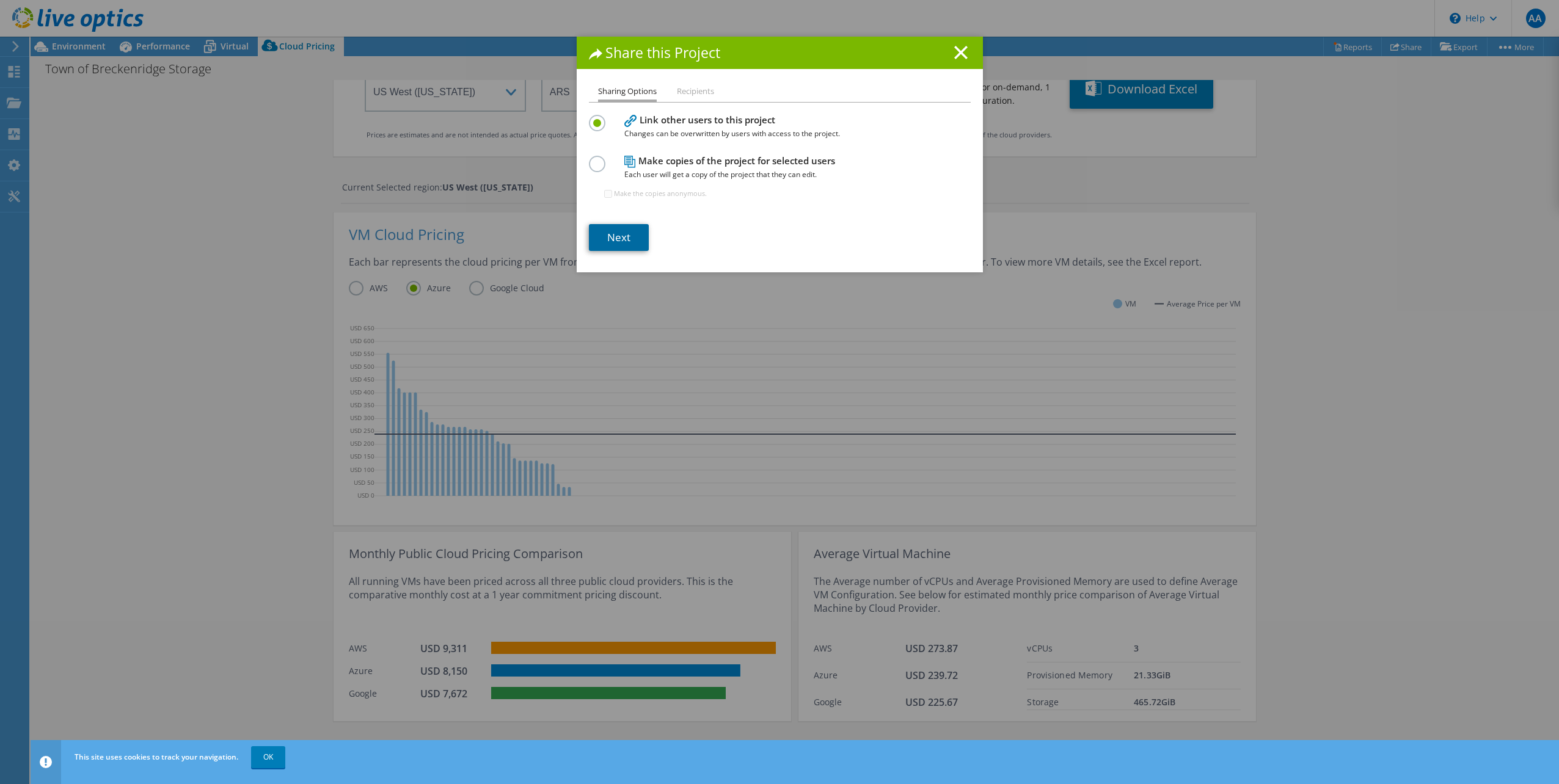
click at [605, 235] on link "Next" at bounding box center [619, 238] width 60 height 27
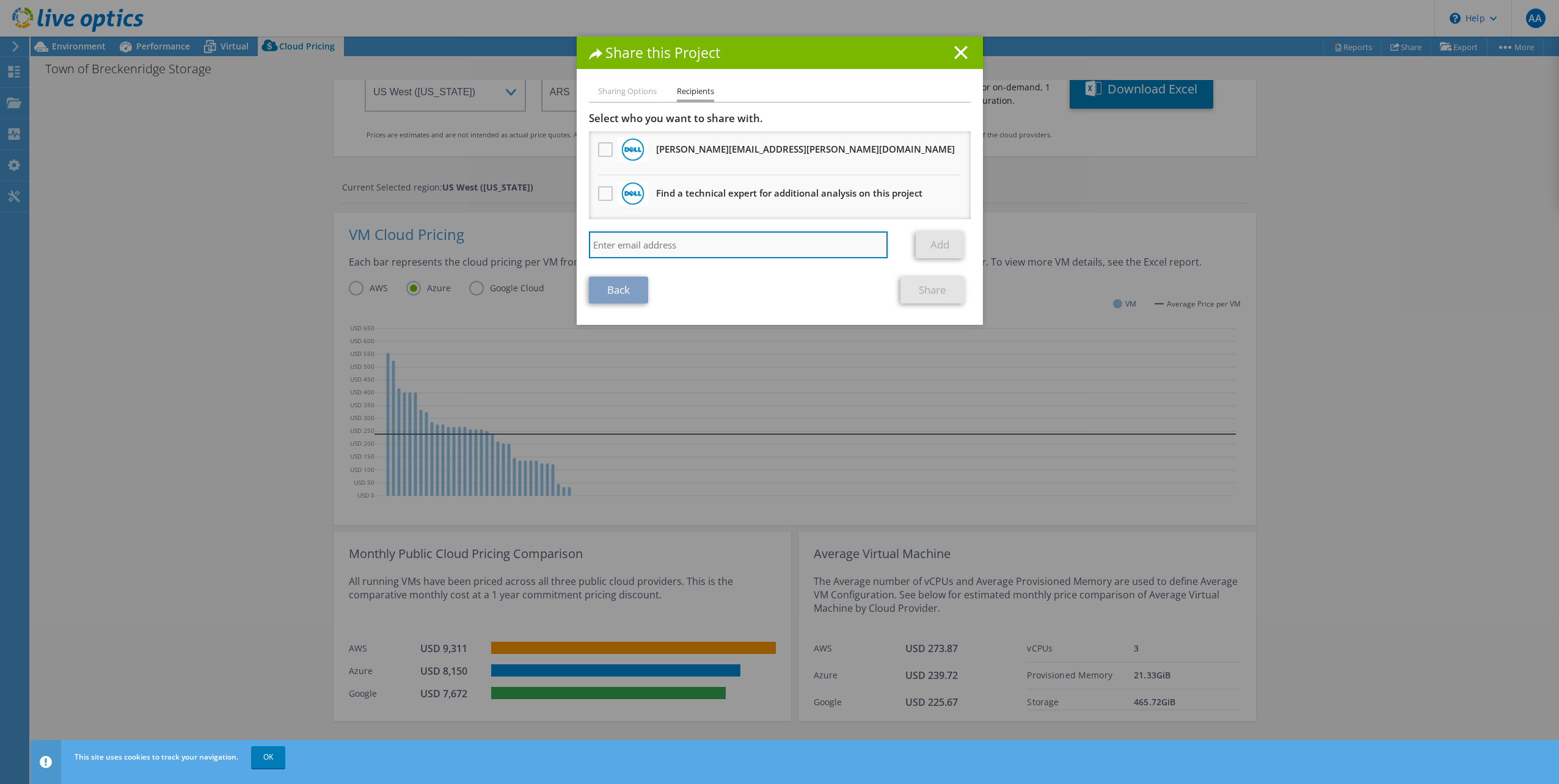
click at [717, 248] on input "search" at bounding box center [738, 244] width 300 height 27
type input "chrisl@townofbreckenridge.com"
click at [935, 244] on link "Add" at bounding box center [939, 244] width 48 height 27
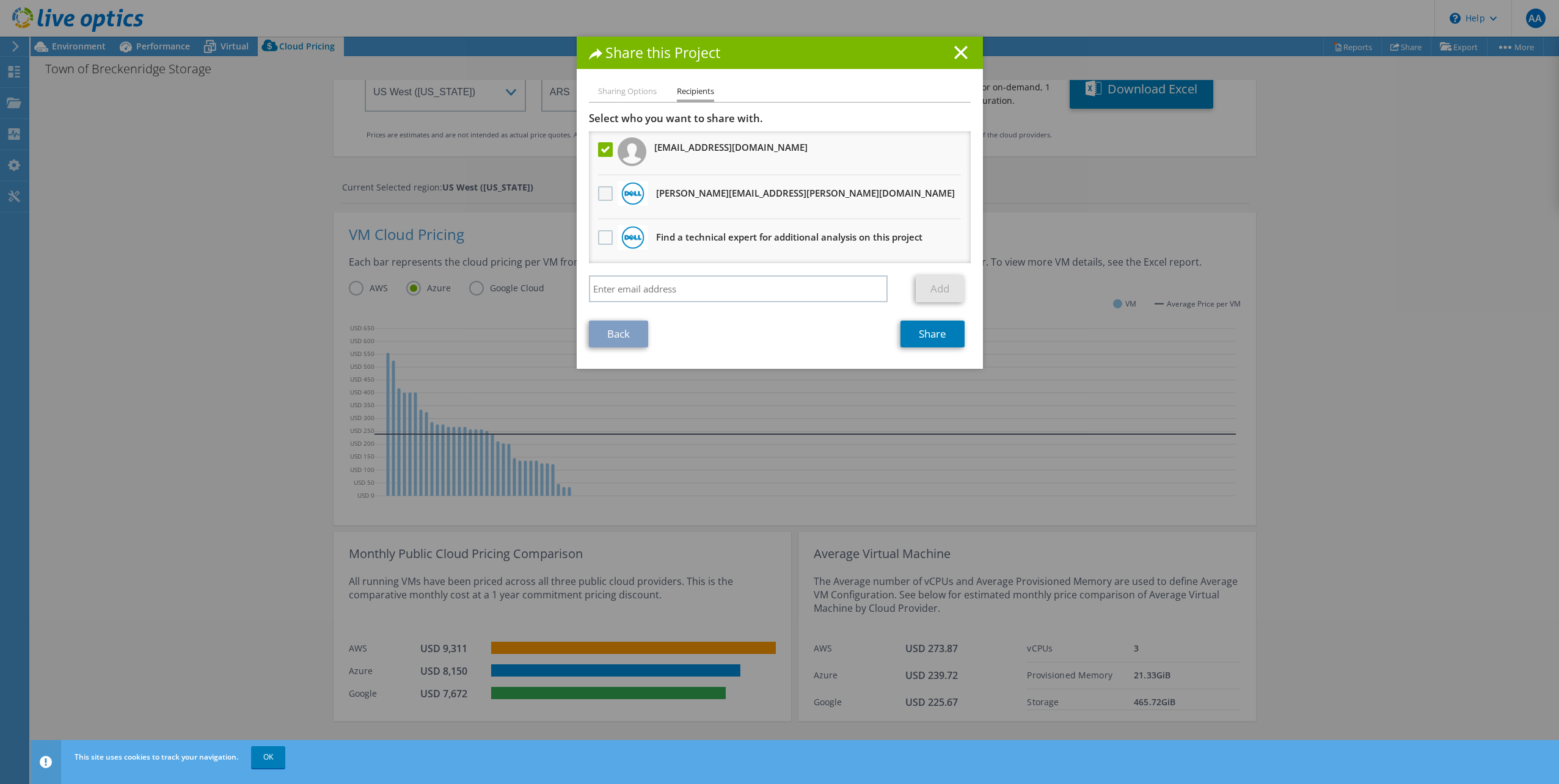
click at [599, 194] on label at bounding box center [607, 194] width 18 height 15
click at [0, 0] on input "checkbox" at bounding box center [0, 0] width 0 height 0
click at [930, 334] on link "Share" at bounding box center [932, 334] width 64 height 27
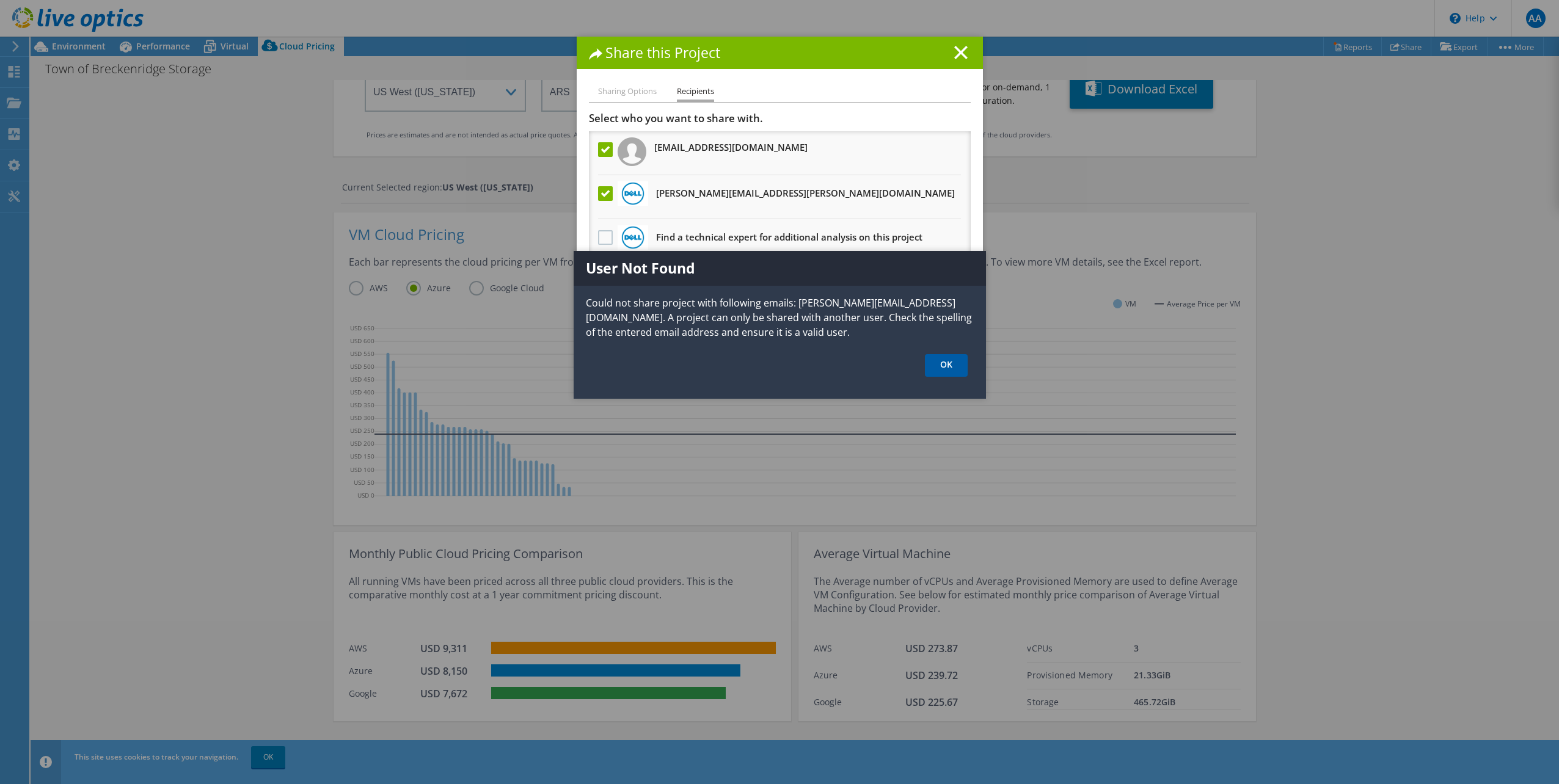
click at [946, 365] on link "OK" at bounding box center [946, 365] width 43 height 22
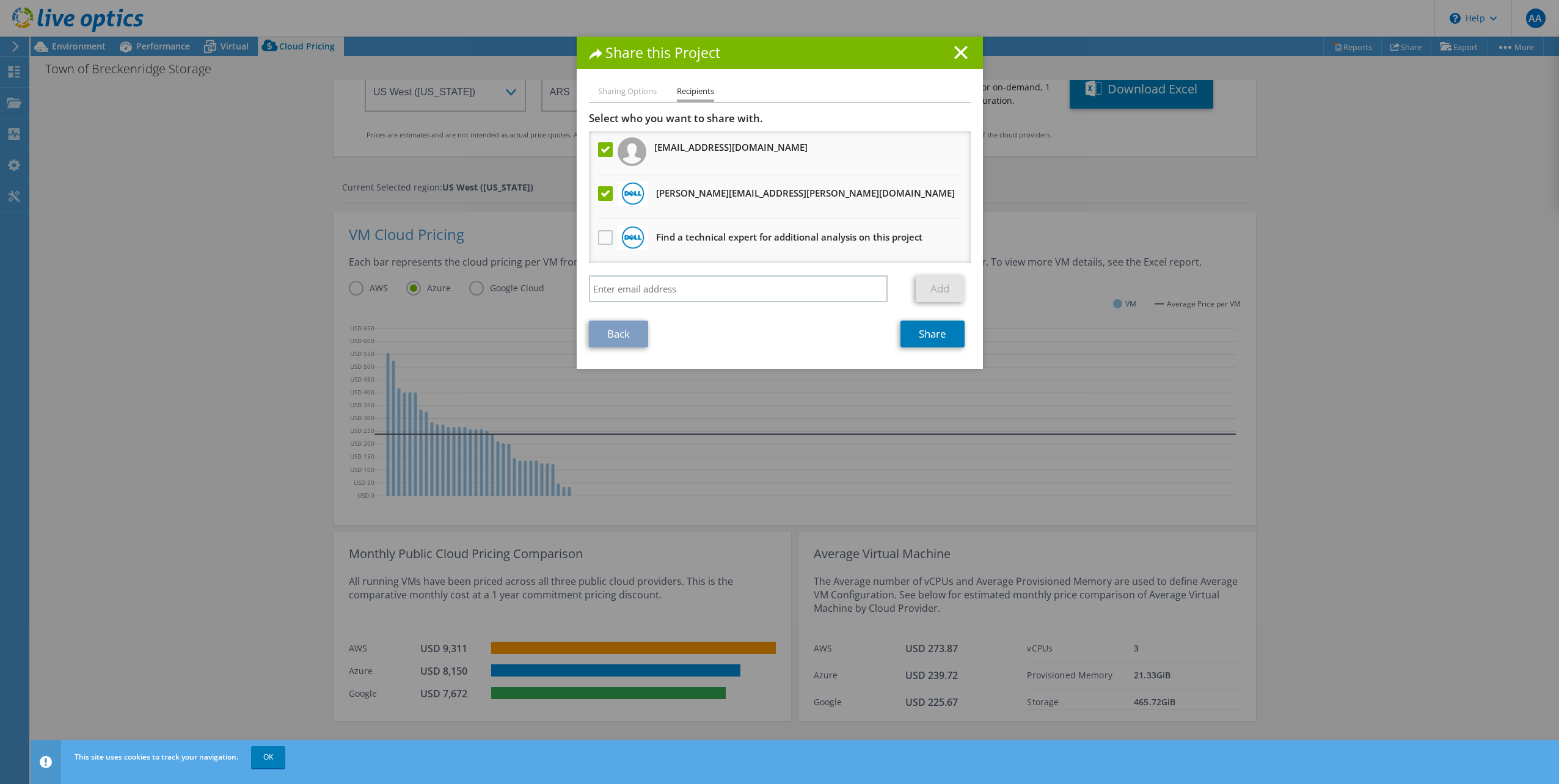
click at [619, 91] on li "Sharing Options" at bounding box center [627, 91] width 59 height 16
click at [970, 53] on div "Share this Project" at bounding box center [780, 53] width 406 height 33
click at [963, 58] on h1 "Share this Project" at bounding box center [779, 53] width 381 height 14
click at [954, 51] on icon at bounding box center [961, 53] width 13 height 13
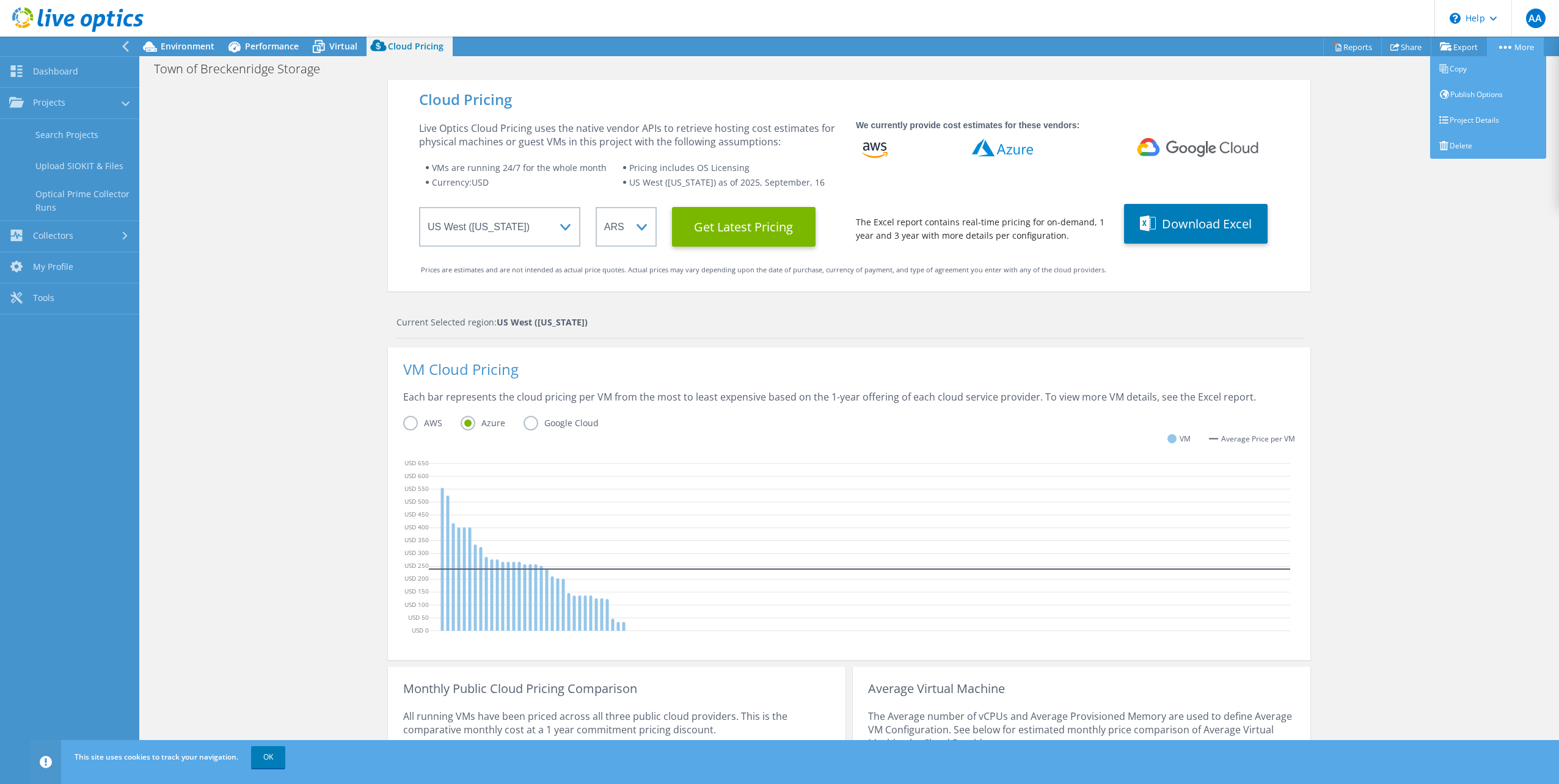
click at [1517, 46] on link "More" at bounding box center [1515, 46] width 57 height 19
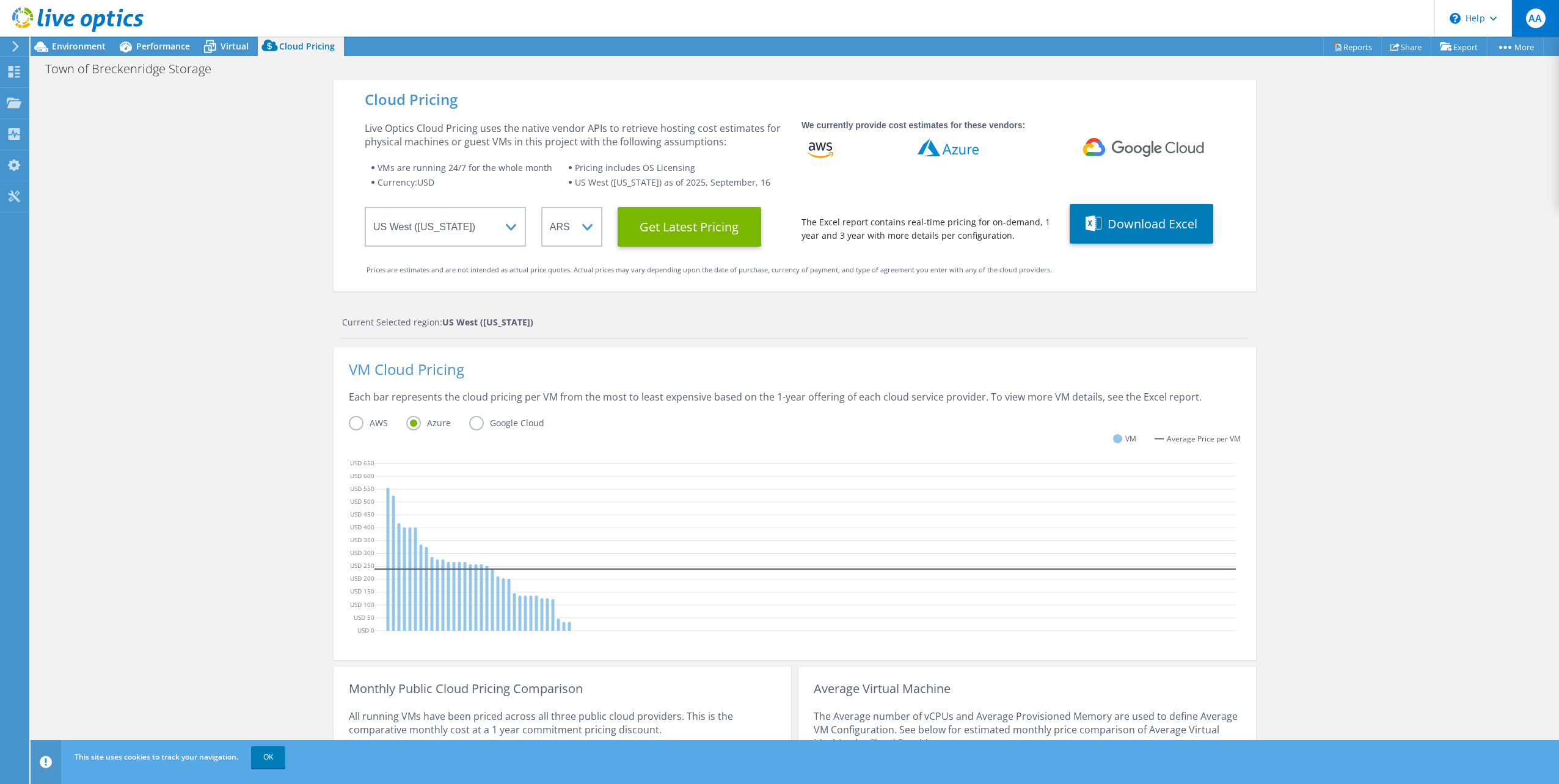
click at [1537, 20] on span "AA" at bounding box center [1535, 19] width 19 height 19
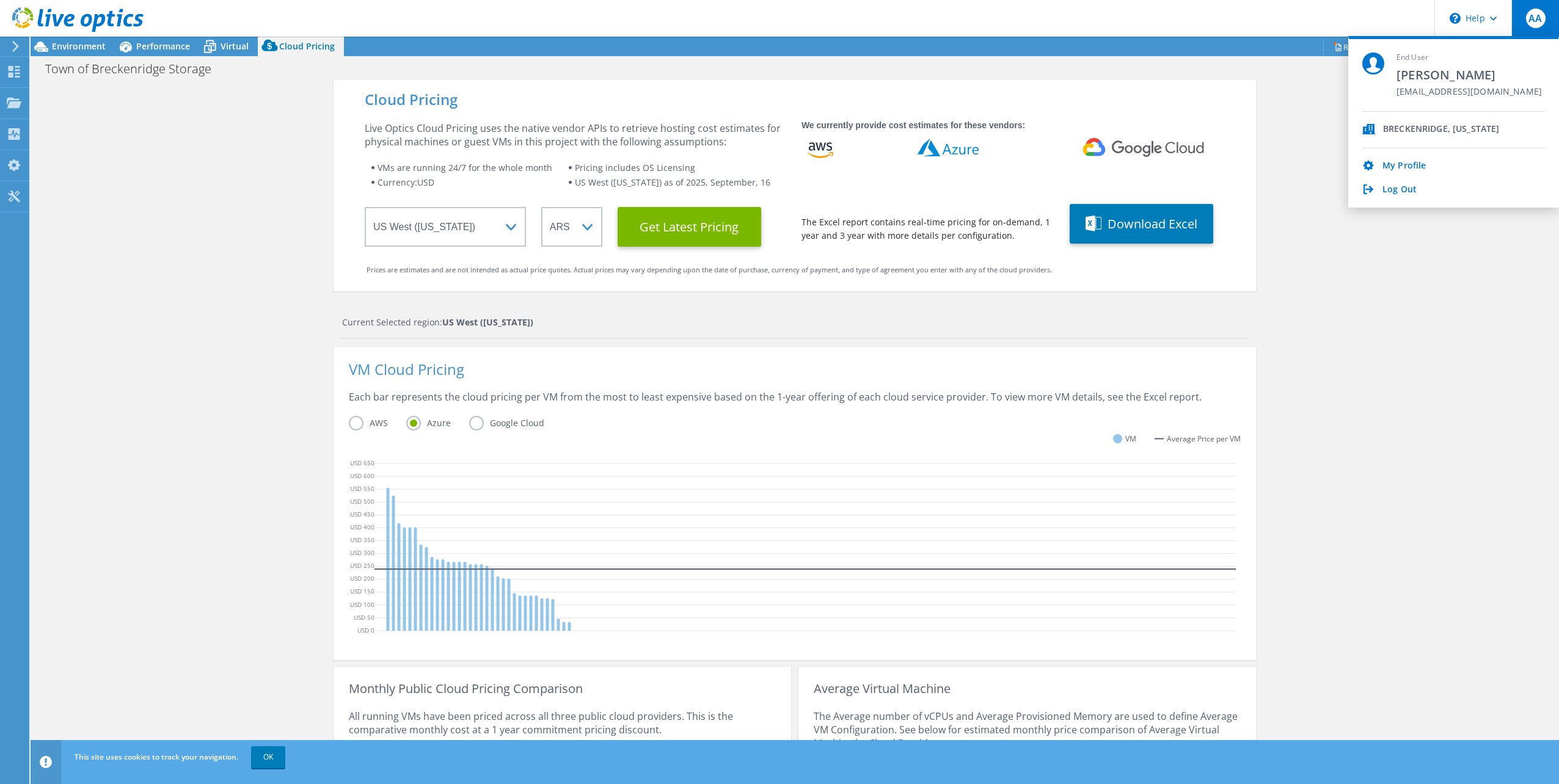
click at [1430, 130] on div "BRECKENRIDGE, [US_STATE]" at bounding box center [1441, 130] width 116 height 12
click at [1422, 85] on div "End User Aaron Agee aarona@townofbreckenridge.com" at bounding box center [1469, 82] width 146 height 59
click at [1407, 163] on link "My Profile" at bounding box center [1404, 166] width 43 height 12
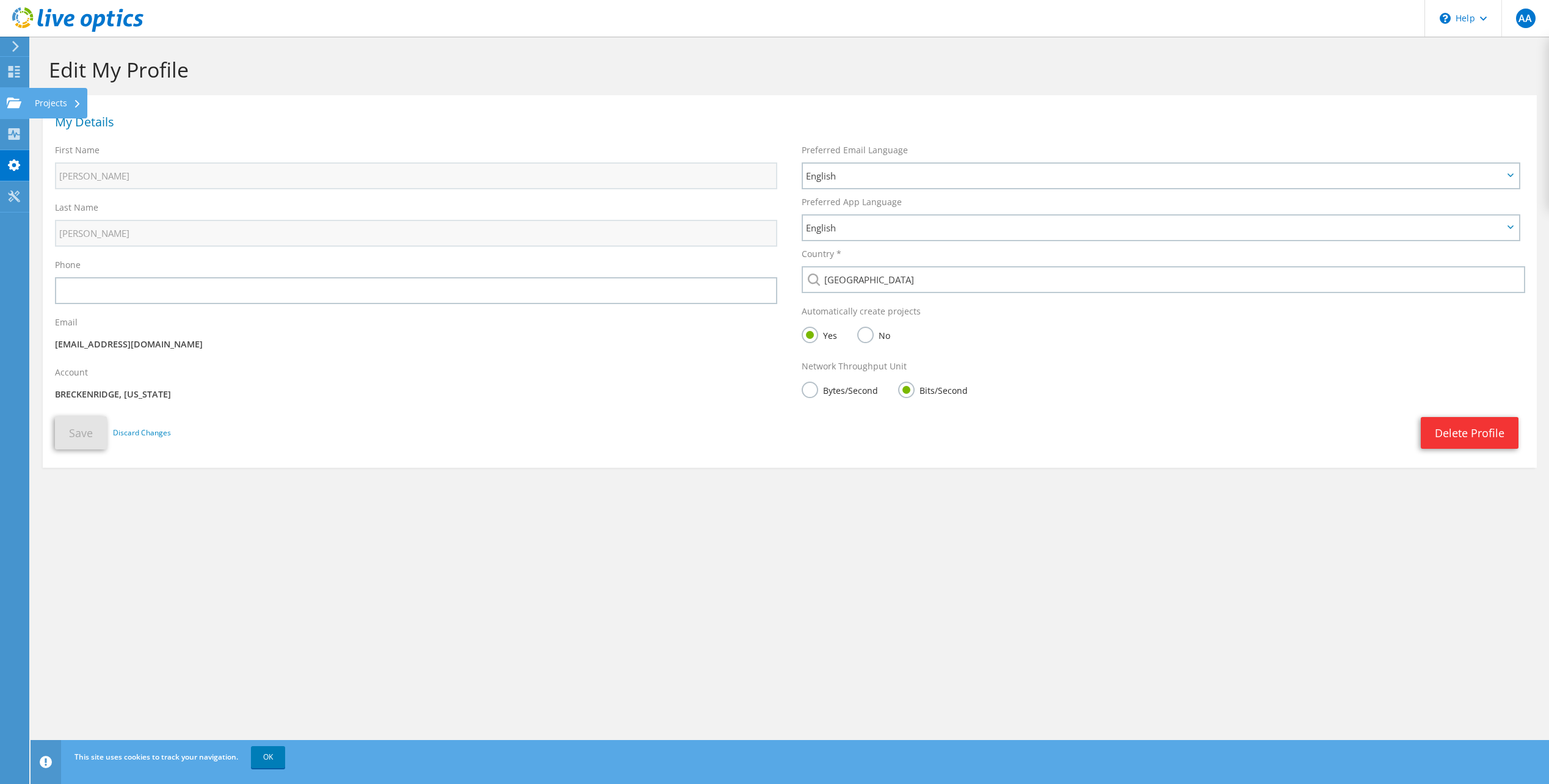
click at [15, 103] on use at bounding box center [14, 103] width 15 height 10
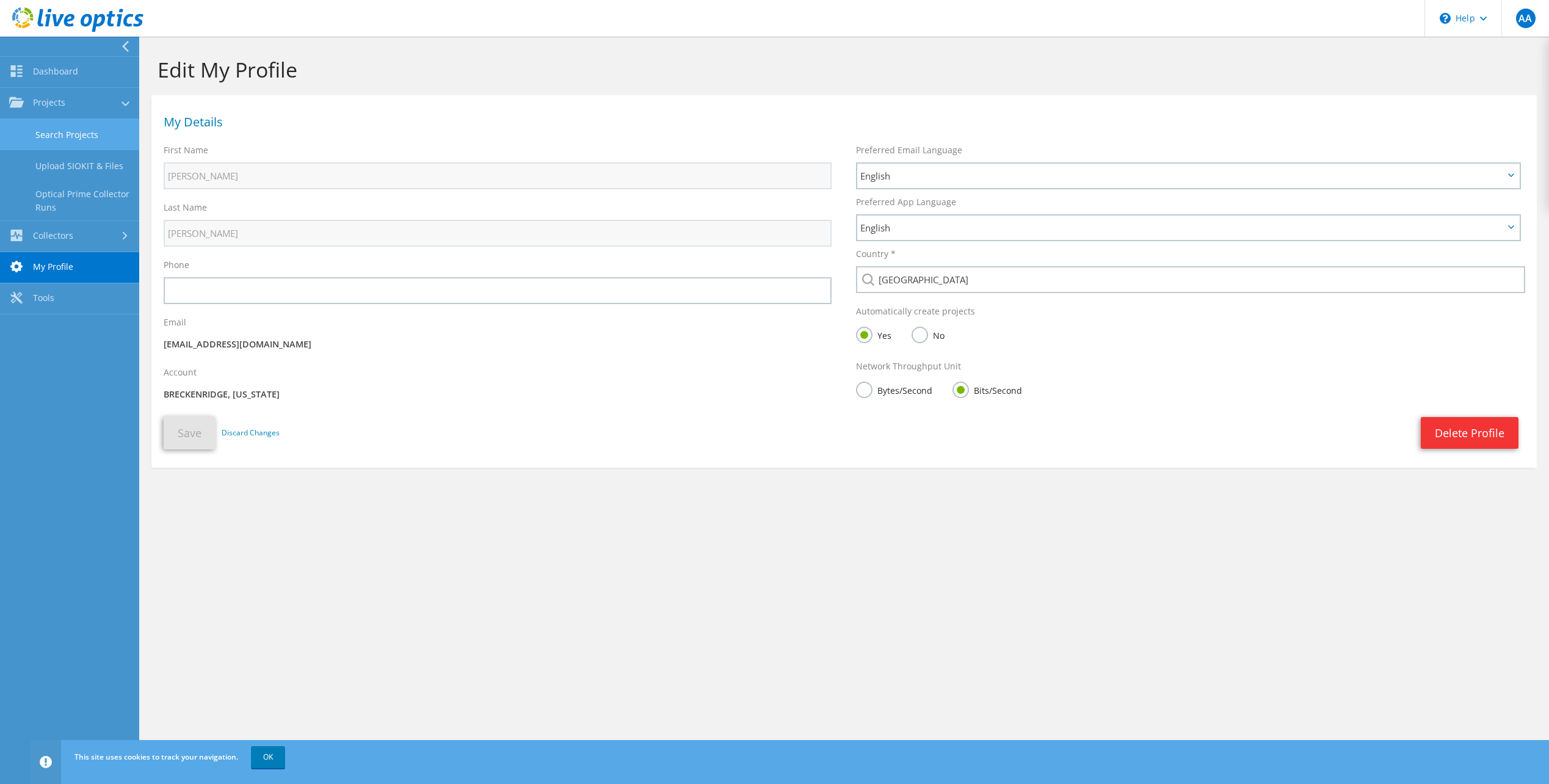
click at [60, 134] on link "Search Projects" at bounding box center [69, 135] width 139 height 31
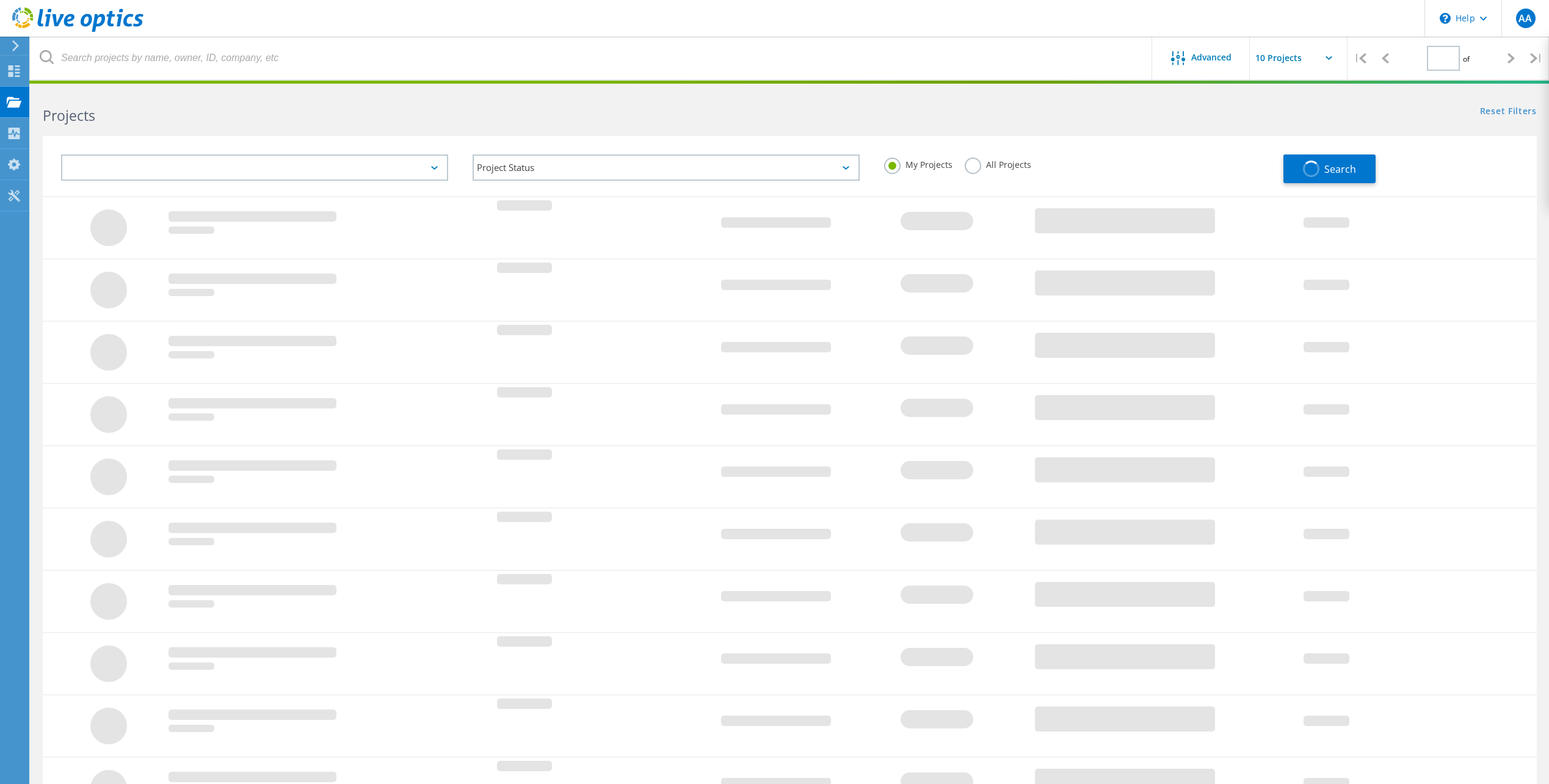
type input "1"
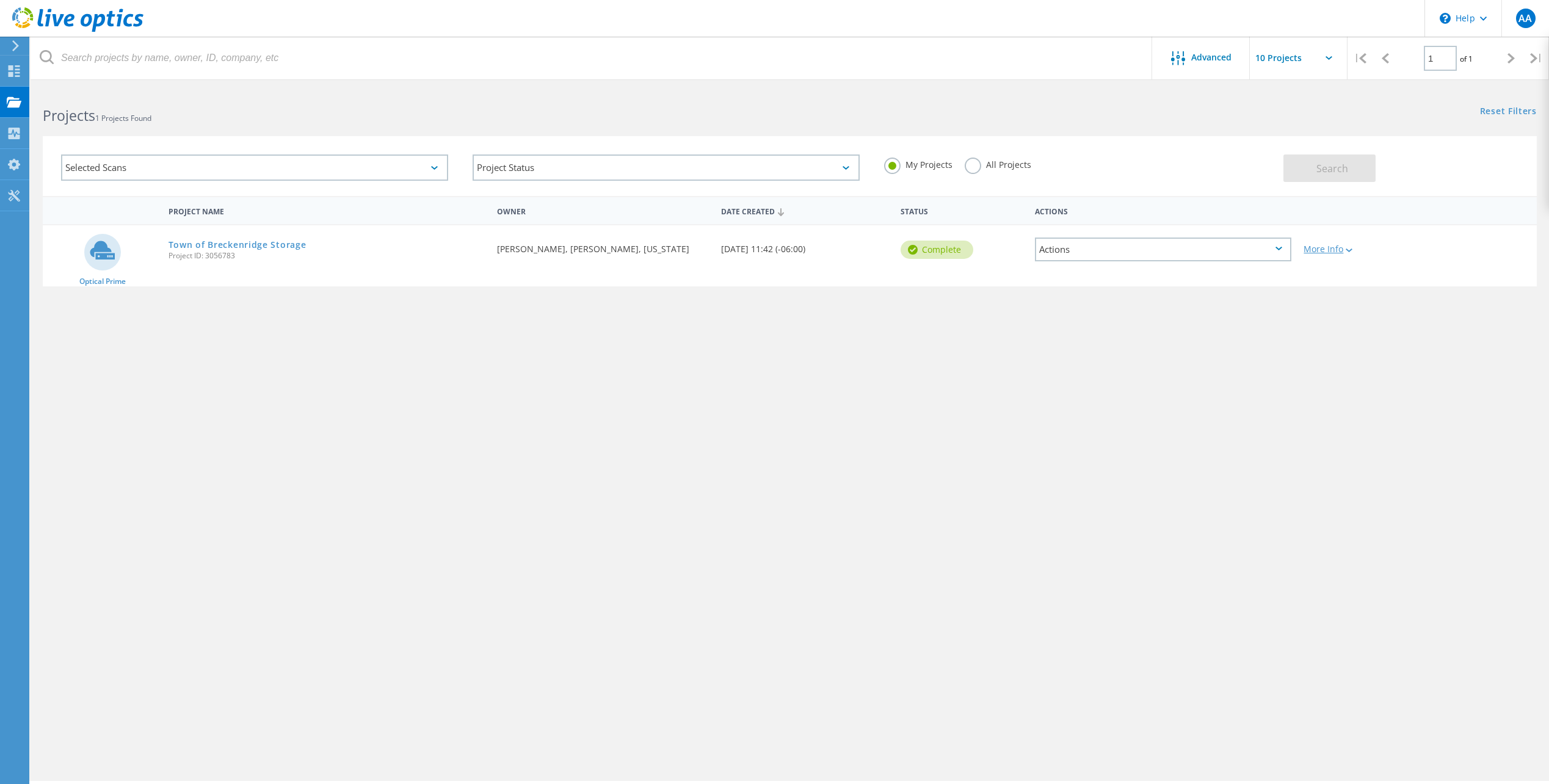
click at [1351, 251] on icon at bounding box center [1349, 250] width 7 height 4
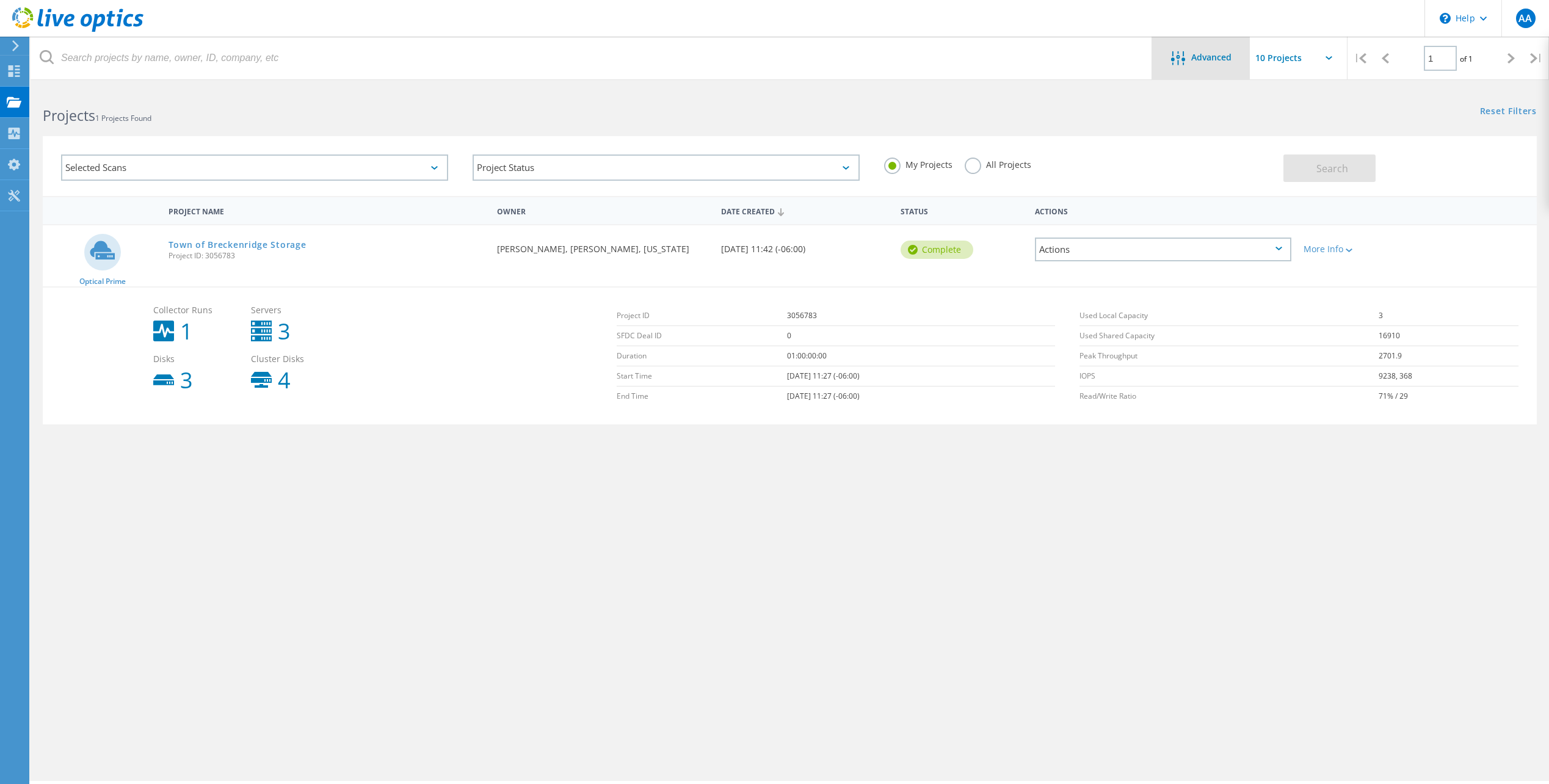
click at [1217, 53] on span "Advanced" at bounding box center [1212, 57] width 40 height 9
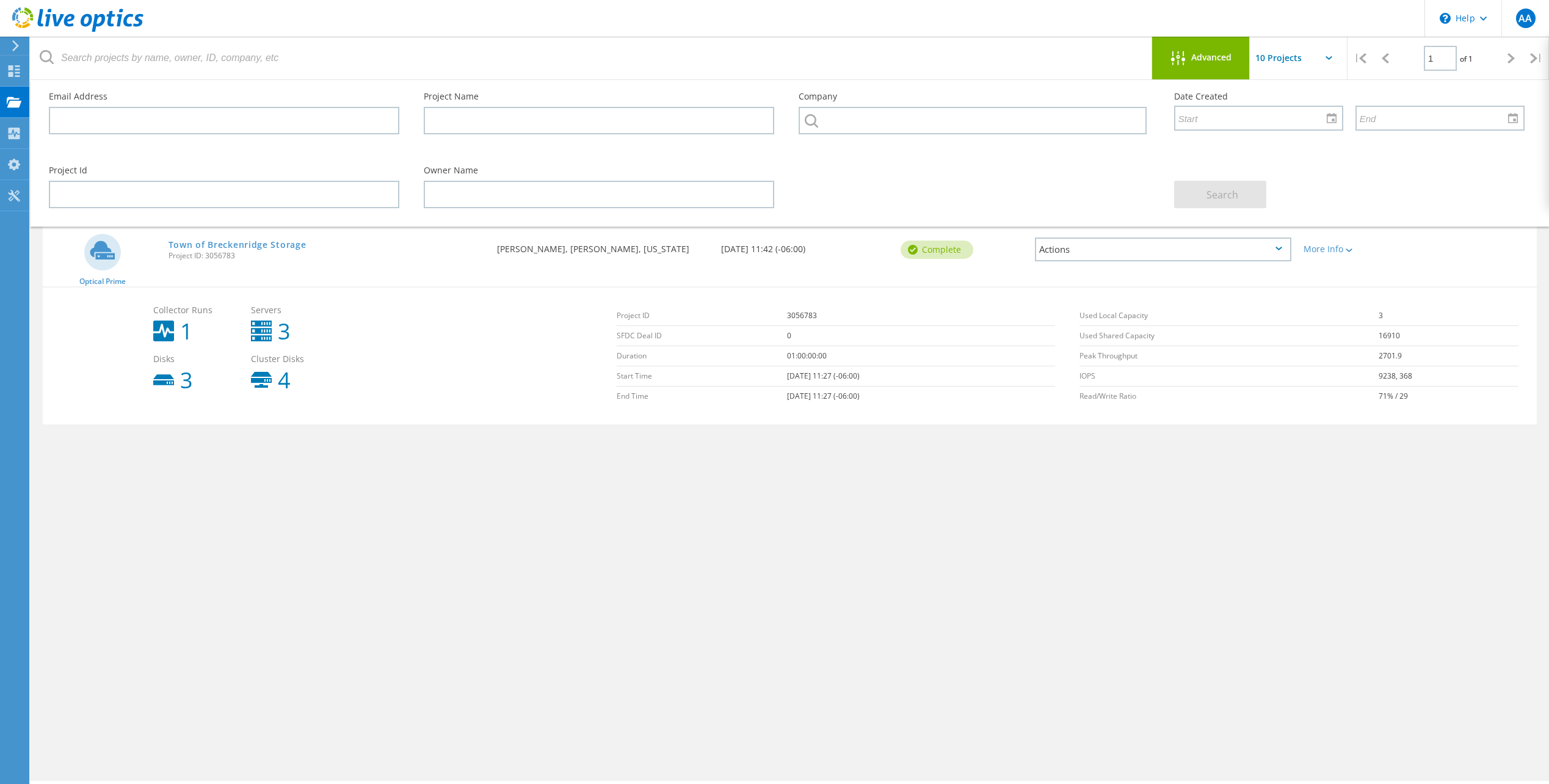
click at [1278, 56] on input "text" at bounding box center [1311, 58] width 122 height 43
click at [1103, 21] on header "\n Help Explore Helpful Articles Contact Support AA End User [PERSON_NAME] [PER…" at bounding box center [774, 18] width 1549 height 36
click at [509, 459] on div "Project Name Owner Date Created Status Actions Optical Prime Town of Breckenrid…" at bounding box center [790, 354] width 1494 height 317
click at [1200, 53] on span "Advanced" at bounding box center [1212, 57] width 40 height 9
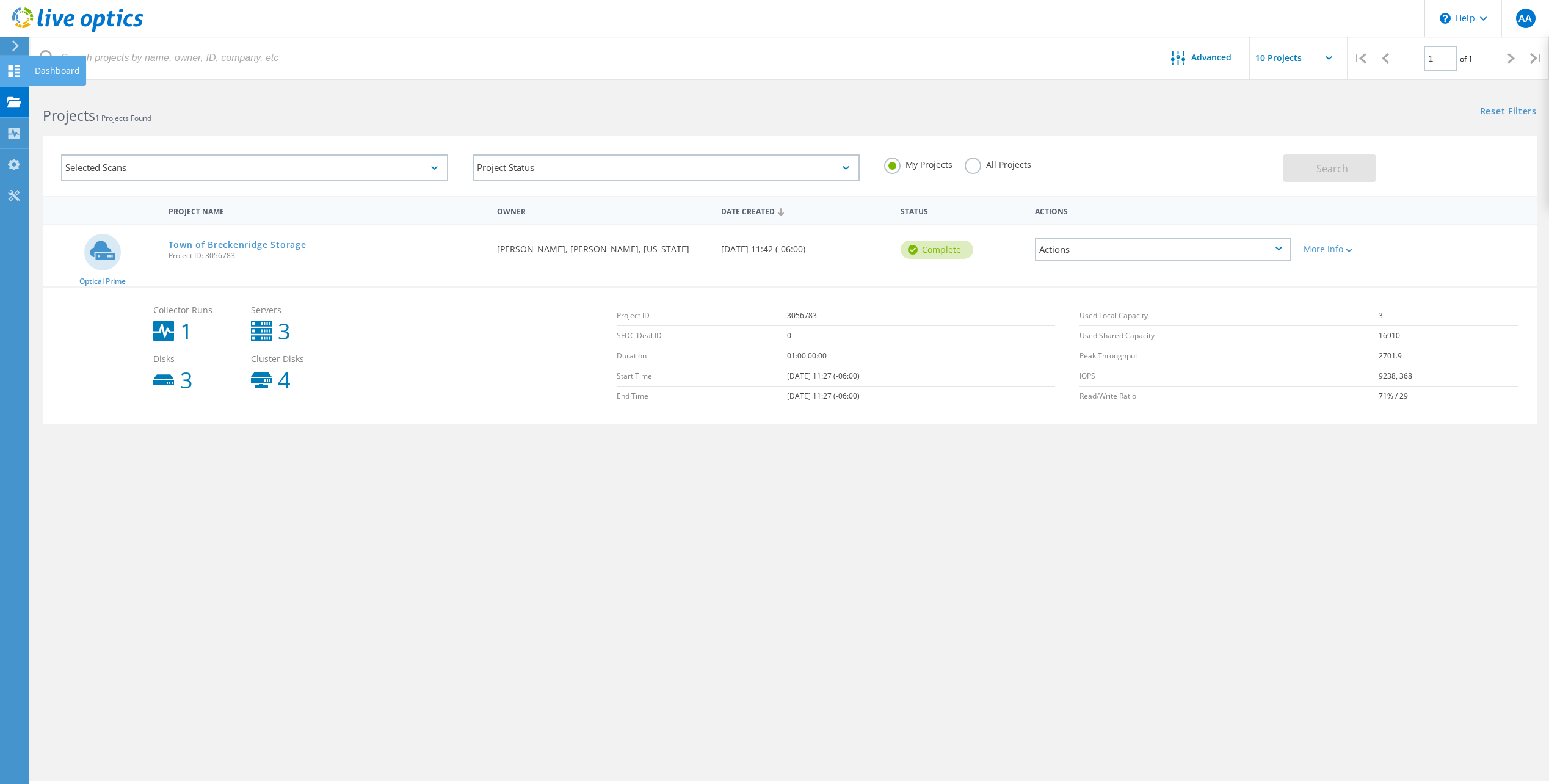
click at [7, 71] on icon at bounding box center [14, 71] width 15 height 12
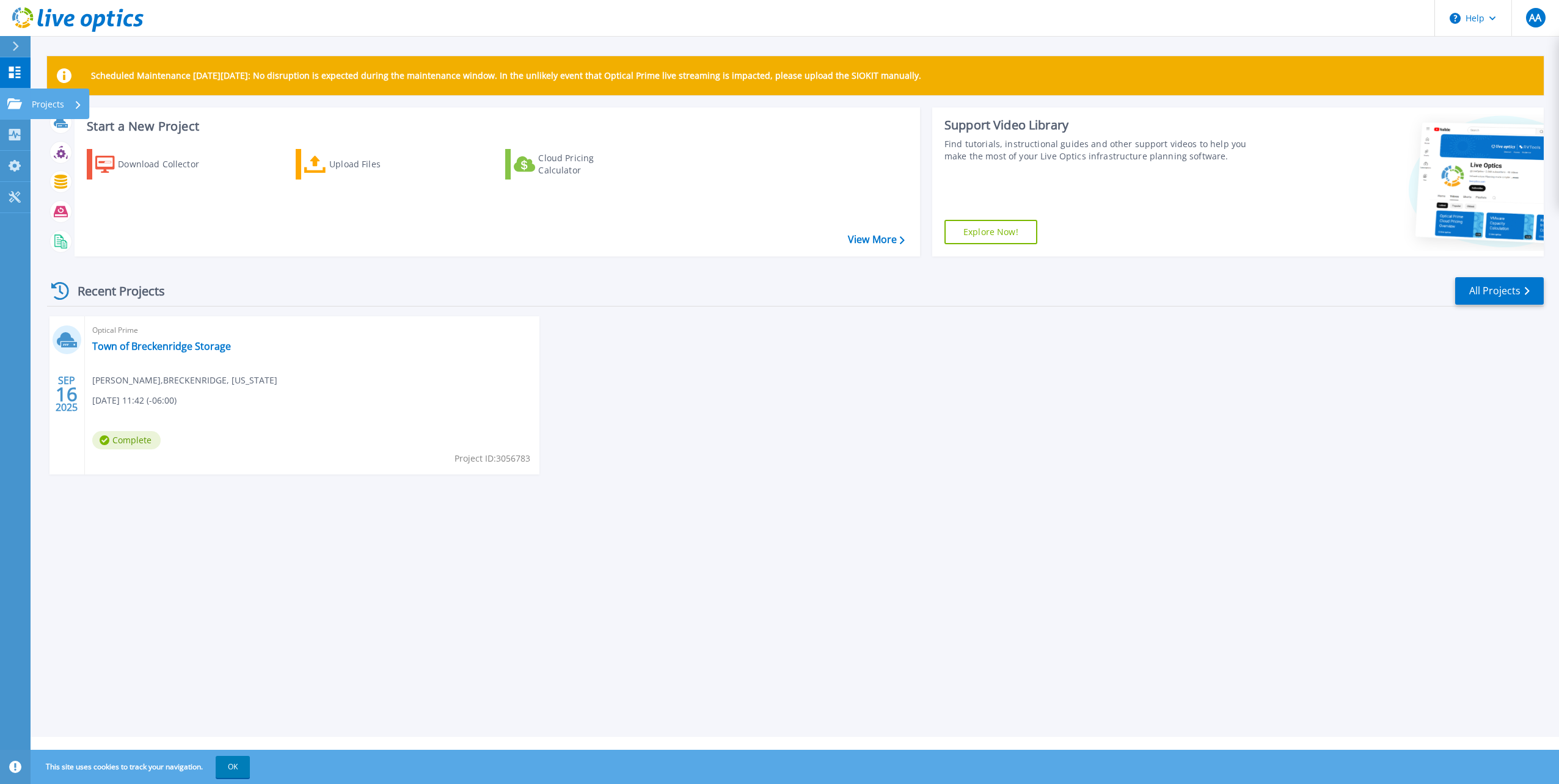
click at [36, 101] on p "Projects" at bounding box center [48, 104] width 33 height 32
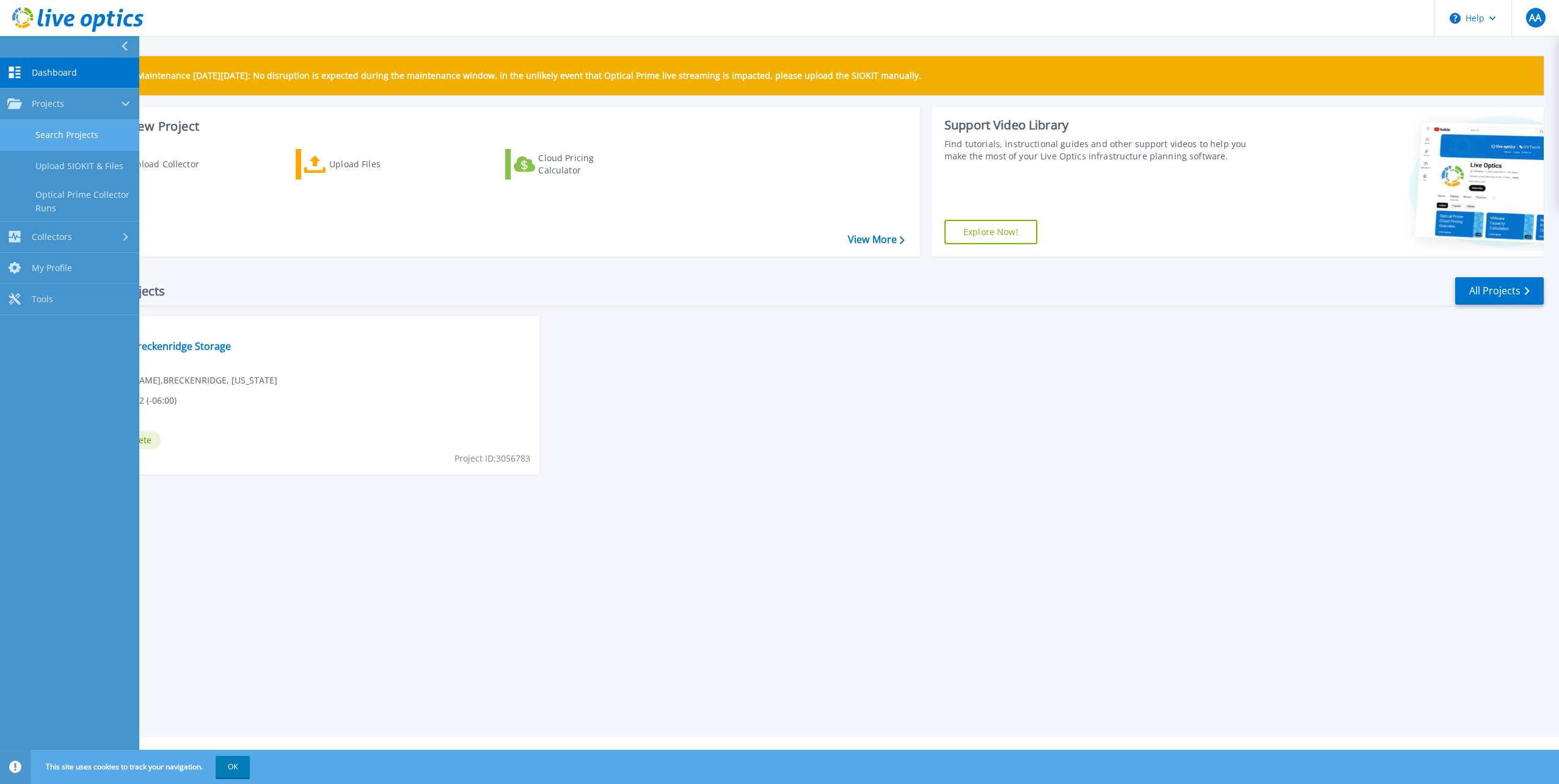
click at [62, 135] on link "Search Projects" at bounding box center [69, 135] width 139 height 31
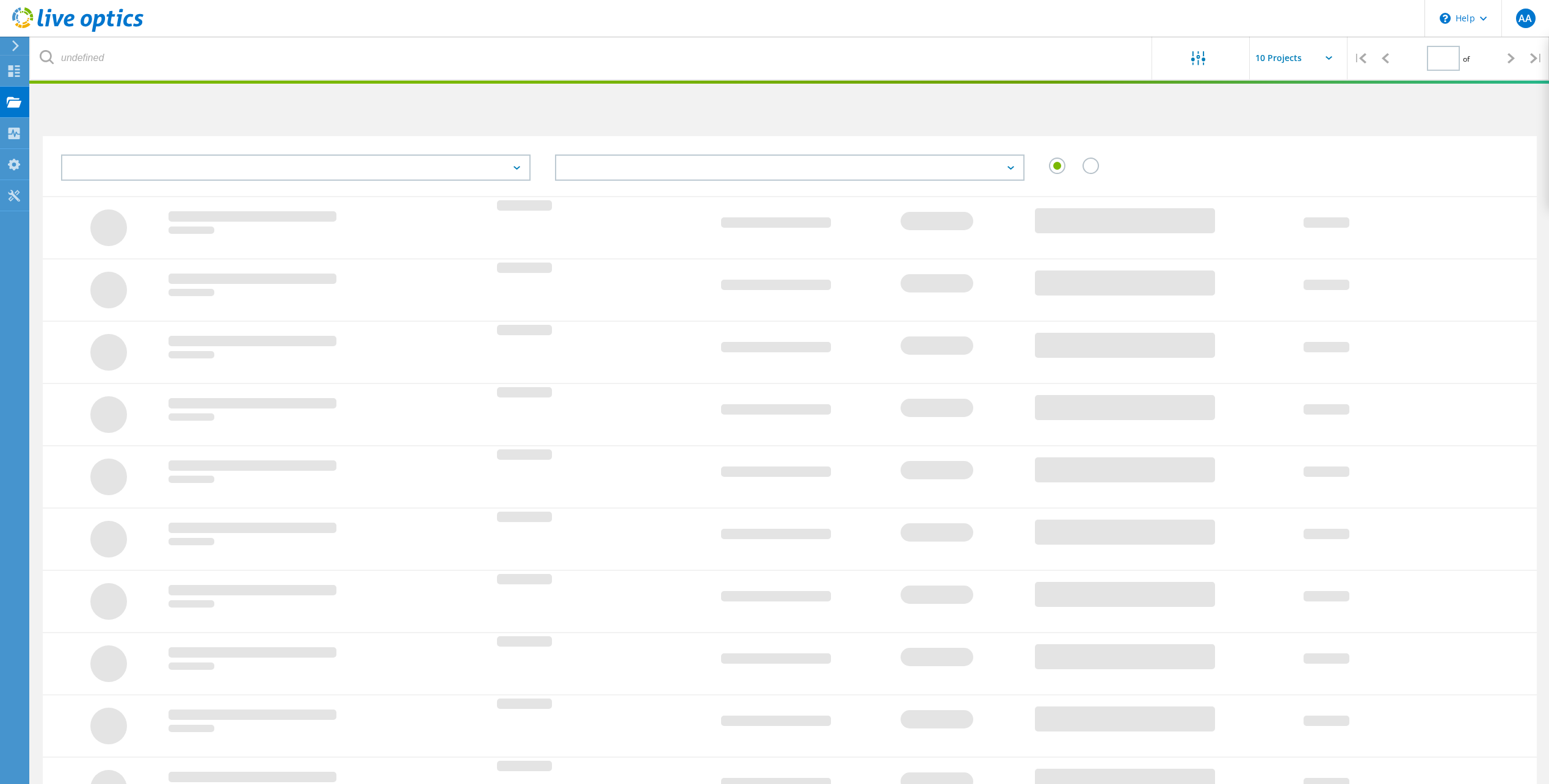
type input "1"
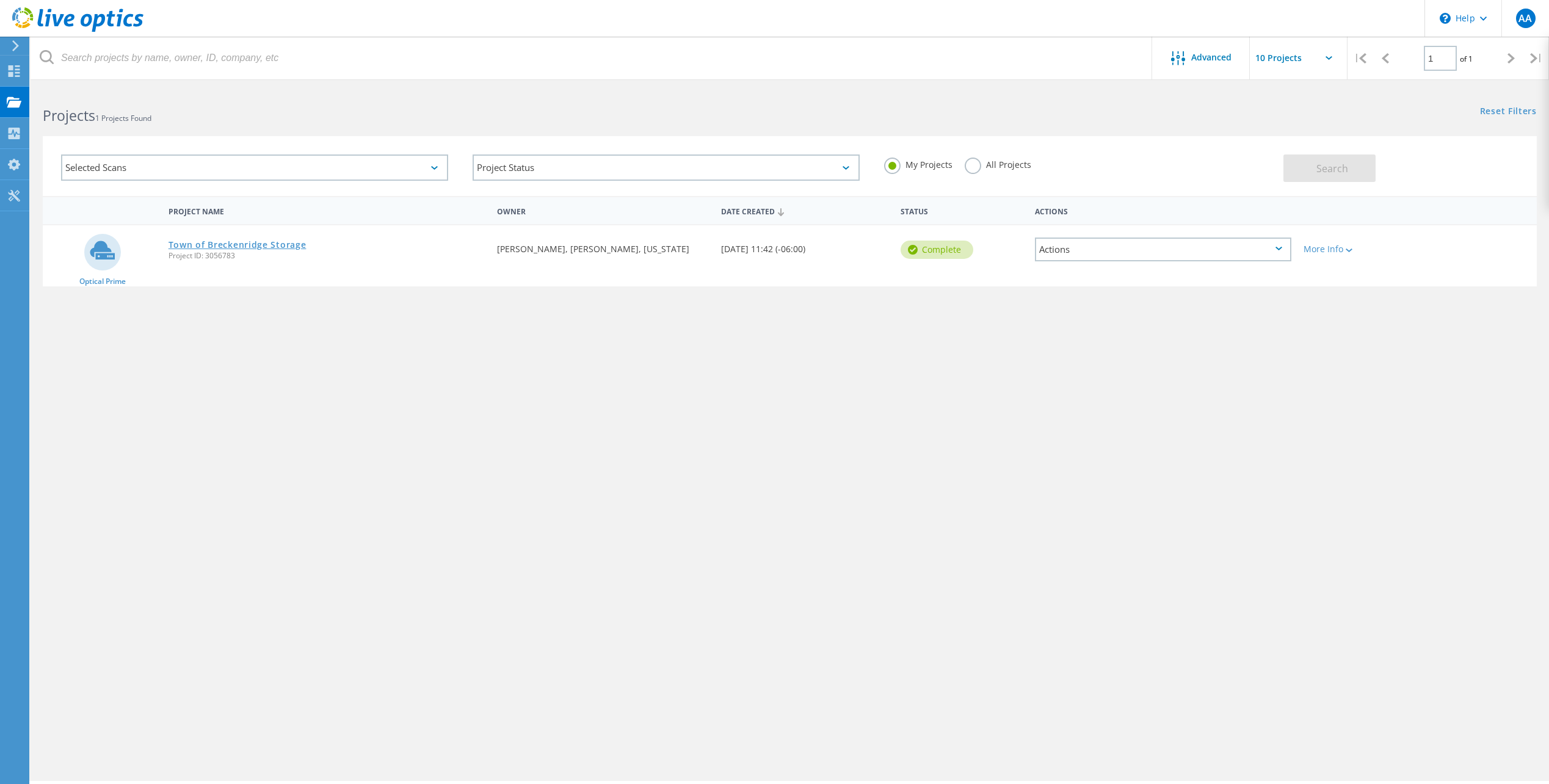
click at [273, 244] on link "Town of Breckenridge Storage" at bounding box center [238, 245] width 138 height 9
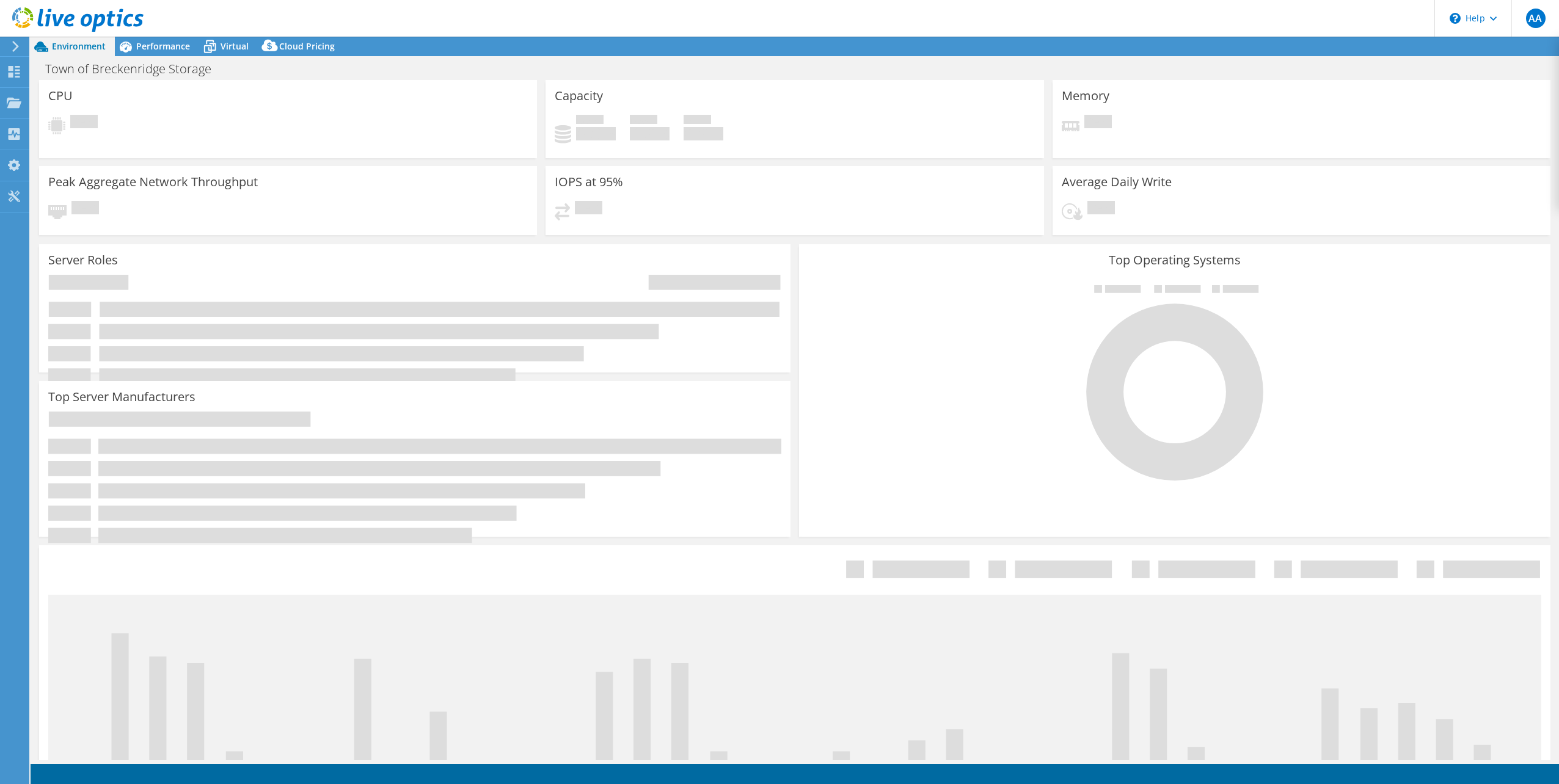
select select "USWest"
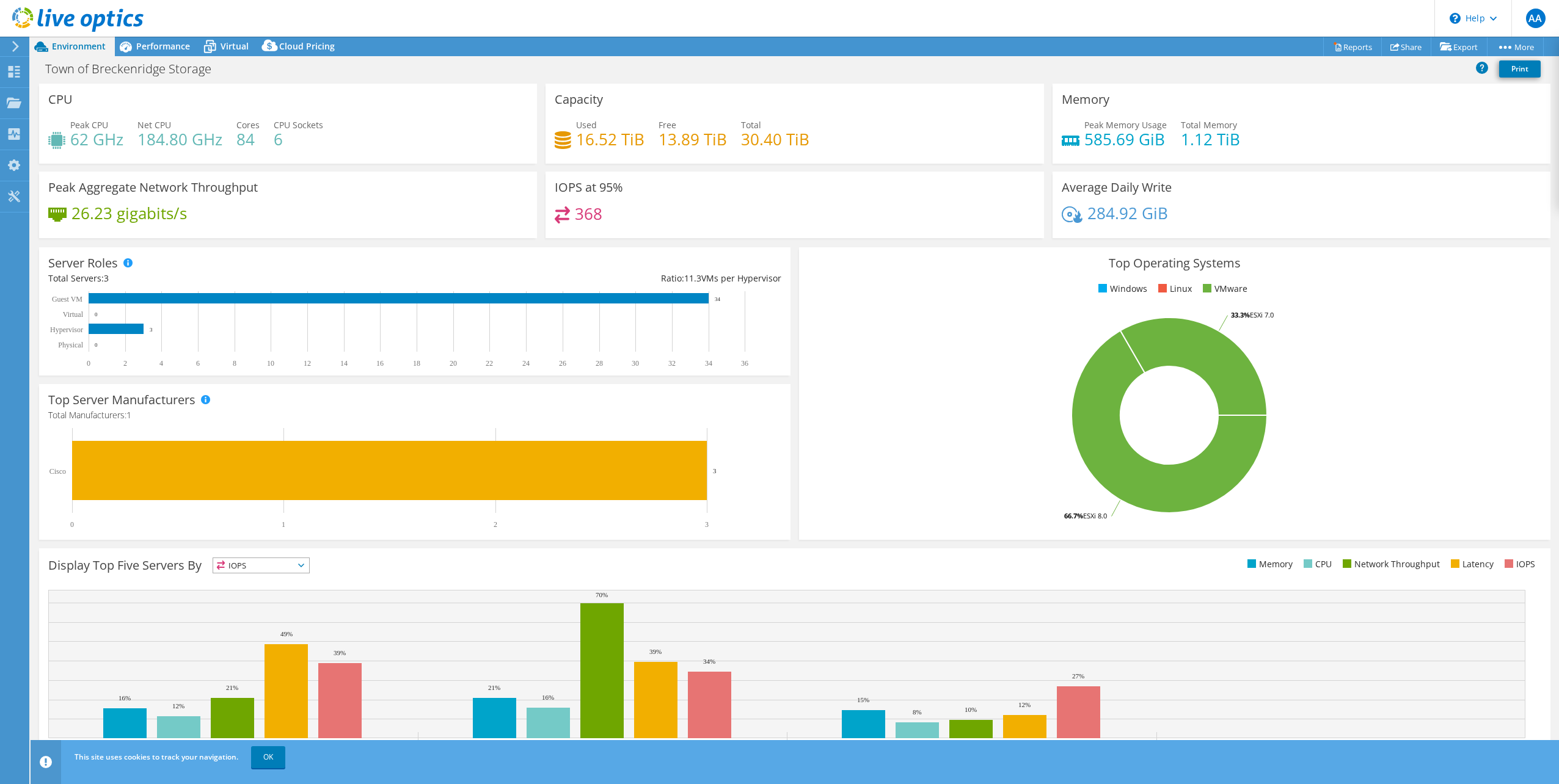
click at [106, 214] on h4 "26.23 gigabits/s" at bounding box center [129, 213] width 115 height 13
drag, startPoint x: 107, startPoint y: 189, endPoint x: 113, endPoint y: 189, distance: 6.0
click at [112, 189] on h3 "Peak Aggregate Network Throughput" at bounding box center [153, 187] width 210 height 13
drag, startPoint x: 113, startPoint y: 189, endPoint x: 154, endPoint y: 213, distance: 47.5
click at [154, 213] on h4 "26.23 gigabits/s" at bounding box center [129, 213] width 115 height 13
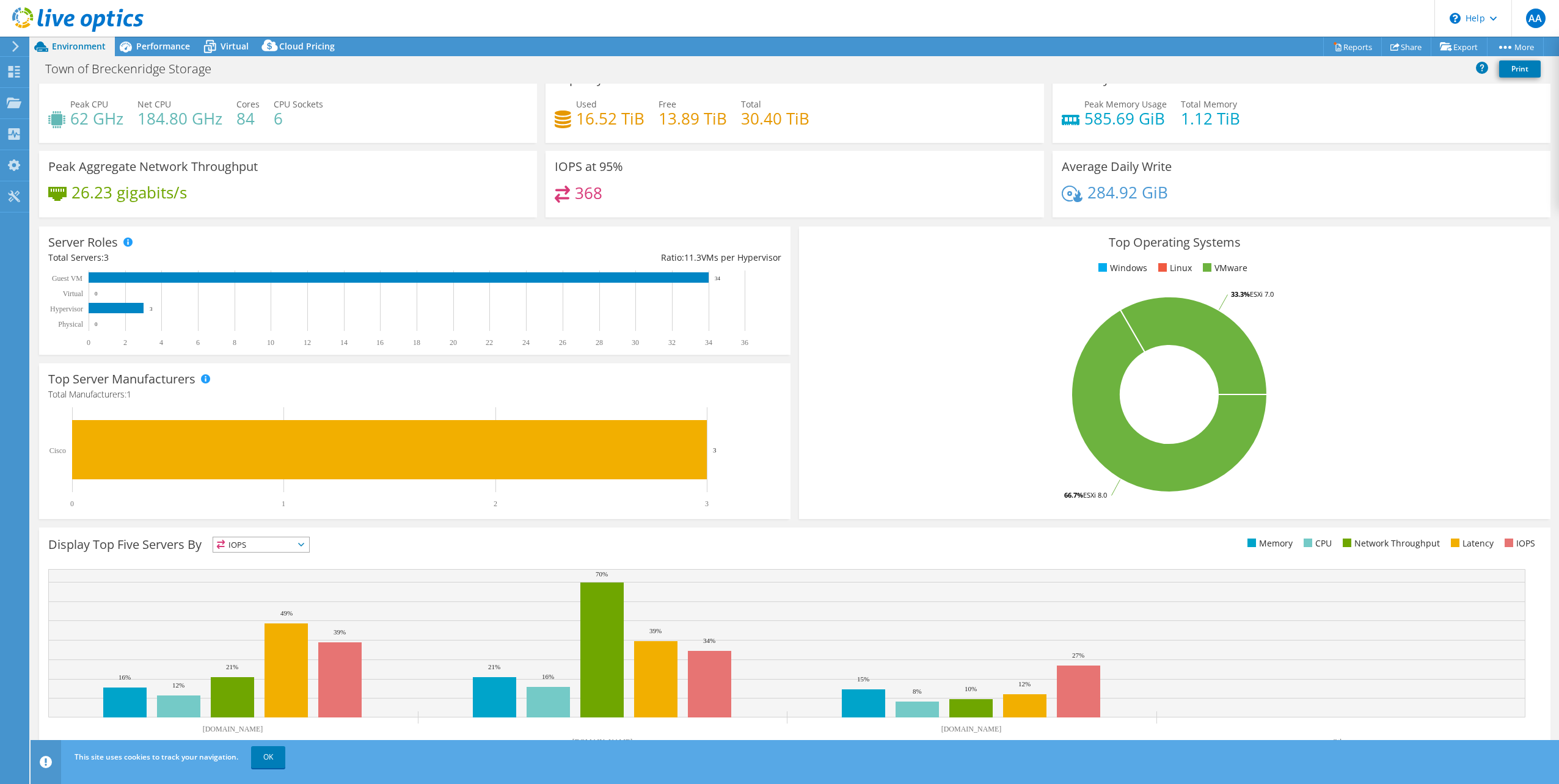
scroll to position [31, 0]
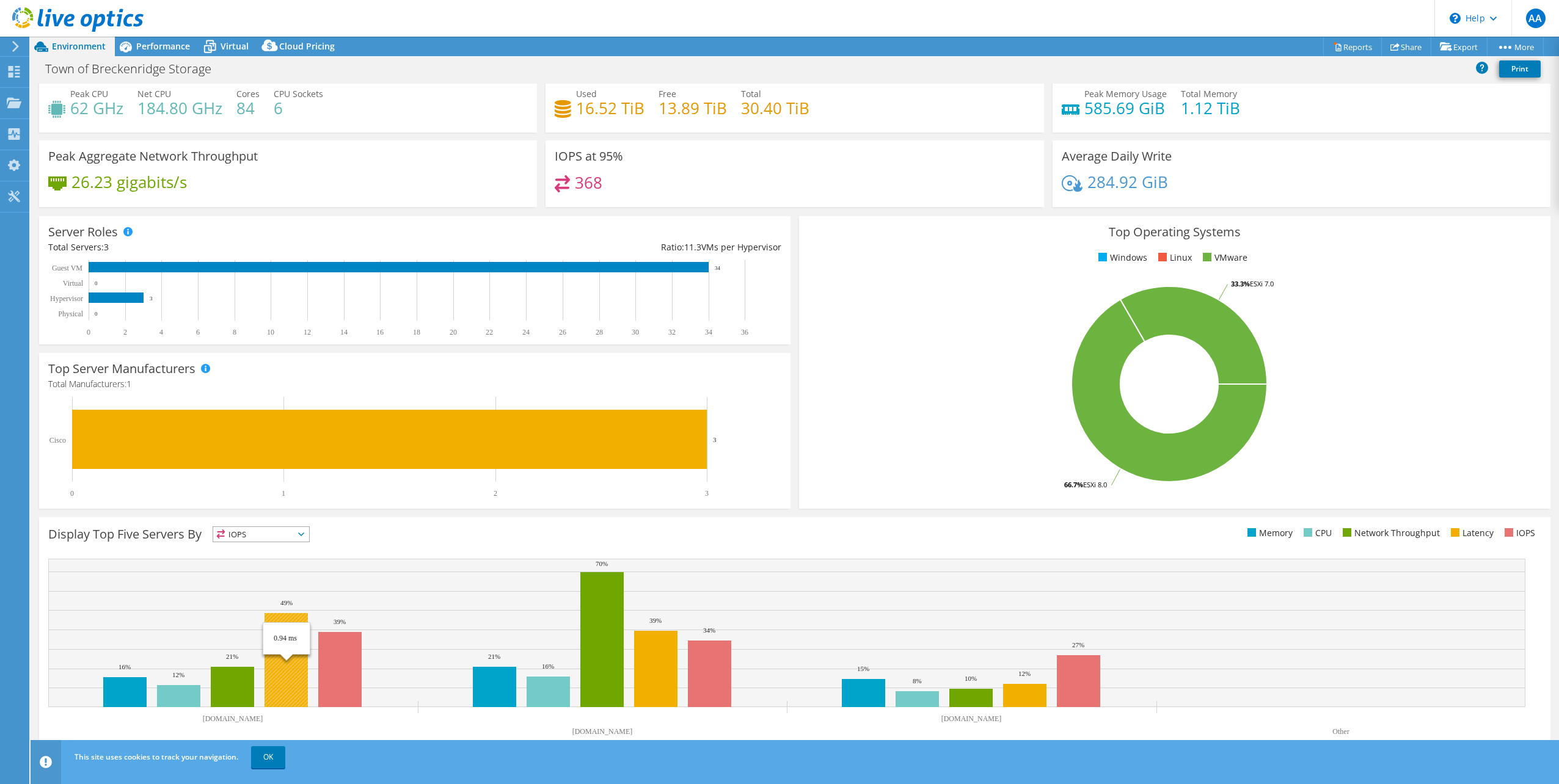
click at [282, 669] on rect at bounding box center [286, 660] width 43 height 94
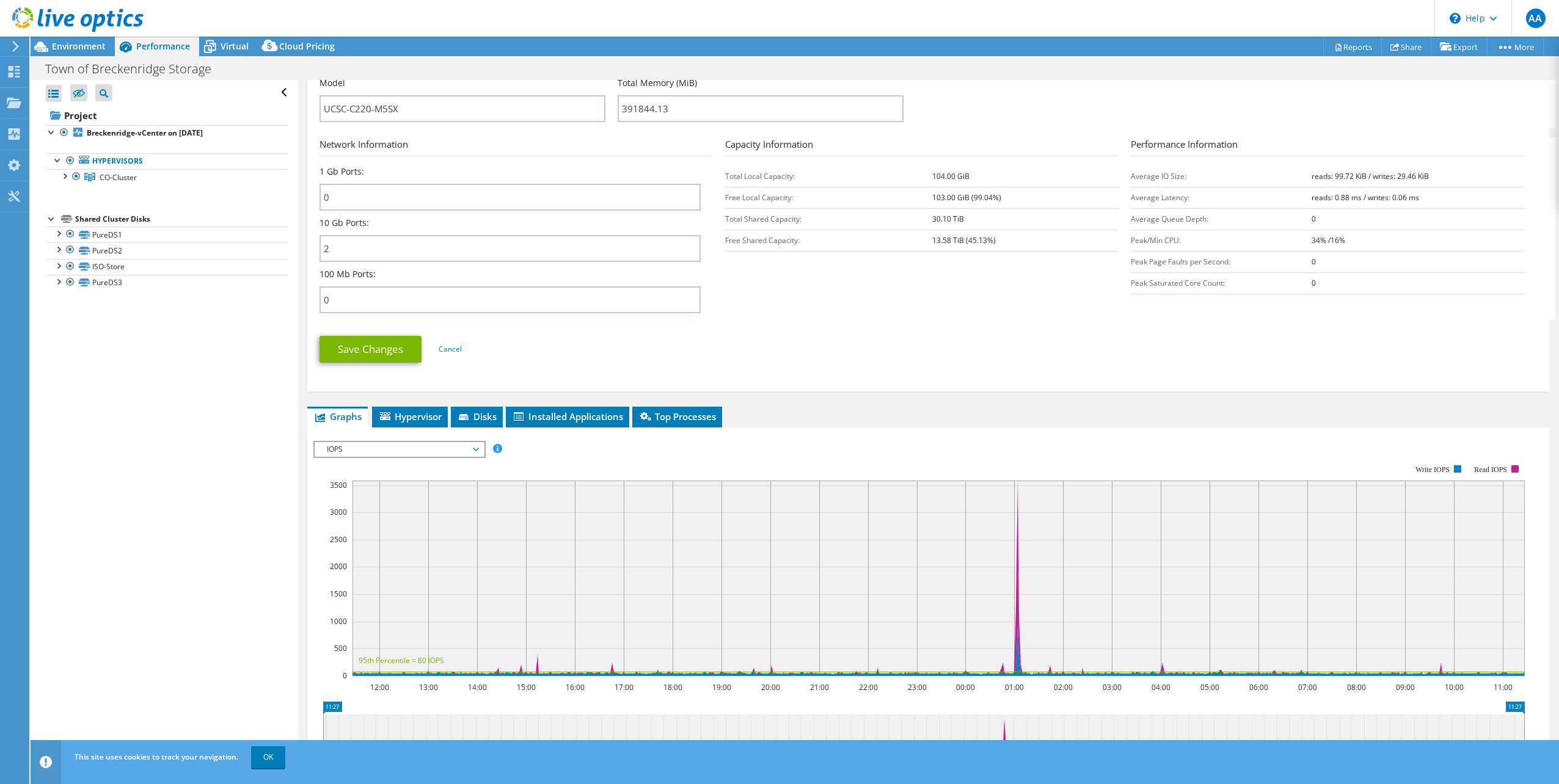
scroll to position [531, 0]
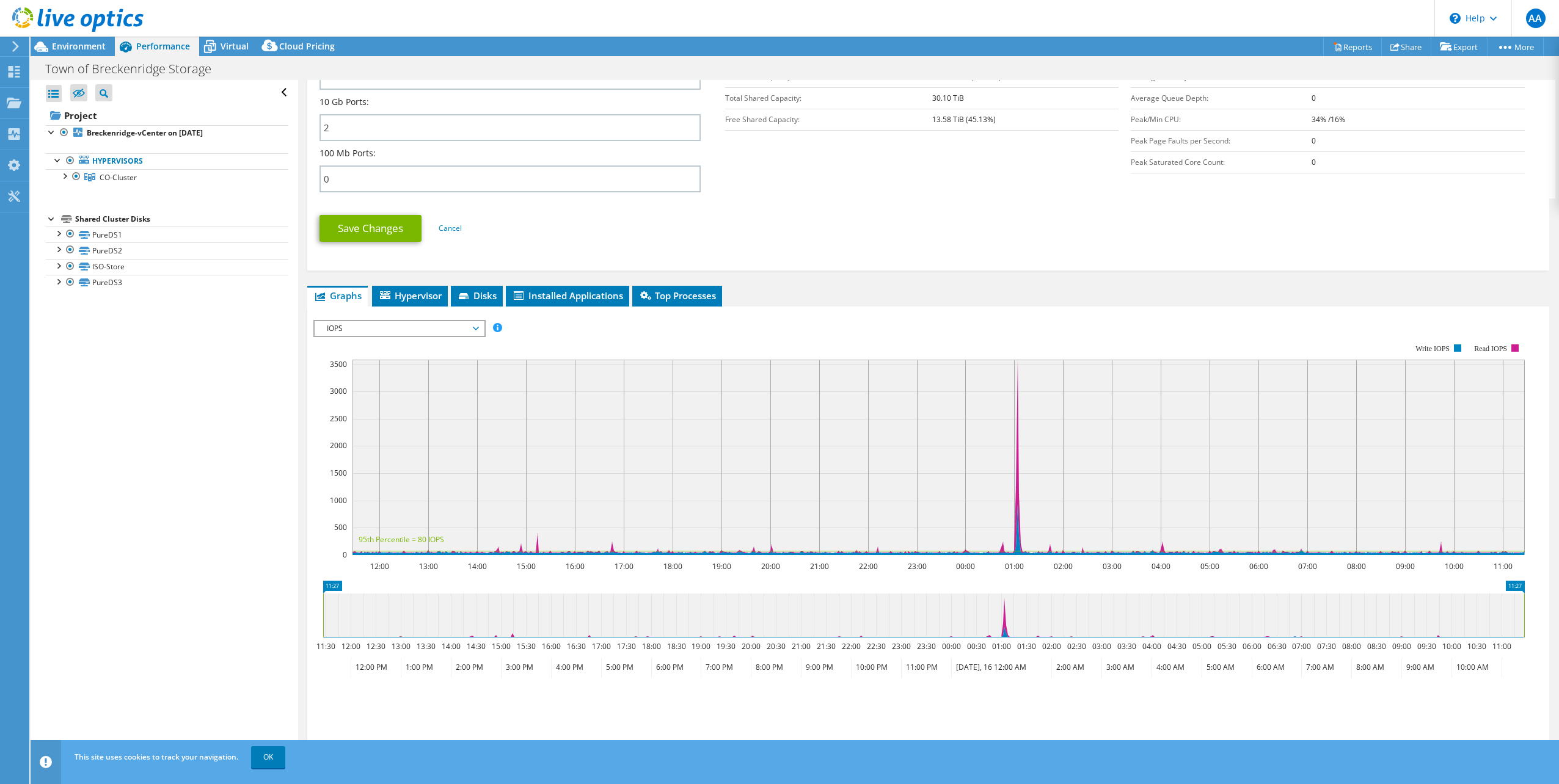
click at [477, 329] on span "IOPS" at bounding box center [398, 328] width 157 height 15
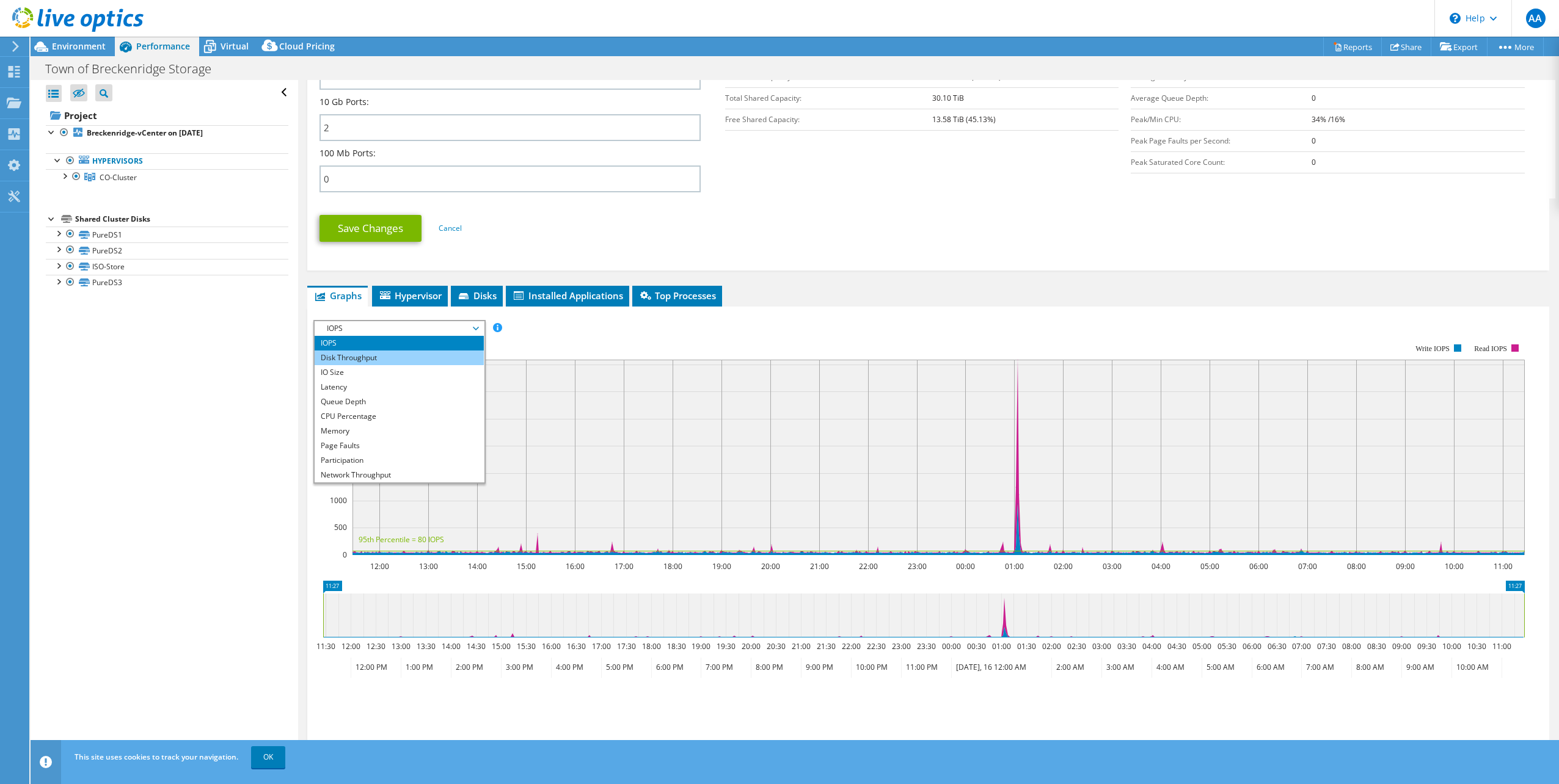
click at [359, 355] on li "Disk Throughput" at bounding box center [399, 358] width 170 height 15
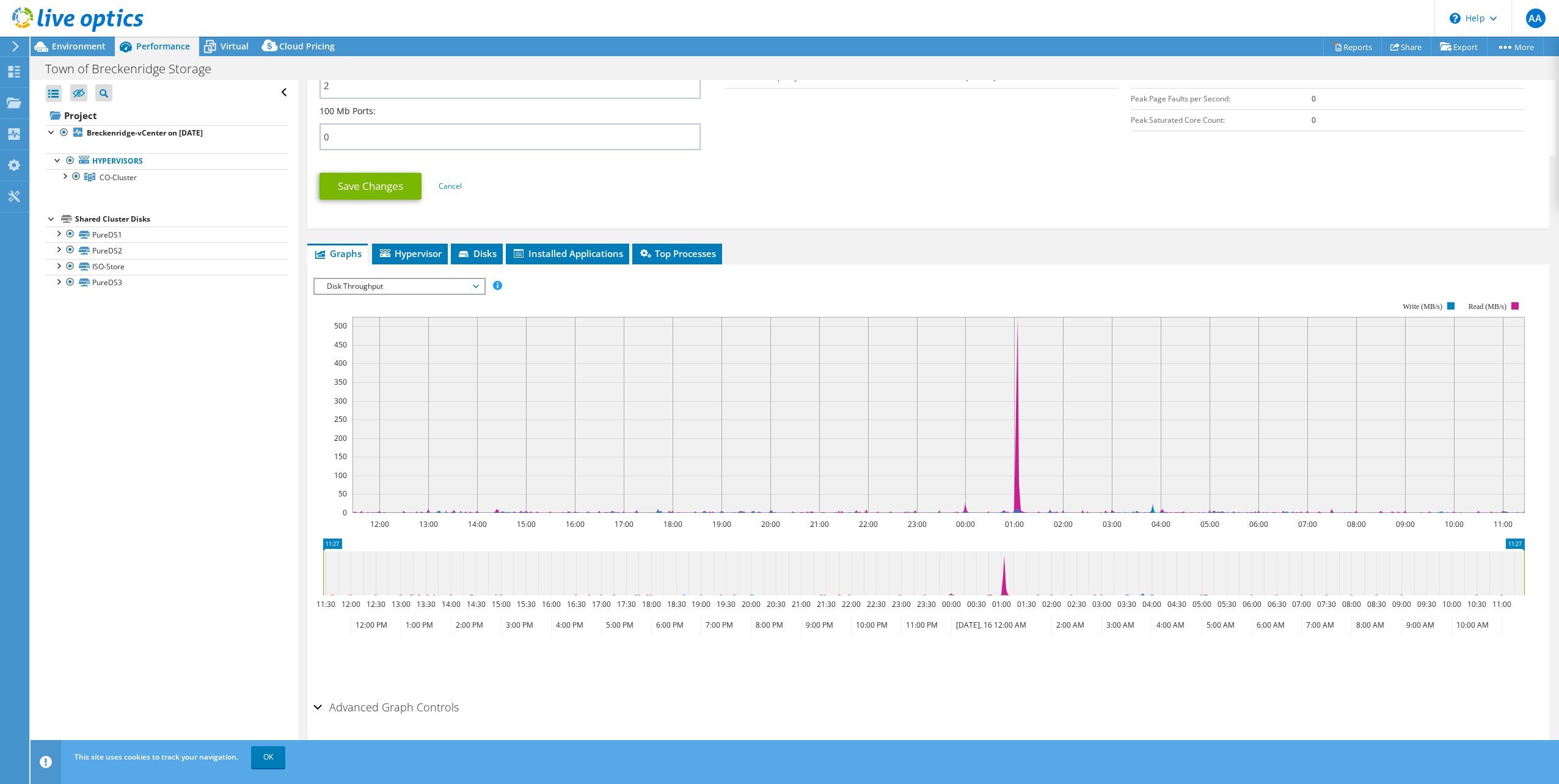
scroll to position [592, 0]
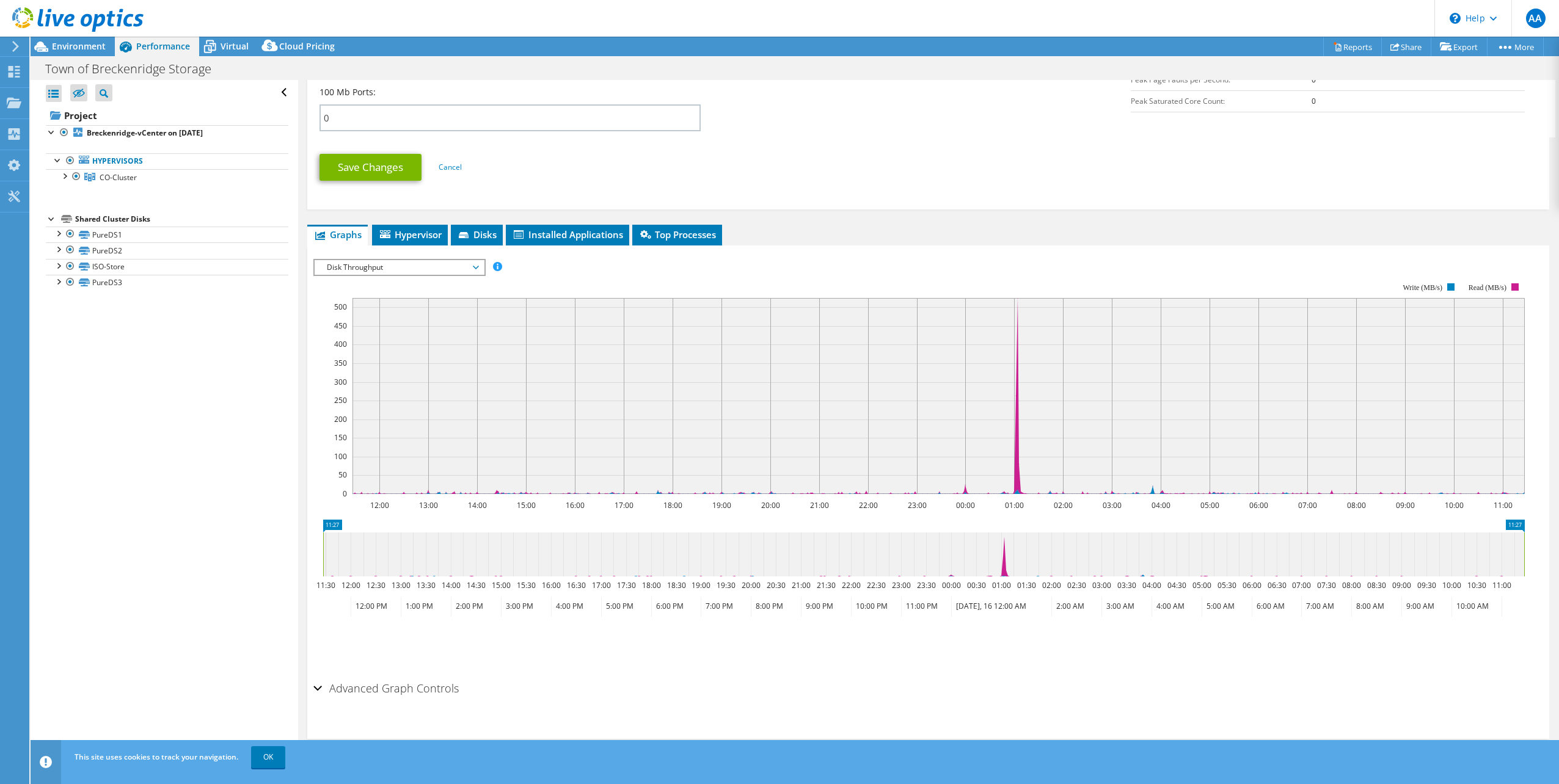
click at [477, 270] on span "Disk Throughput" at bounding box center [398, 268] width 157 height 15
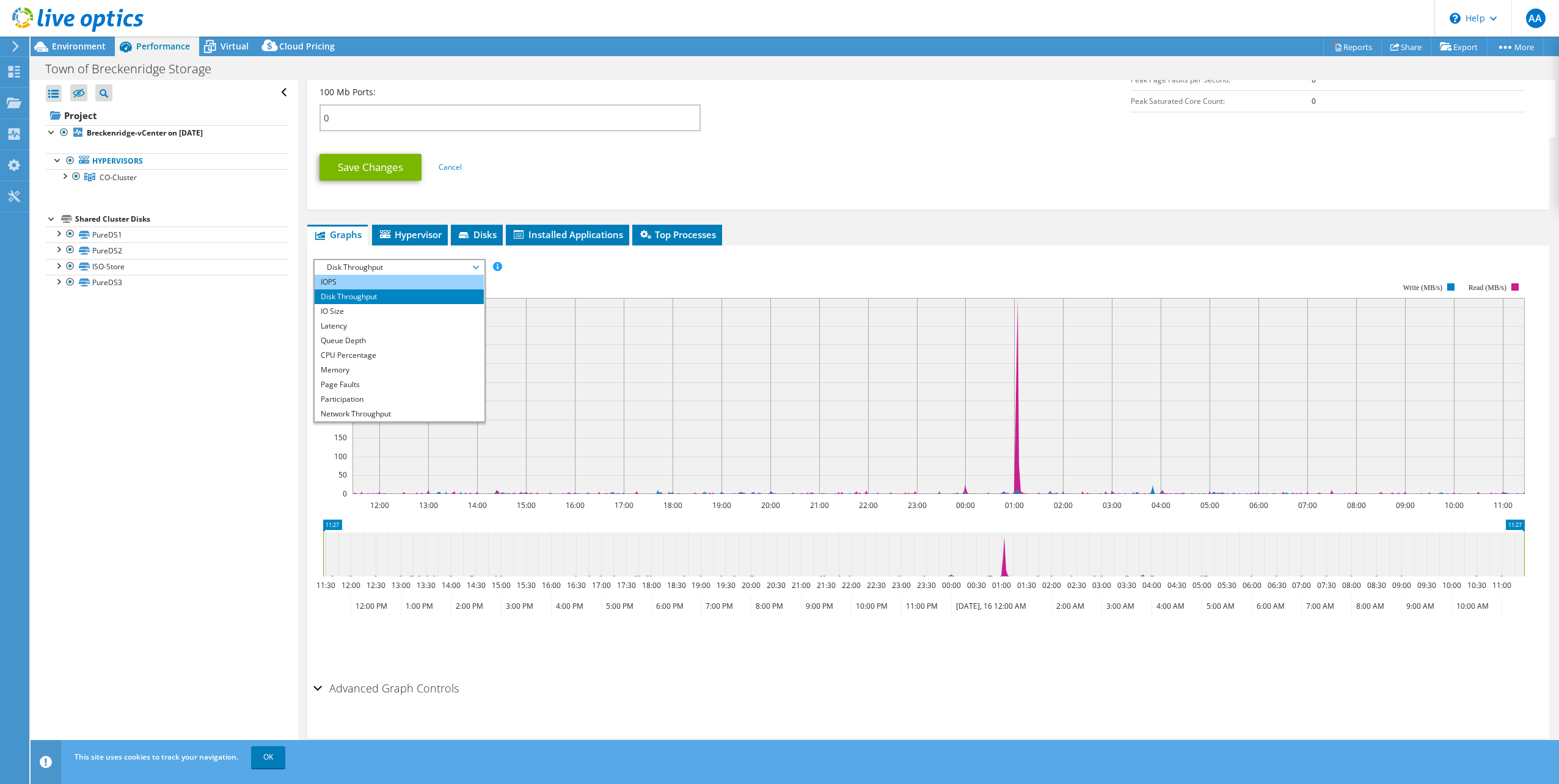
click at [339, 282] on li "IOPS" at bounding box center [399, 282] width 170 height 15
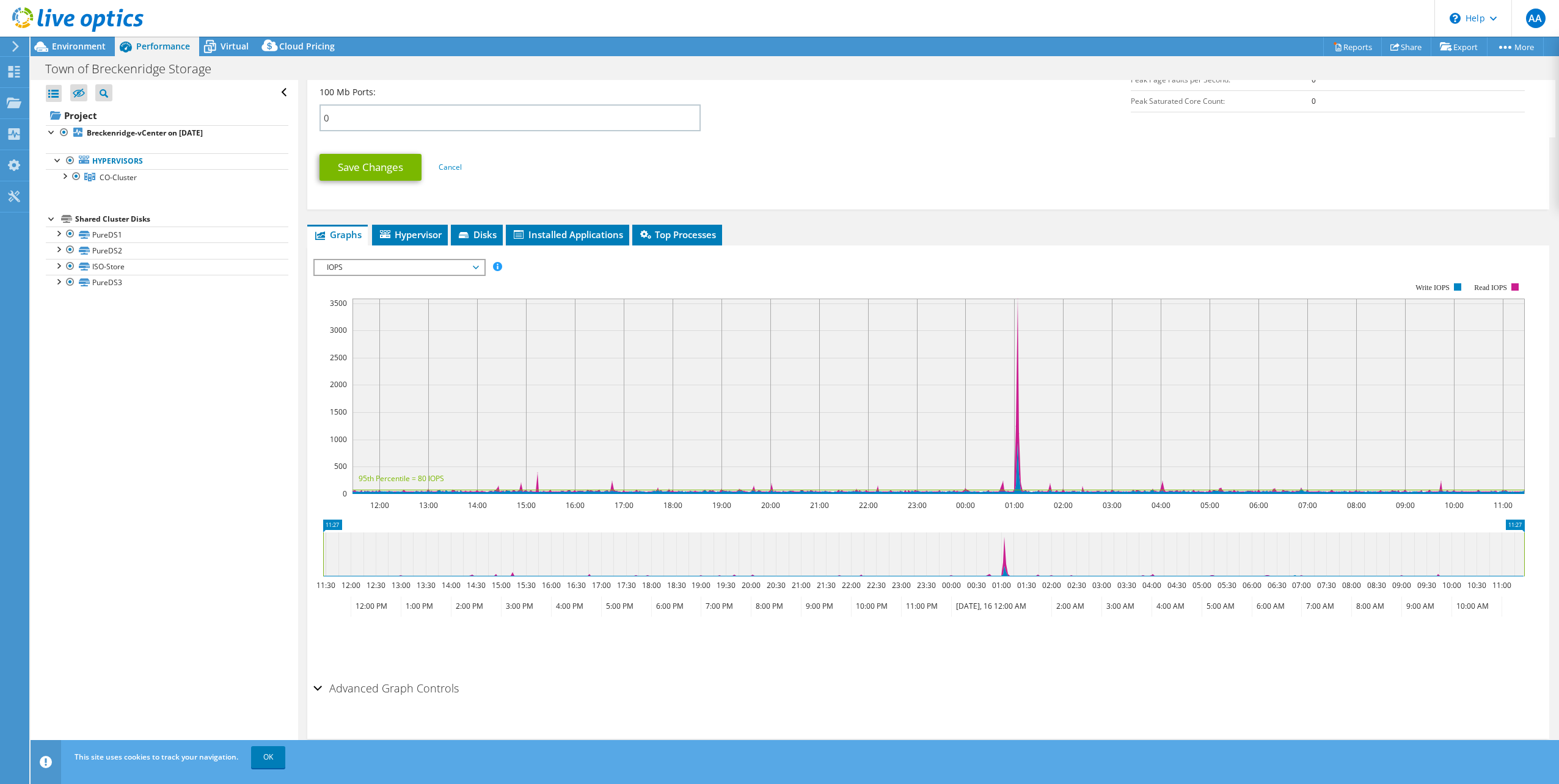
click at [477, 267] on span "IOPS" at bounding box center [398, 268] width 157 height 15
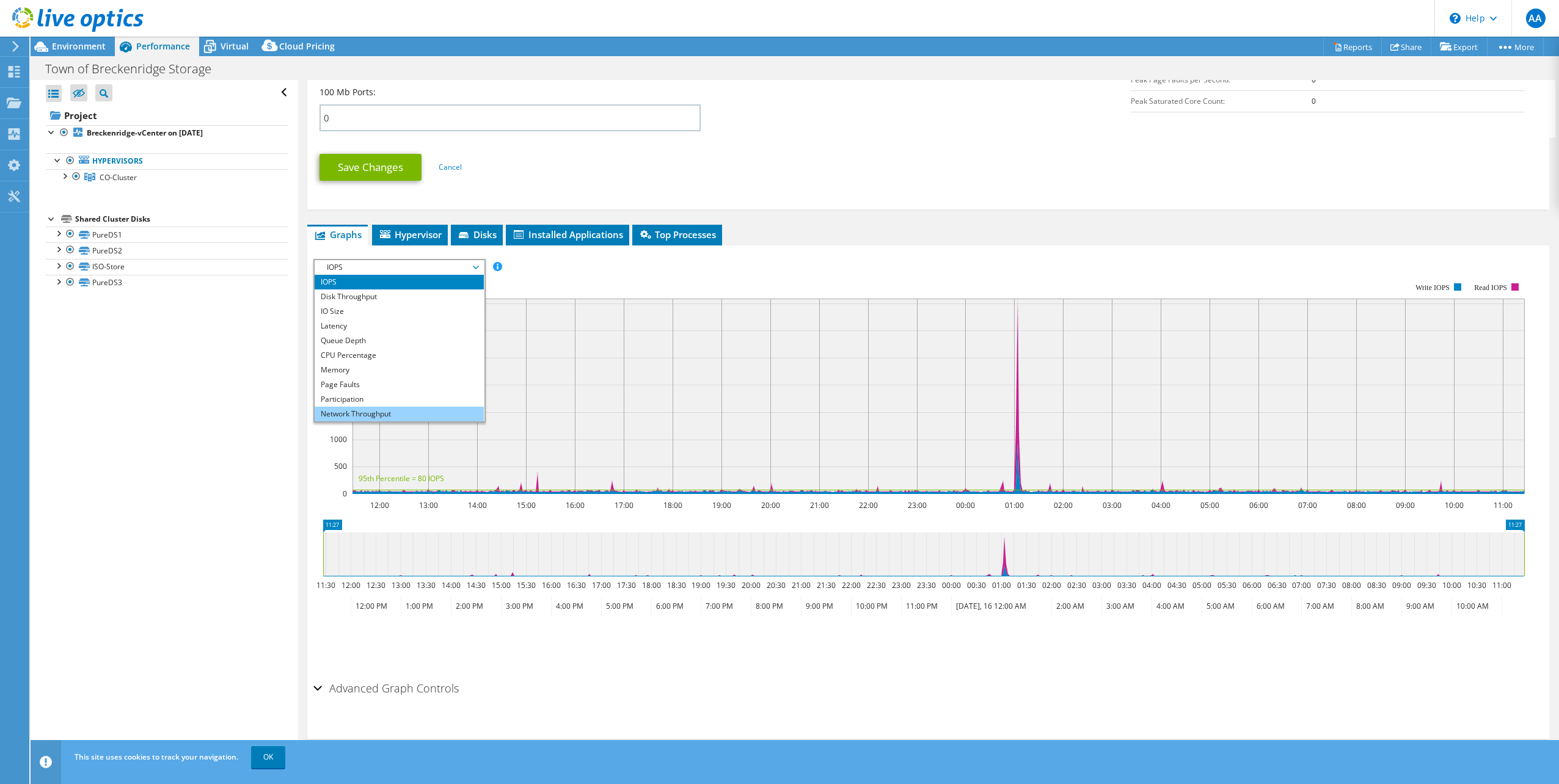
click at [364, 414] on li "Network Throughput" at bounding box center [399, 414] width 170 height 15
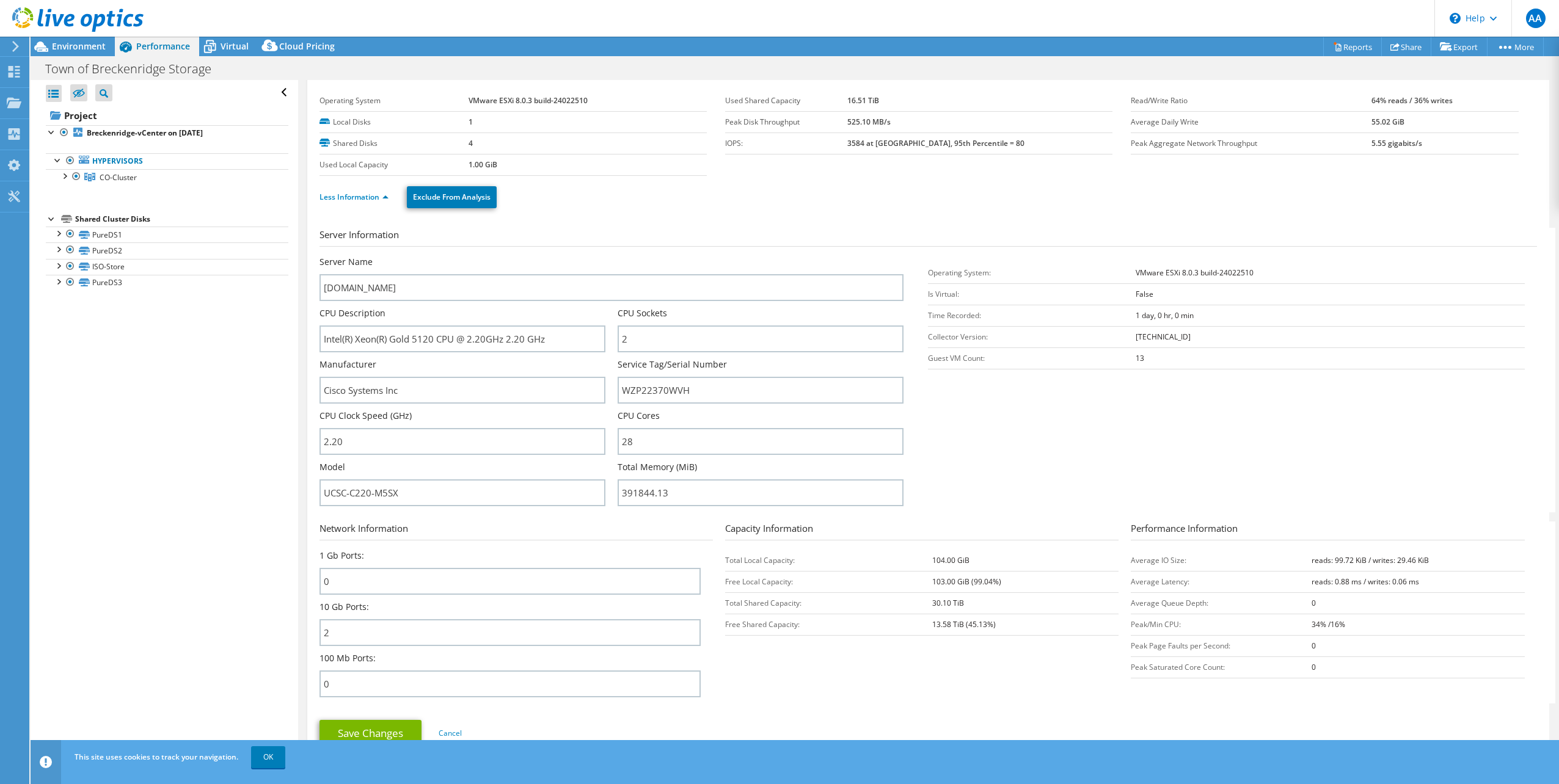
scroll to position [0, 0]
